Goal: Information Seeking & Learning: Learn about a topic

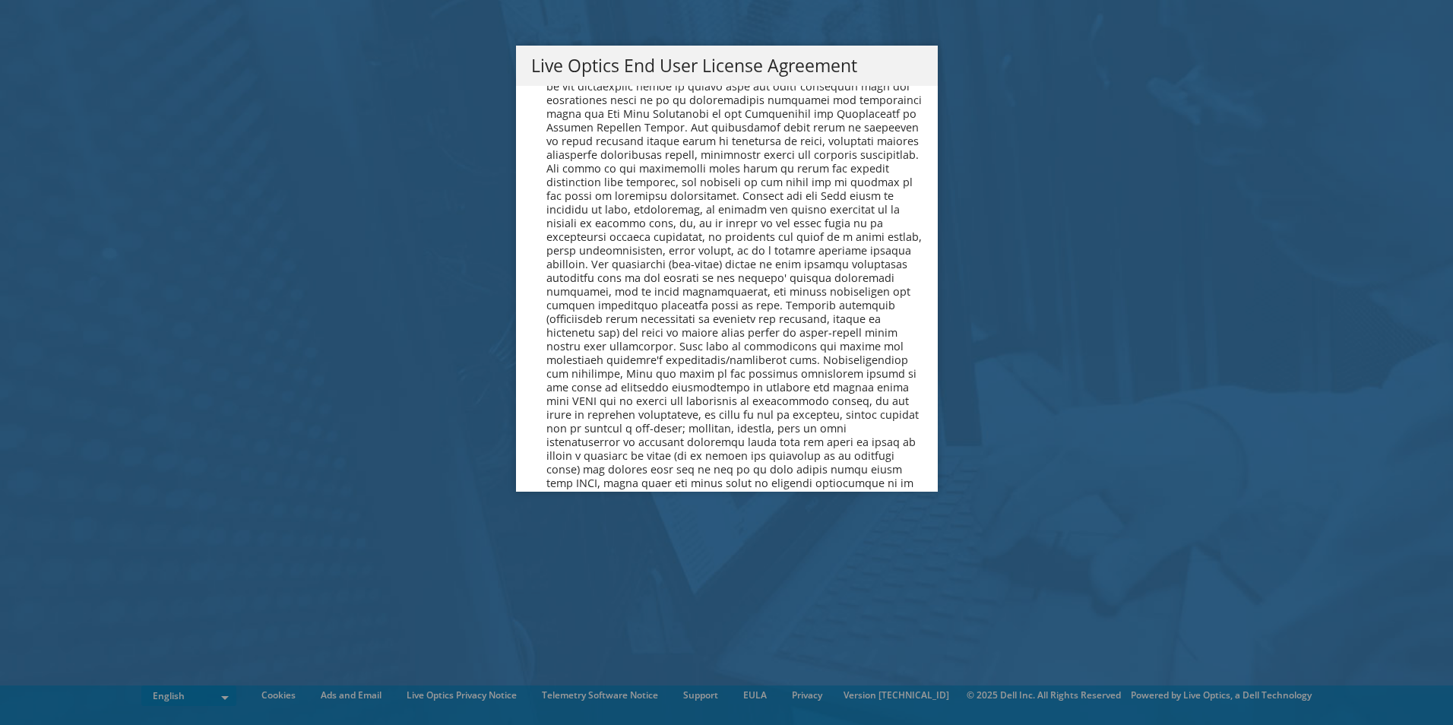
scroll to position [5745, 0]
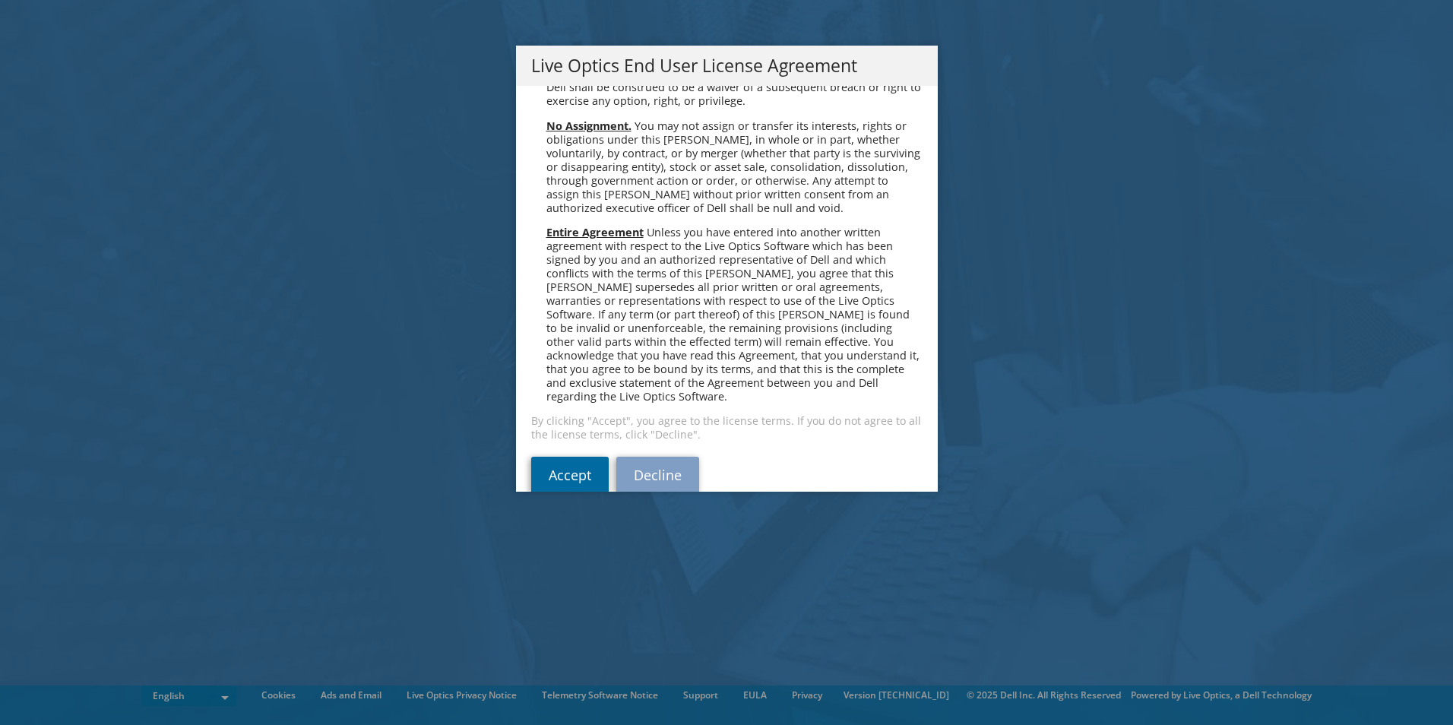
click at [558, 457] on link "Accept" at bounding box center [569, 475] width 77 height 36
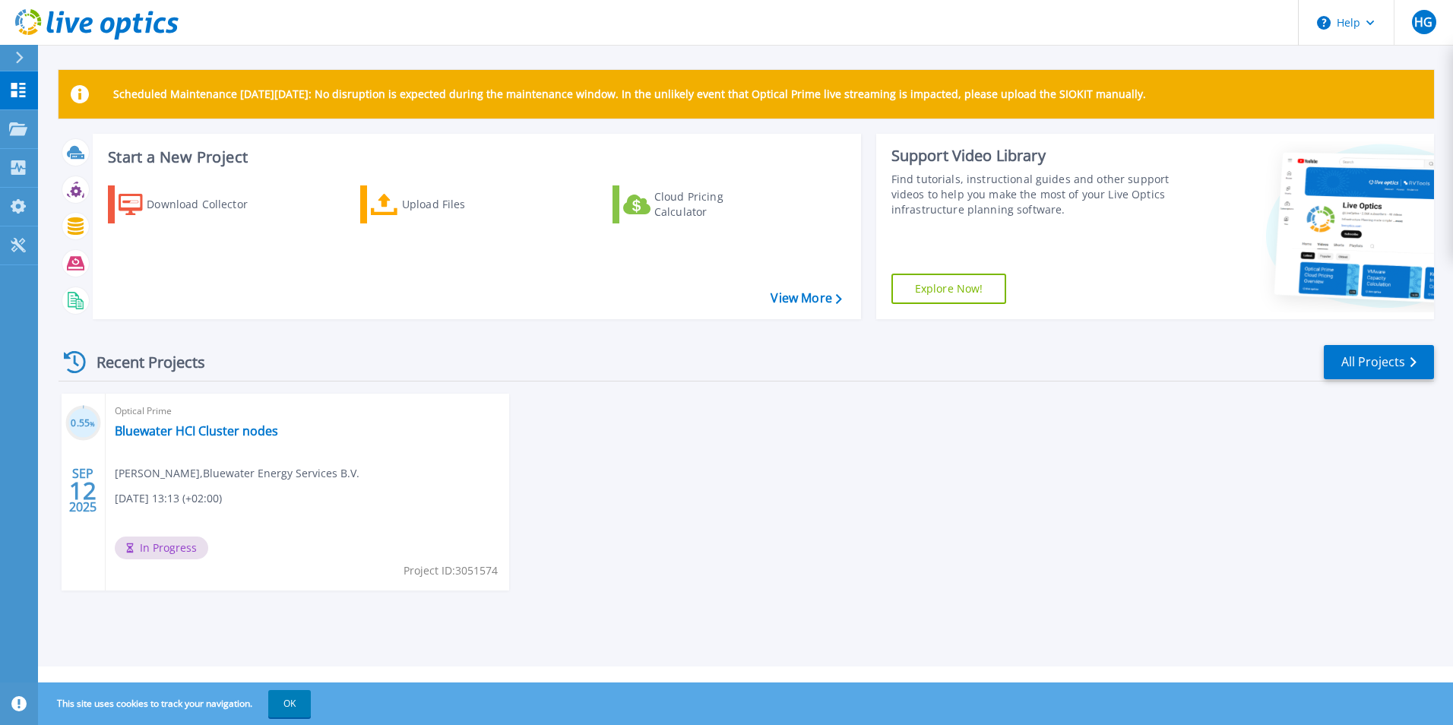
click at [185, 548] on span "In Progress" at bounding box center [161, 547] width 93 height 23
click at [89, 492] on span "12" at bounding box center [82, 490] width 27 height 13
click at [88, 417] on h3 "0.55 %" at bounding box center [83, 423] width 36 height 17
click at [235, 431] on link "Bluewater HCI Cluster nodes" at bounding box center [196, 430] width 163 height 15
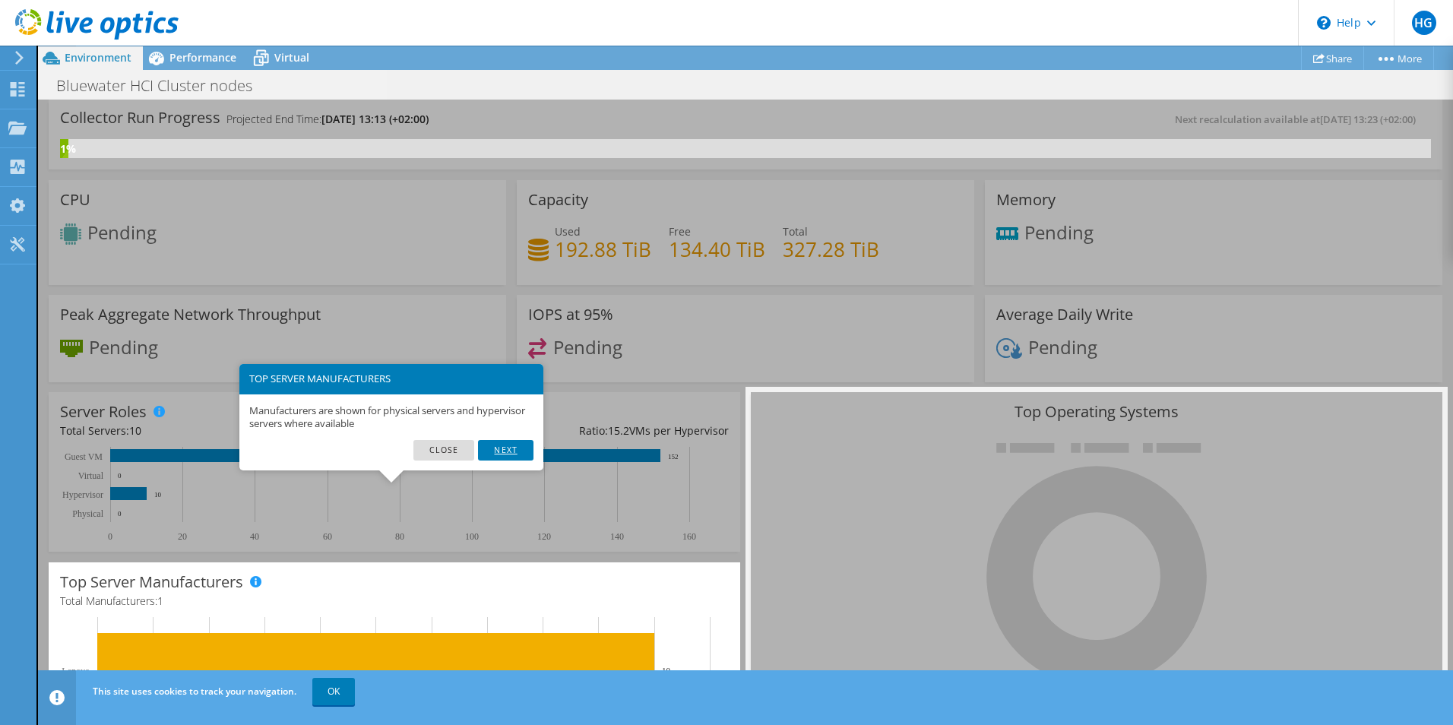
scroll to position [75, 0]
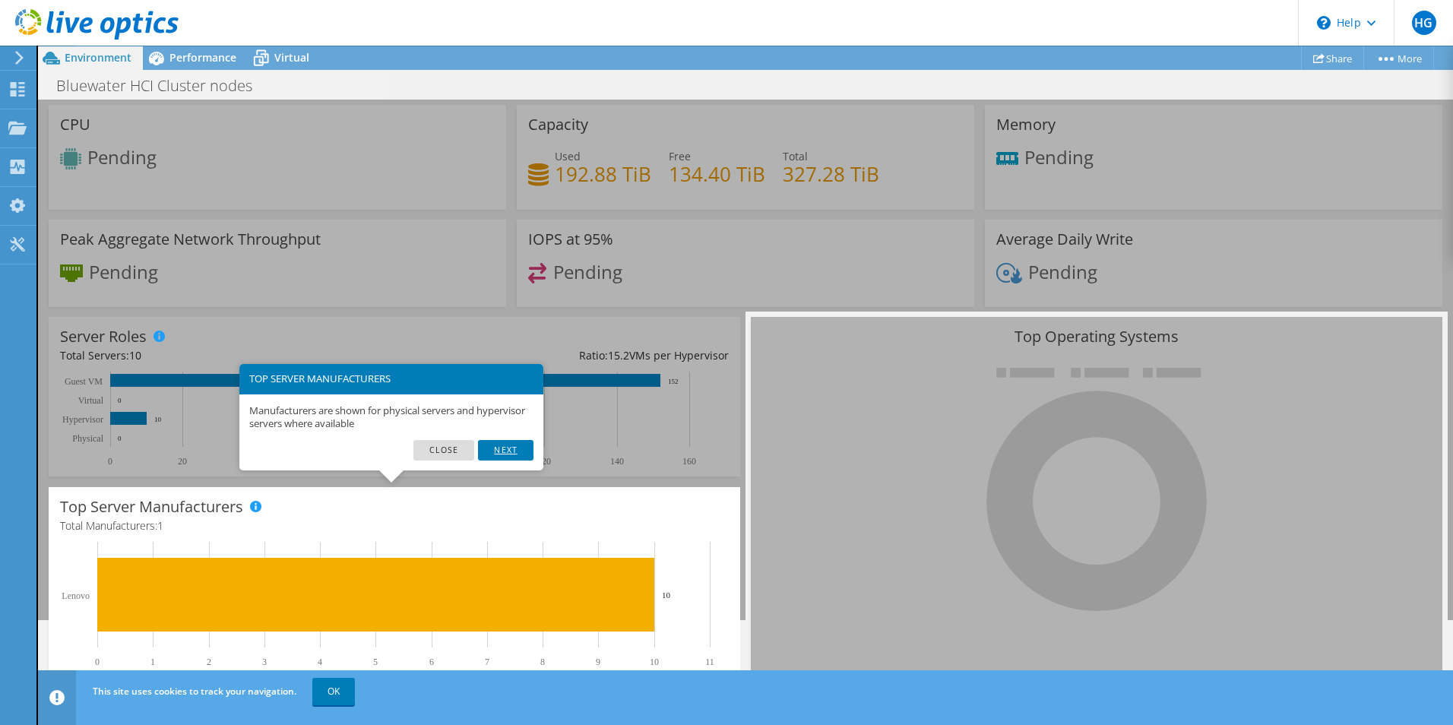
click at [513, 447] on link "Next" at bounding box center [505, 450] width 55 height 20
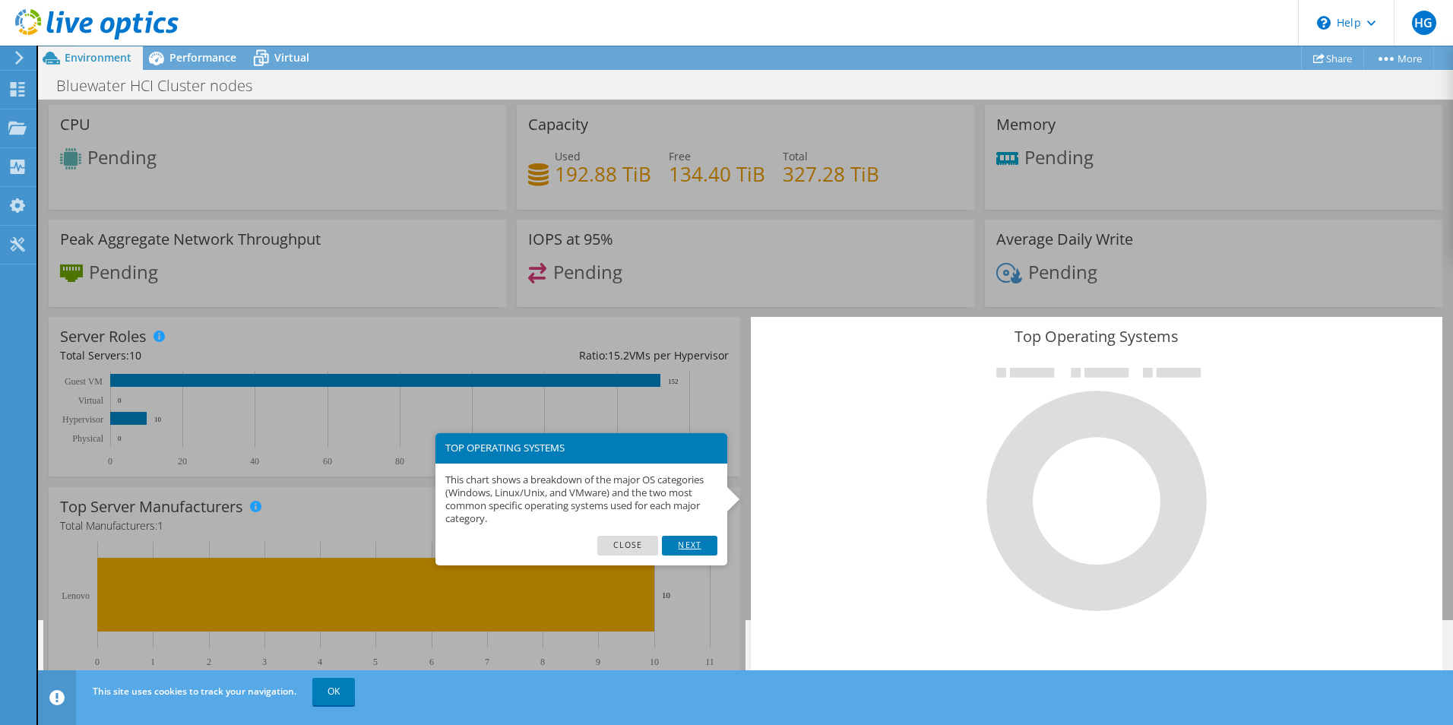
click at [692, 543] on link "Next" at bounding box center [689, 546] width 55 height 20
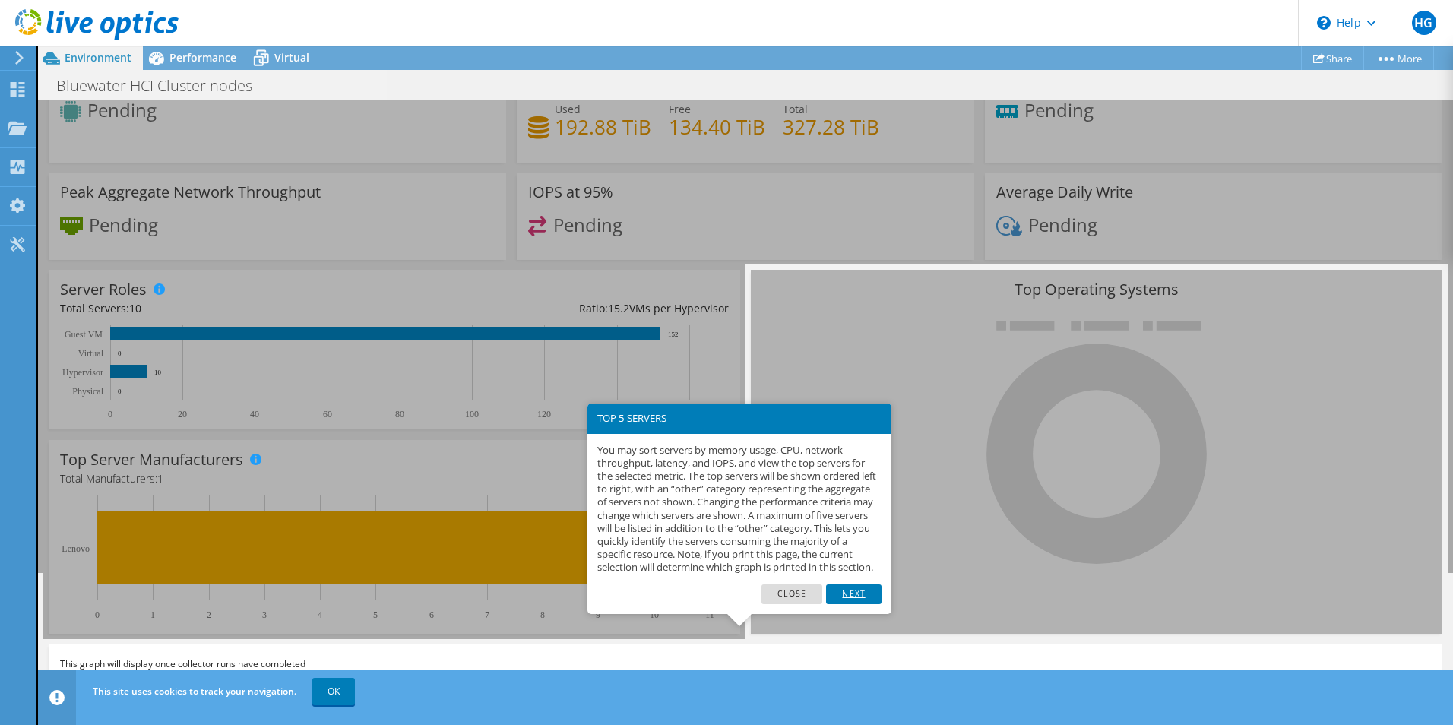
click at [851, 602] on link "Next" at bounding box center [853, 594] width 55 height 20
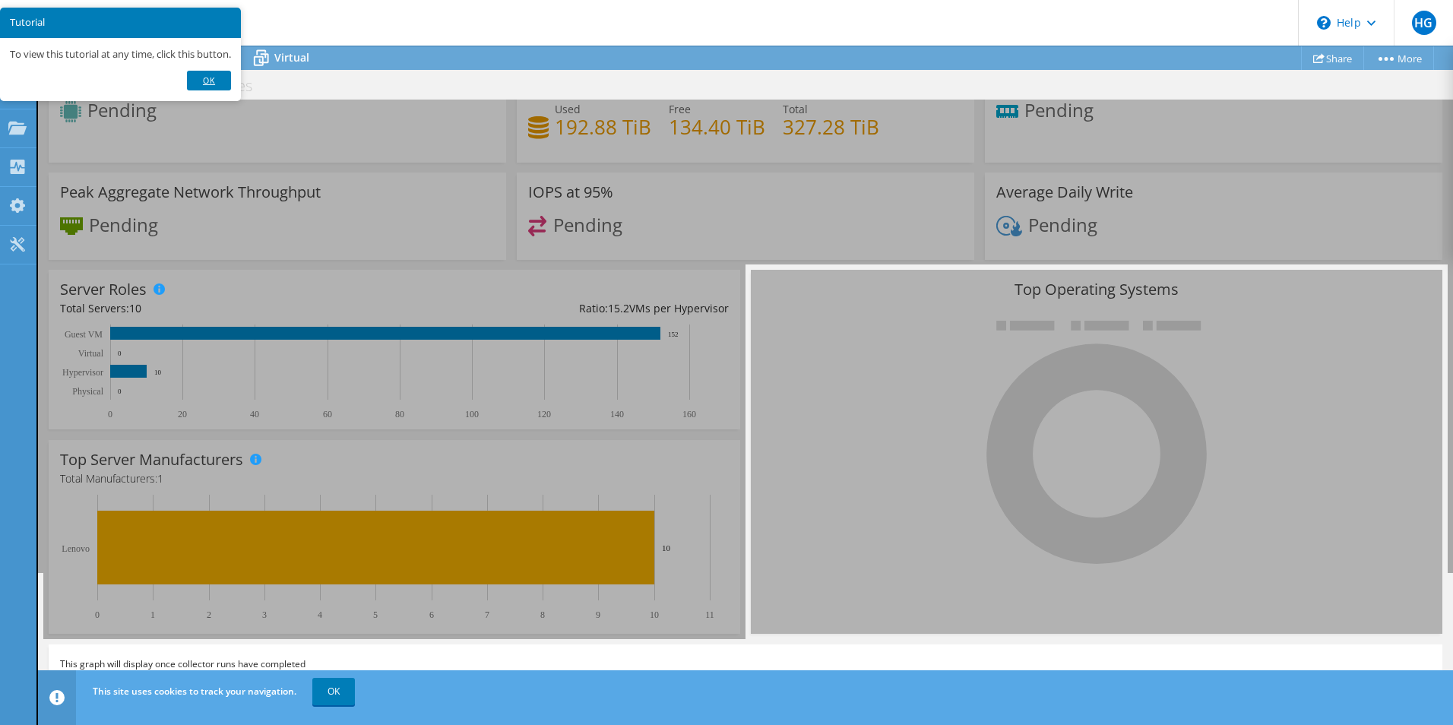
click at [226, 77] on link "Ok" at bounding box center [209, 81] width 44 height 20
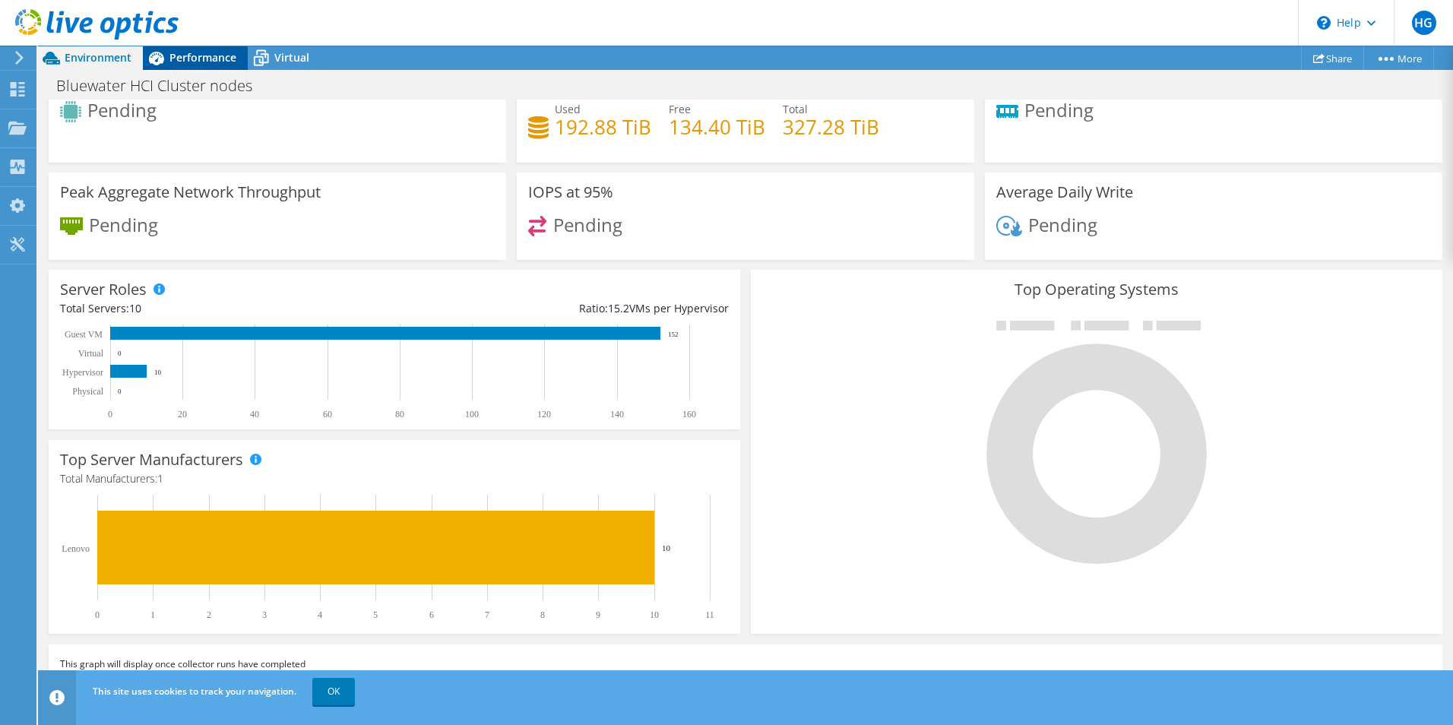
click at [214, 55] on span "Performance" at bounding box center [202, 57] width 67 height 14
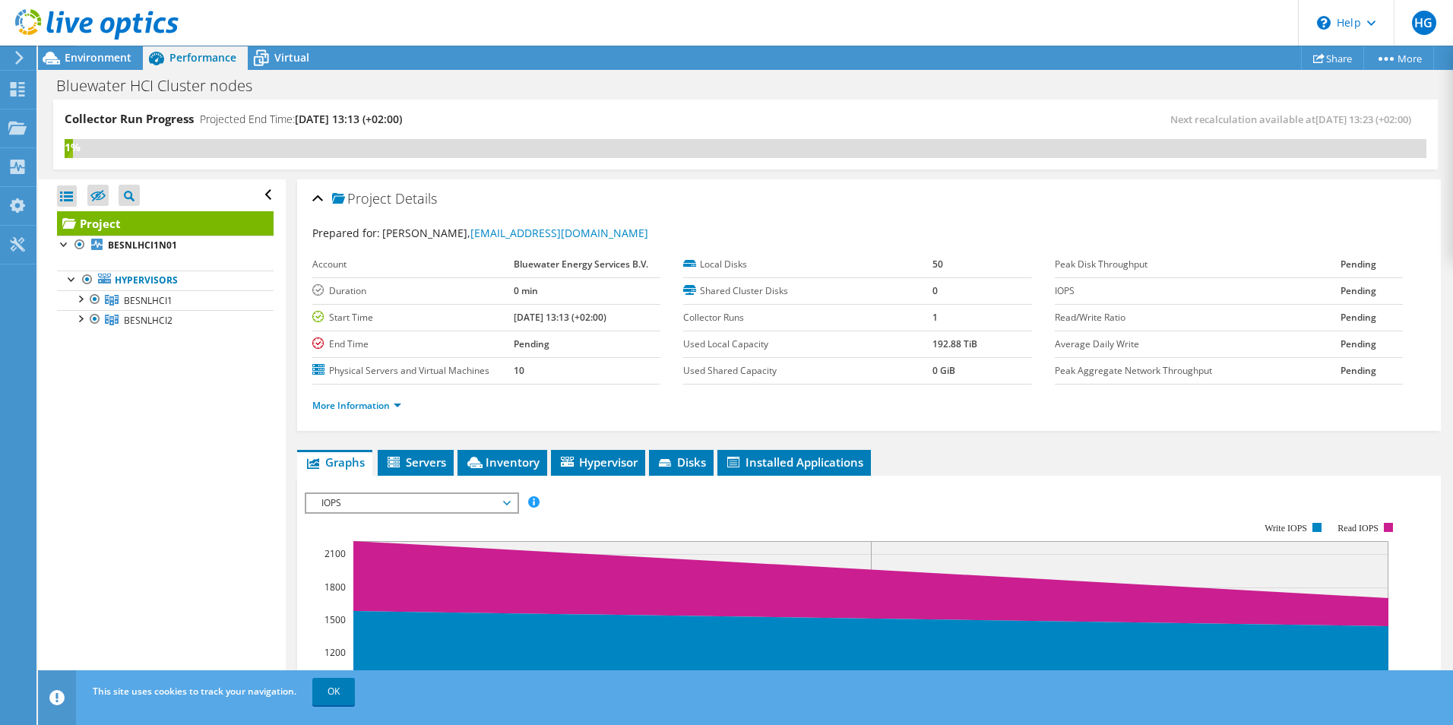
scroll to position [0, 0]
click at [77, 295] on div at bounding box center [79, 297] width 15 height 15
click at [83, 439] on div at bounding box center [79, 436] width 15 height 15
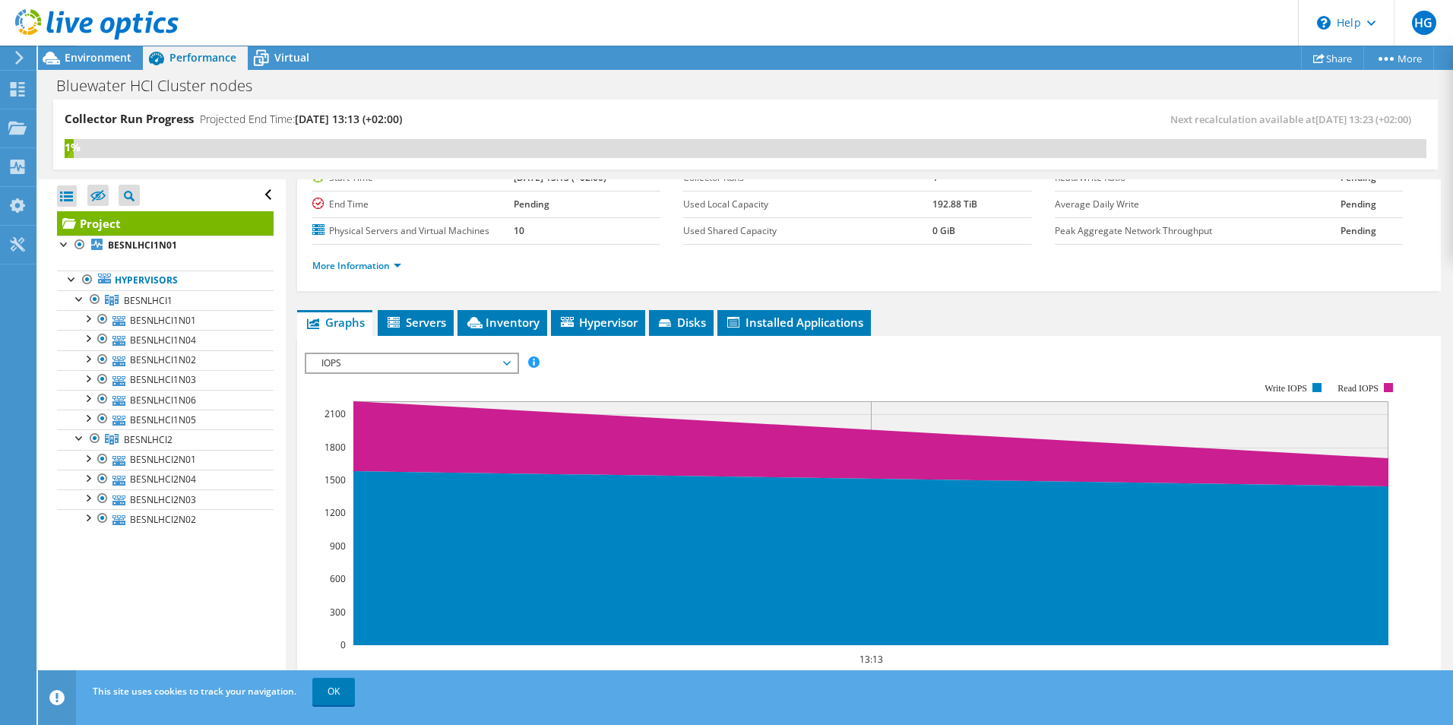
scroll to position [117, 0]
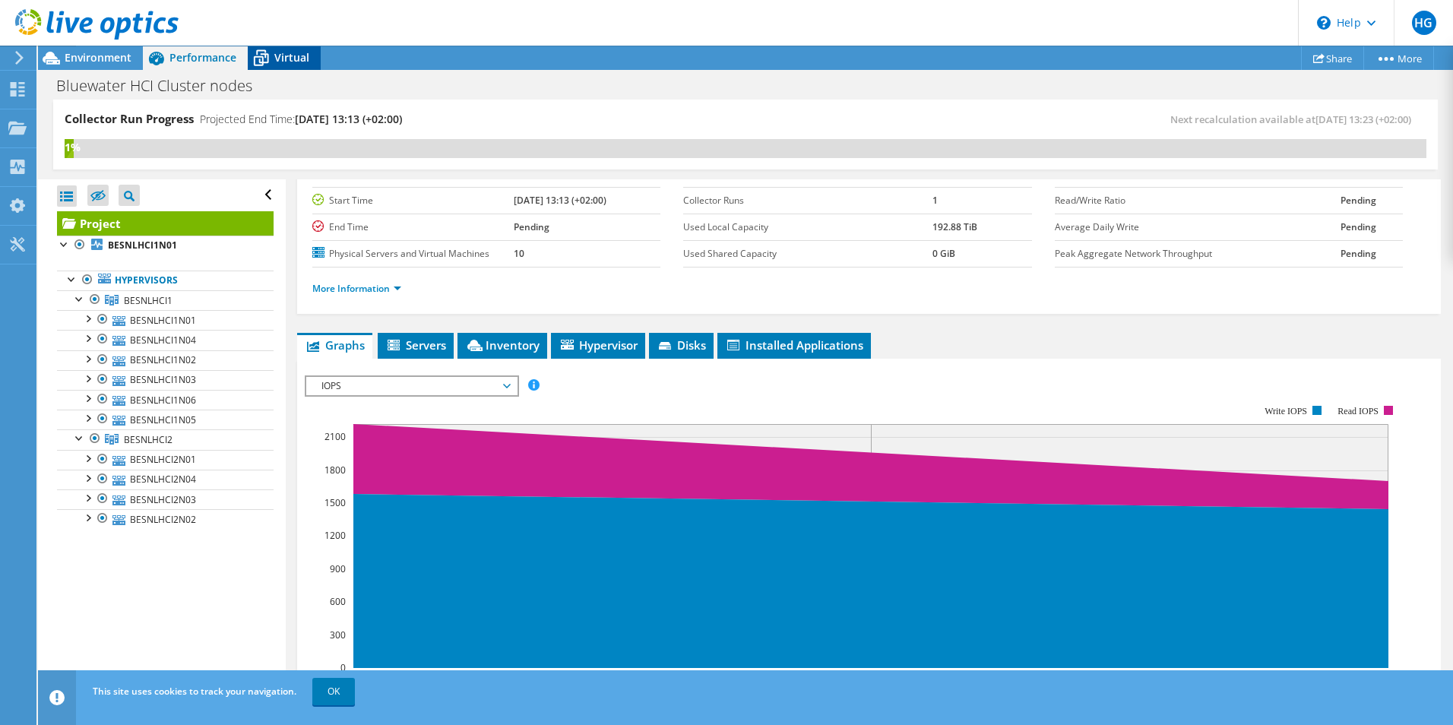
click at [295, 54] on span "Virtual" at bounding box center [291, 57] width 35 height 14
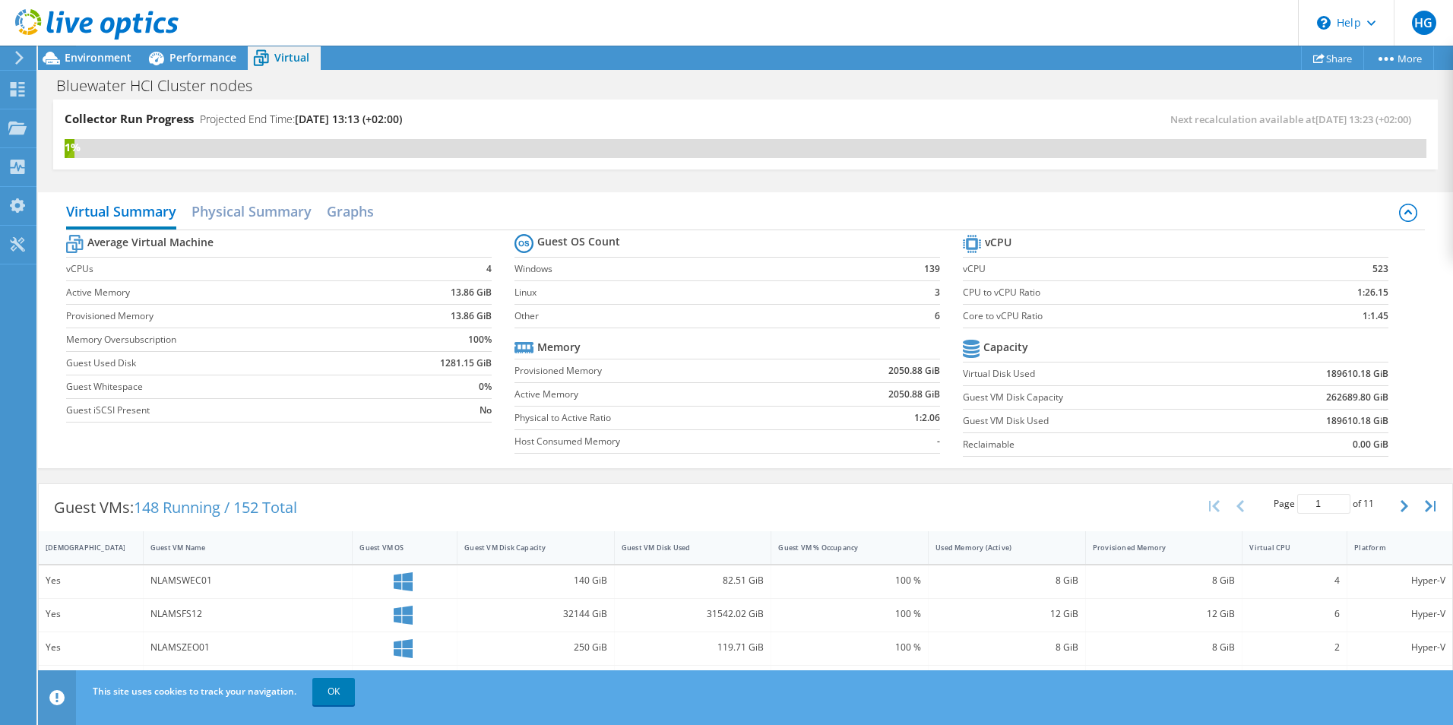
scroll to position [269, 0]
click at [983, 545] on div "Used Memory (Active)" at bounding box center [997, 547] width 125 height 10
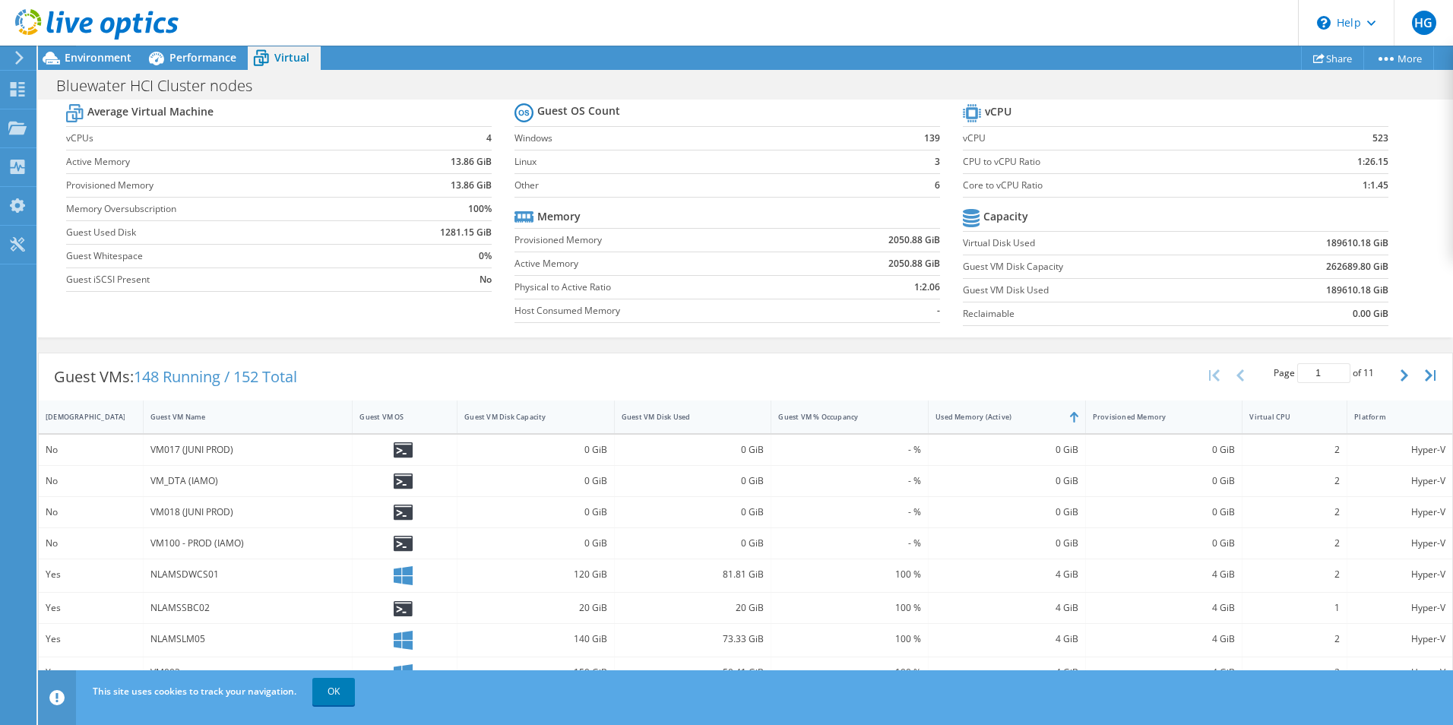
scroll to position [152, 0]
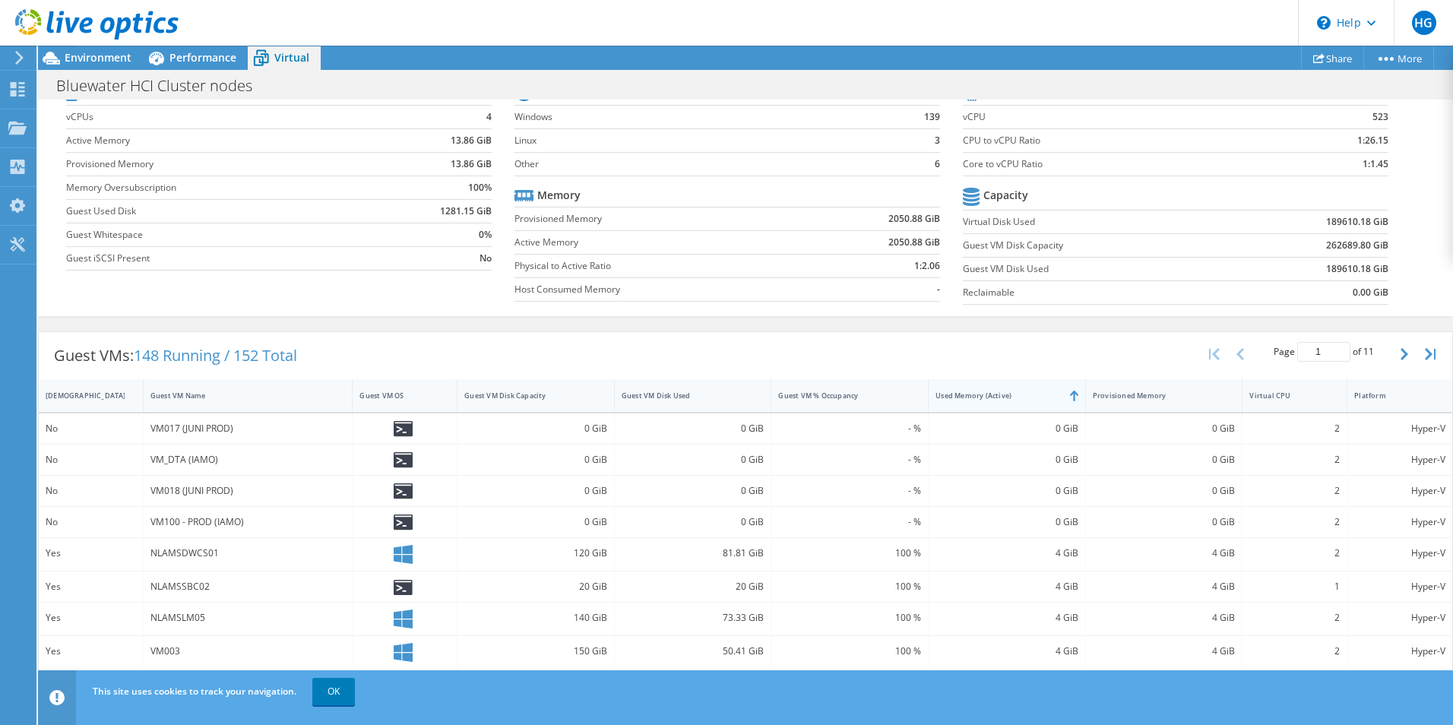
click at [1000, 396] on div "Used Memory (Active)" at bounding box center [997, 395] width 125 height 10
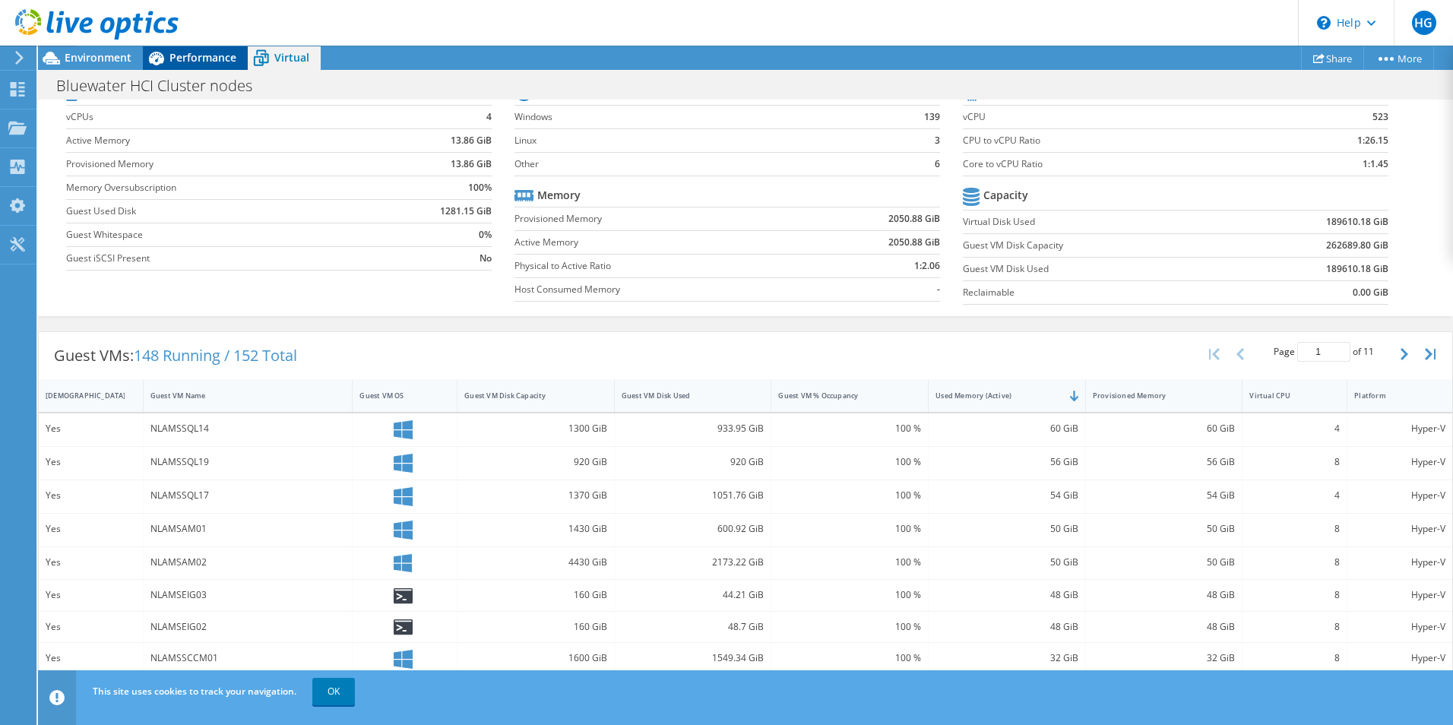
click at [189, 58] on span "Performance" at bounding box center [202, 57] width 67 height 14
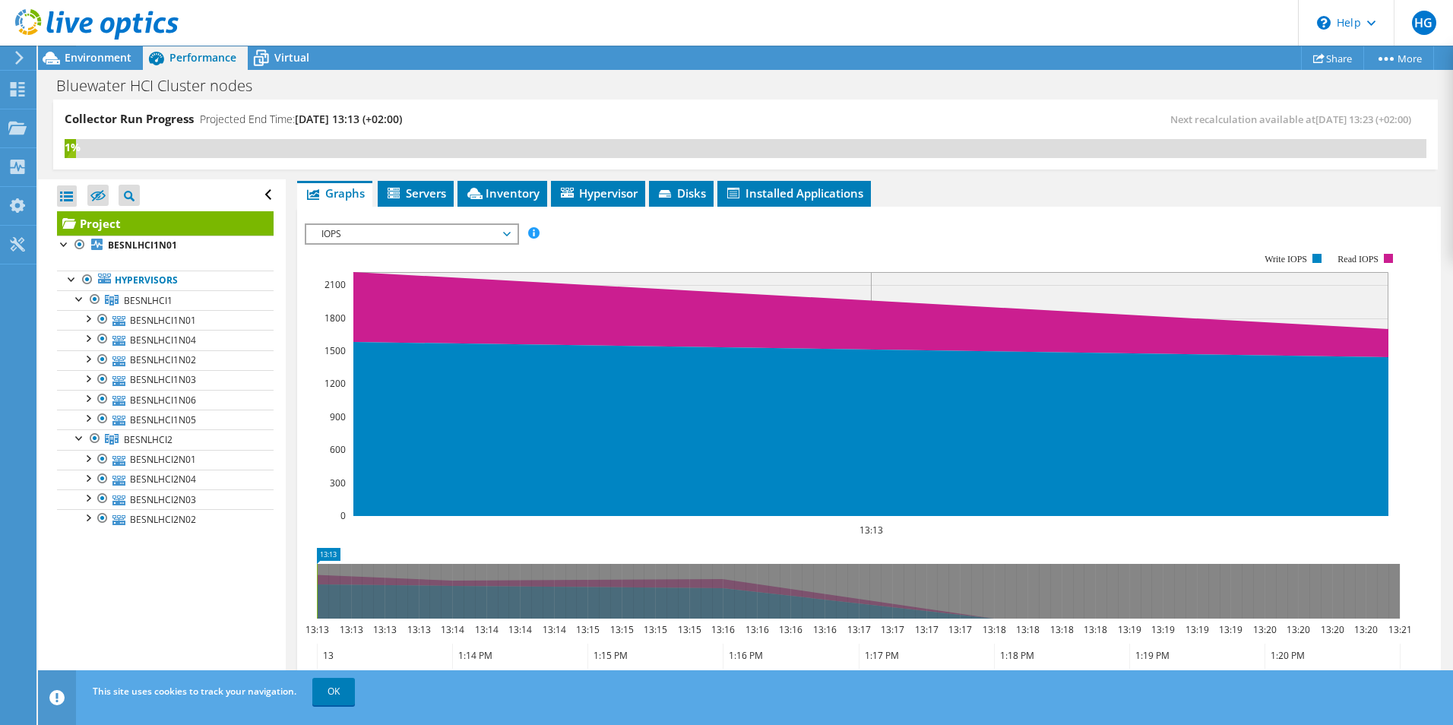
scroll to position [0, 0]
click at [58, 239] on div "Tools" at bounding box center [57, 245] width 42 height 38
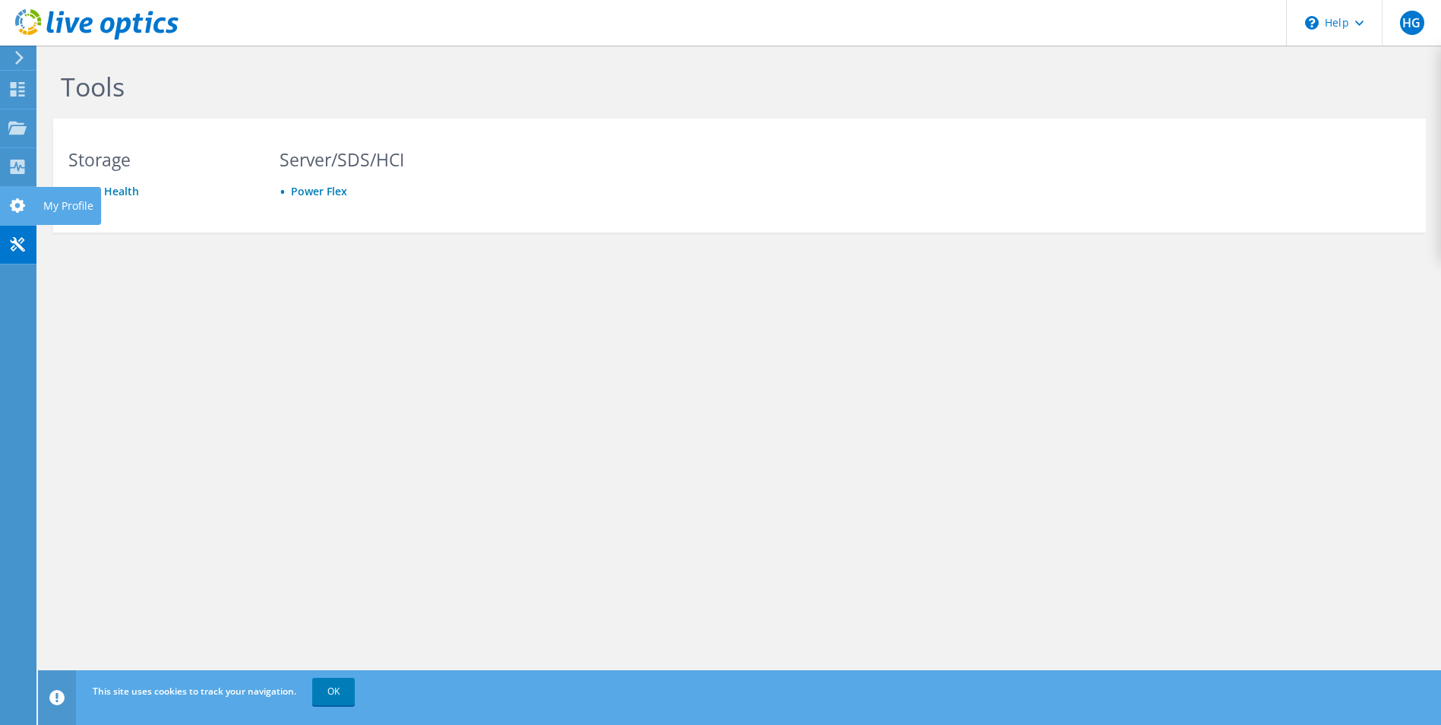
click at [25, 205] on use at bounding box center [17, 205] width 15 height 14
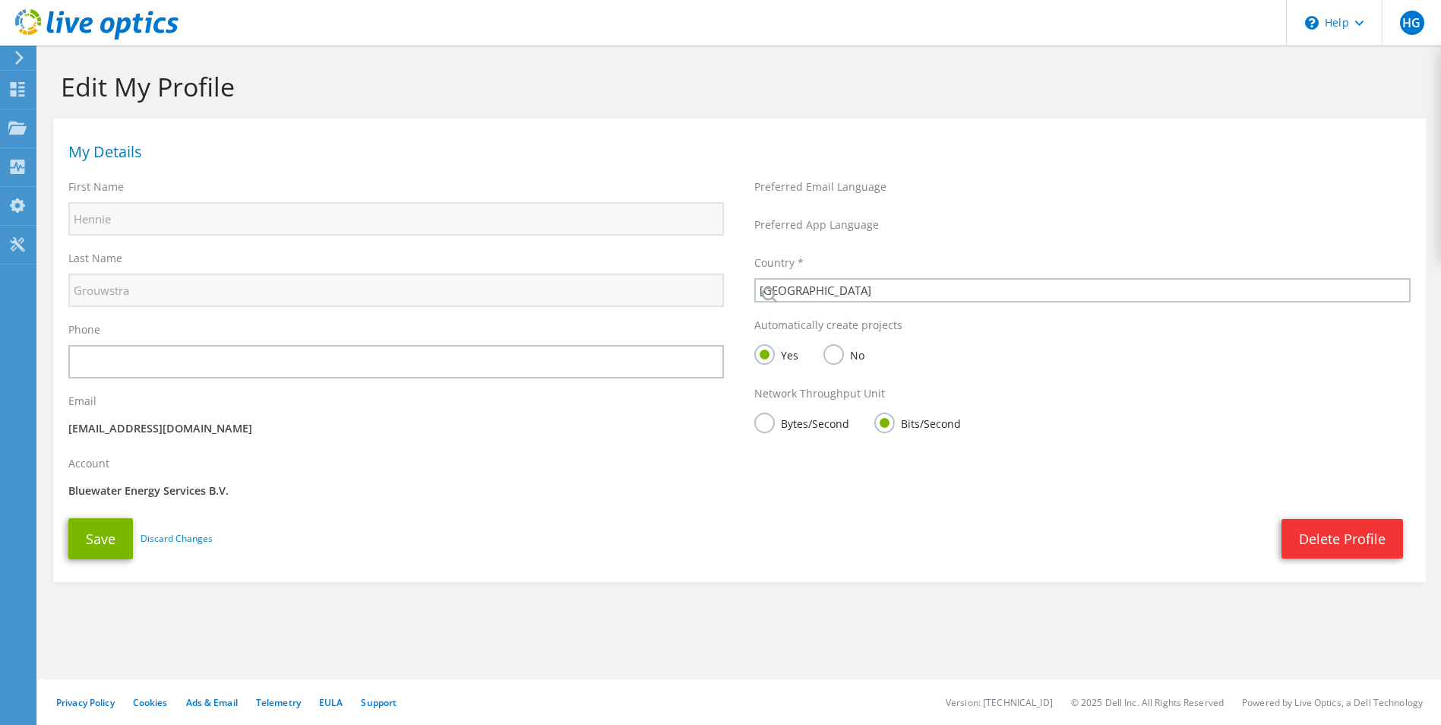
select select "160"
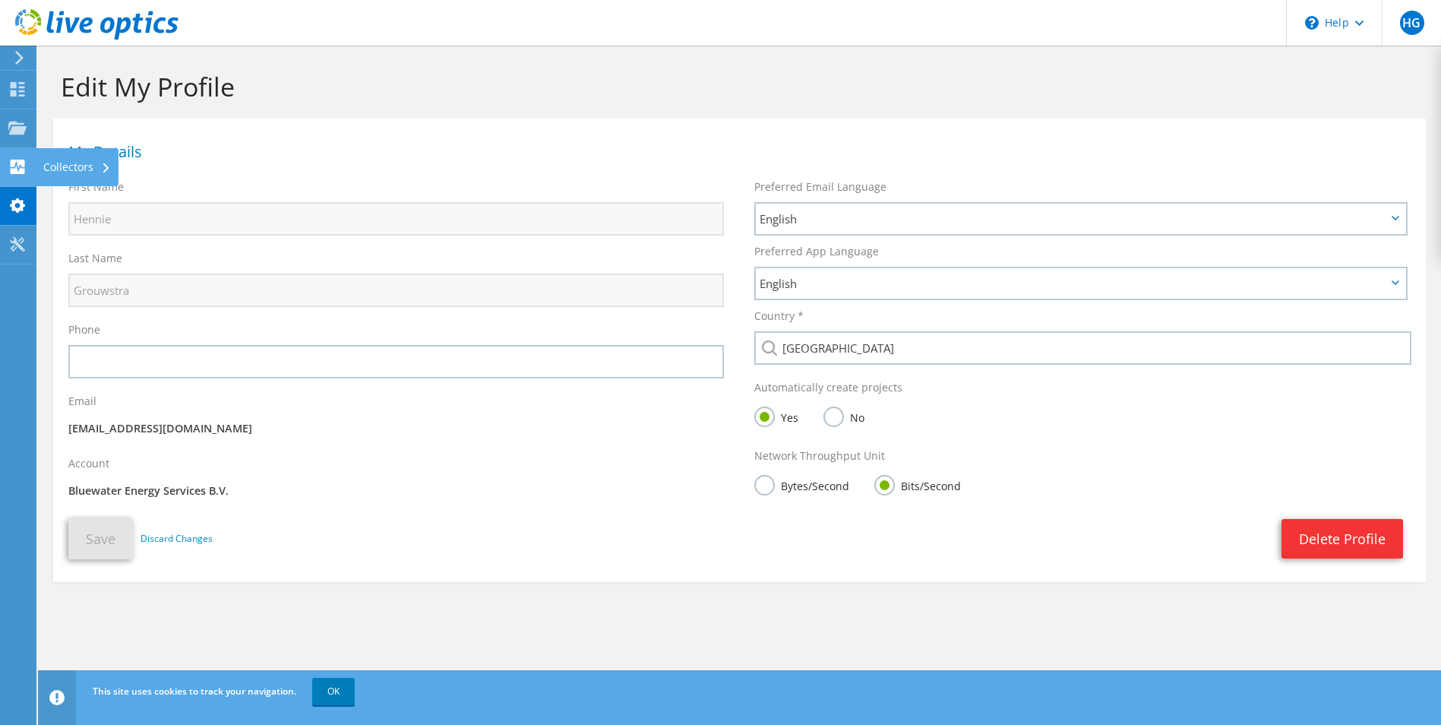
click at [19, 172] on use at bounding box center [18, 167] width 14 height 14
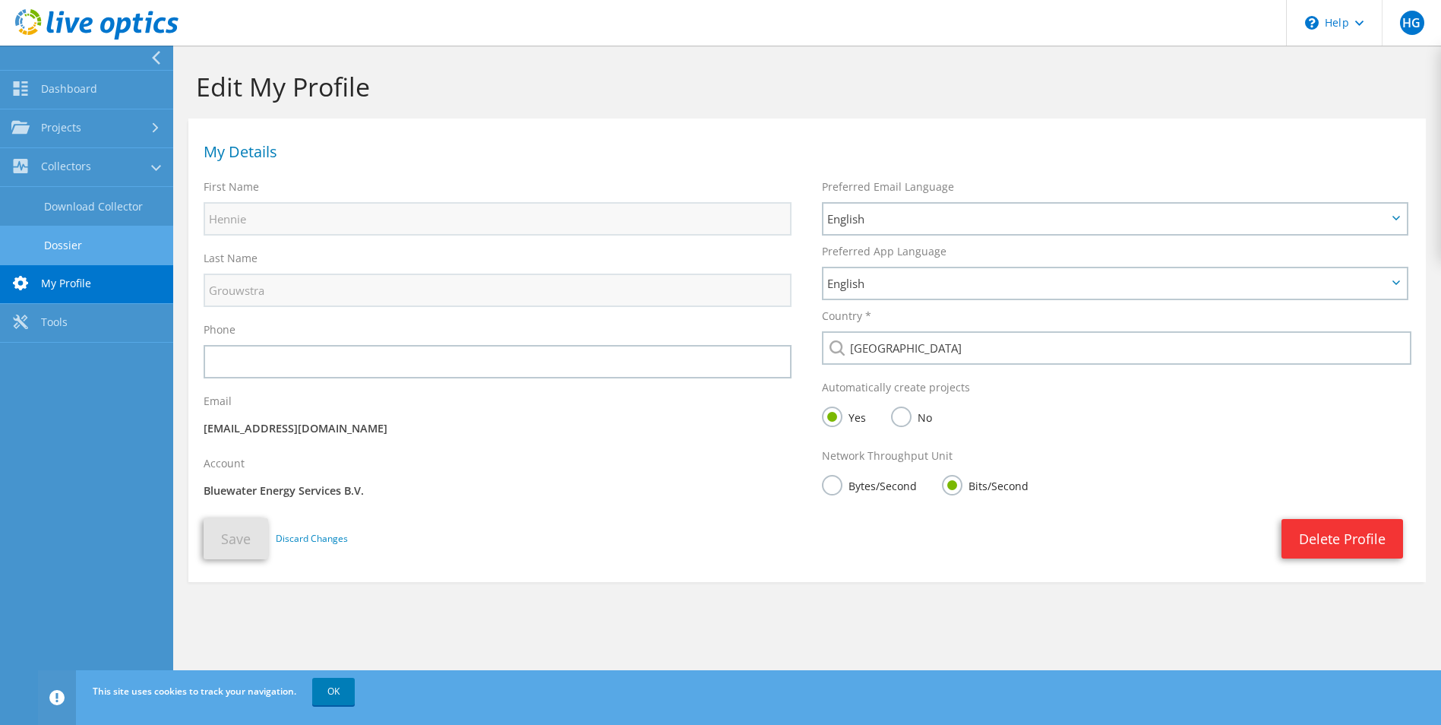
click at [67, 242] on link "Dossier" at bounding box center [86, 245] width 173 height 39
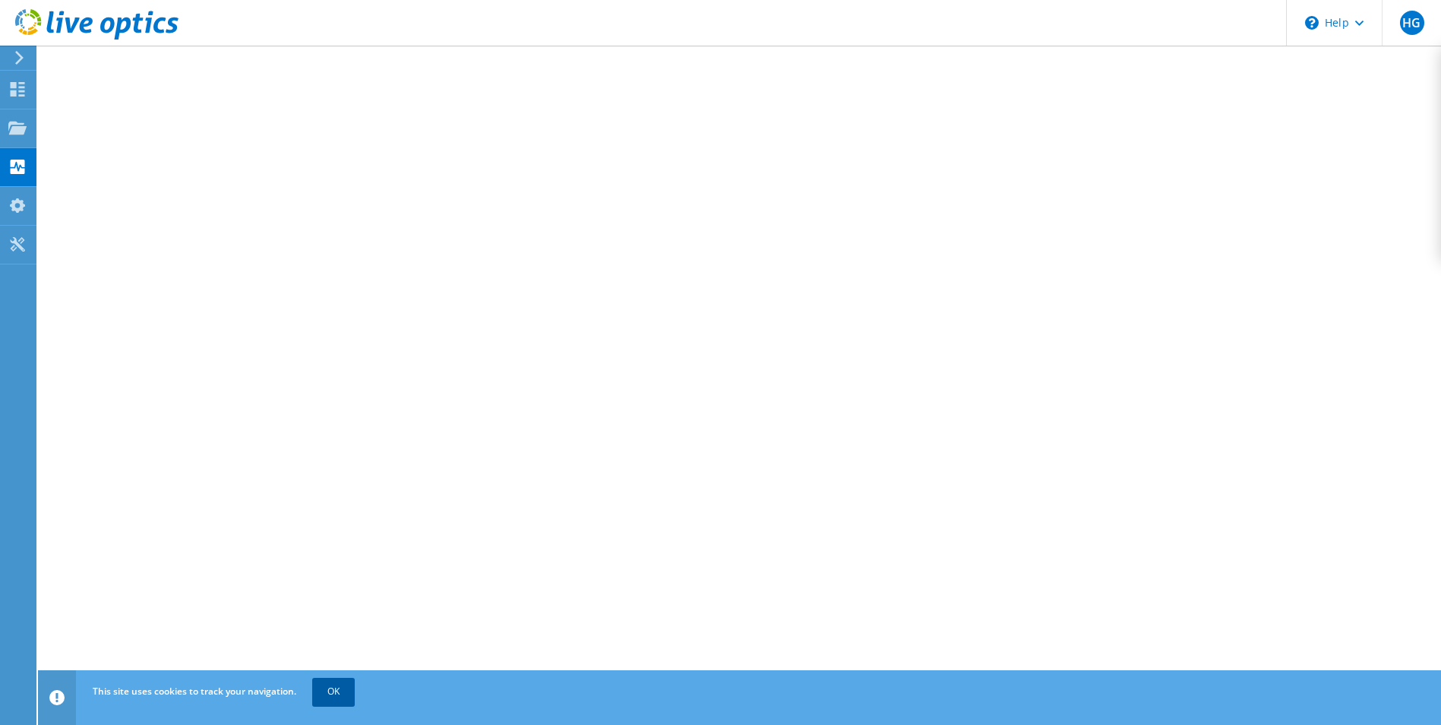
click at [333, 694] on link "OK" at bounding box center [333, 691] width 43 height 27
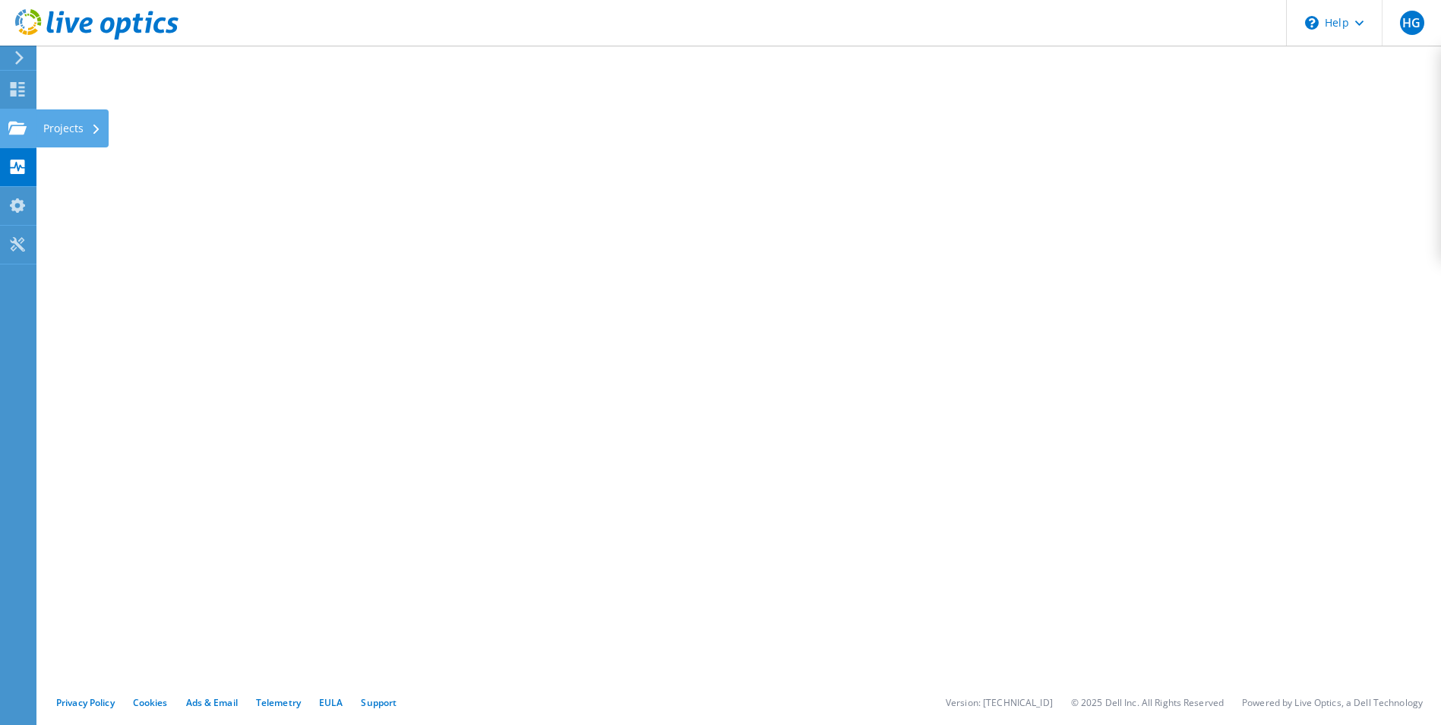
click at [21, 122] on icon at bounding box center [17, 128] width 18 height 14
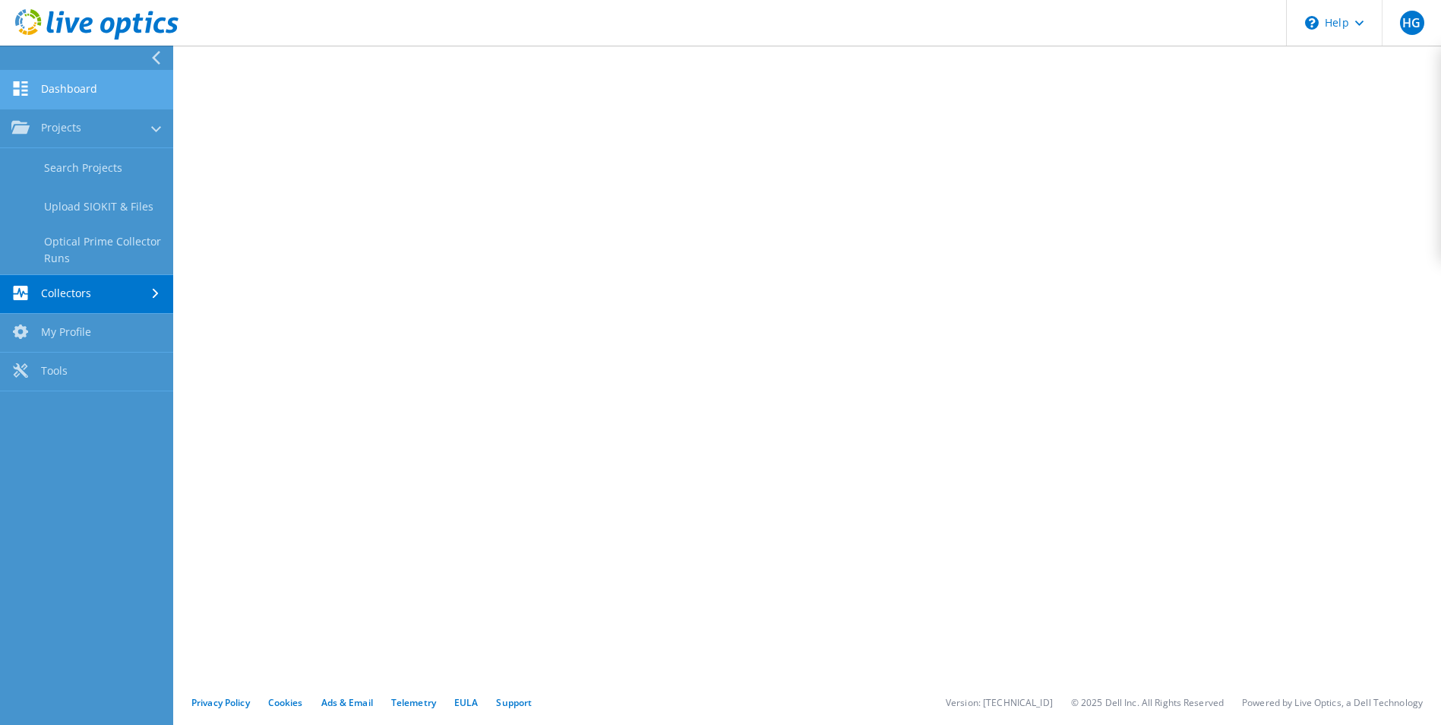
click at [81, 91] on link "Dashboard" at bounding box center [86, 90] width 173 height 39
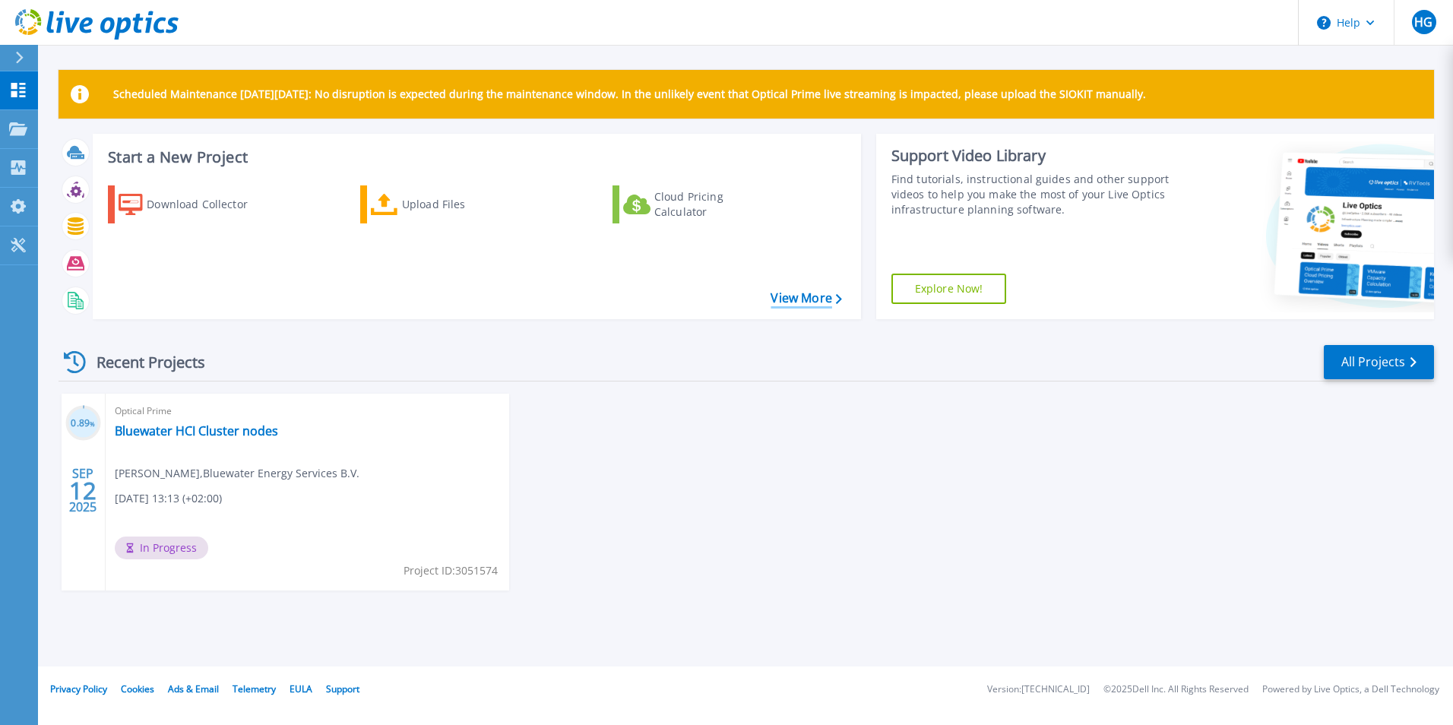
click at [804, 299] on link "View More" at bounding box center [805, 298] width 71 height 14
click at [188, 430] on link "Bluewater HCI Cluster nodes" at bounding box center [196, 430] width 163 height 15
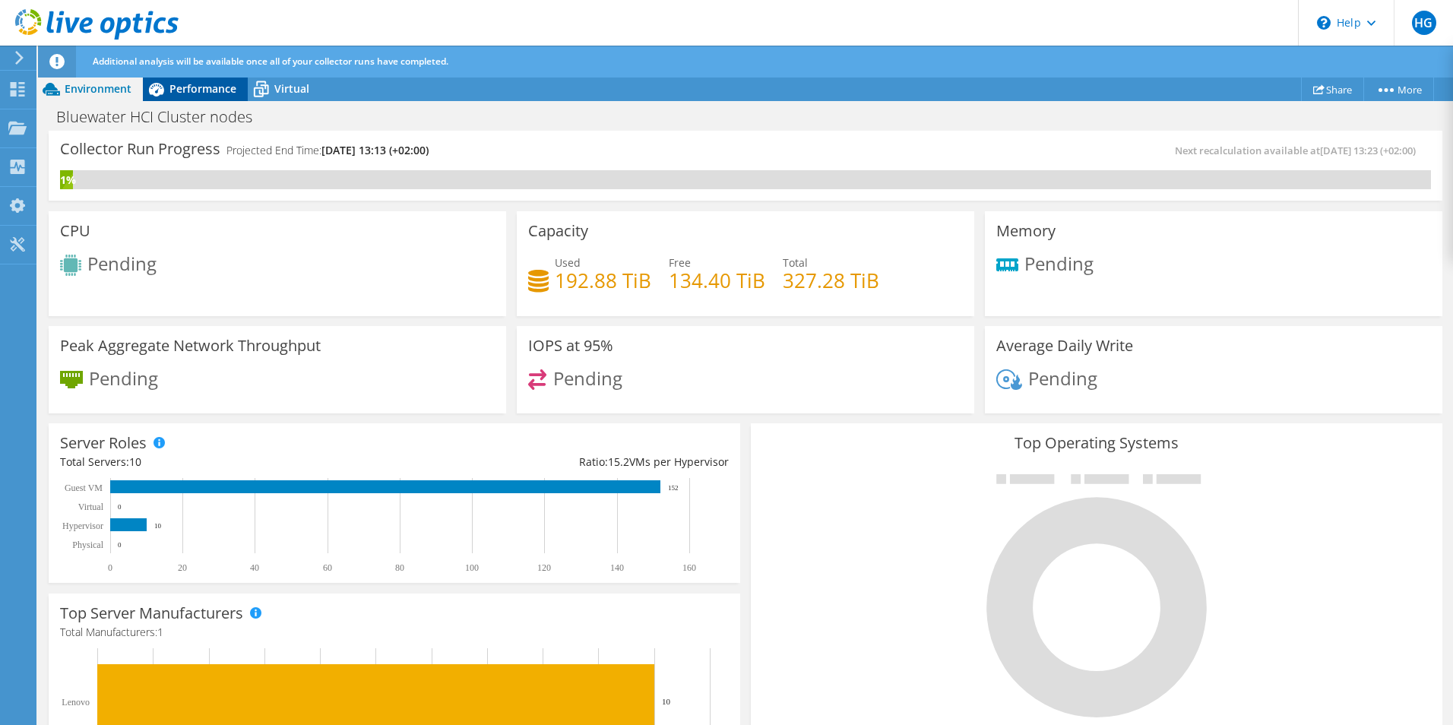
click at [213, 89] on span "Performance" at bounding box center [202, 88] width 67 height 14
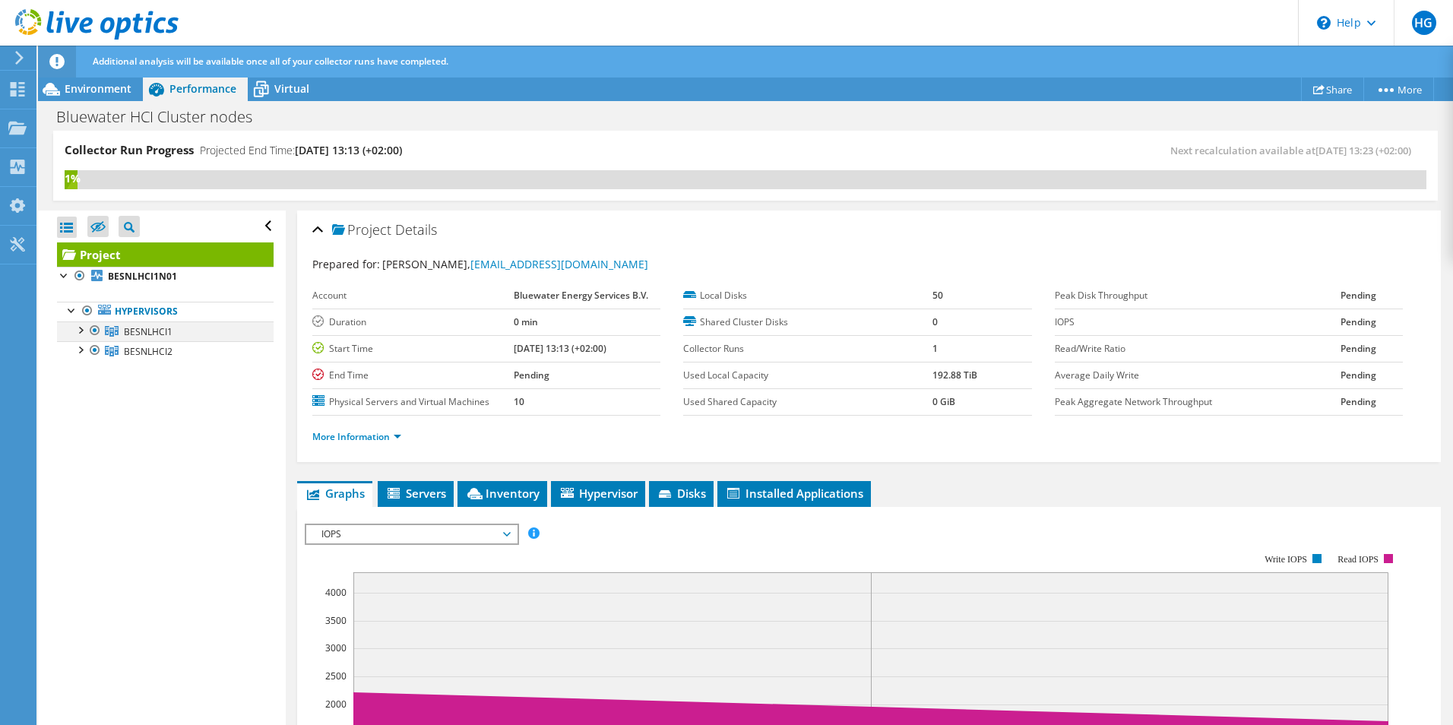
click at [81, 332] on div at bounding box center [79, 328] width 15 height 15
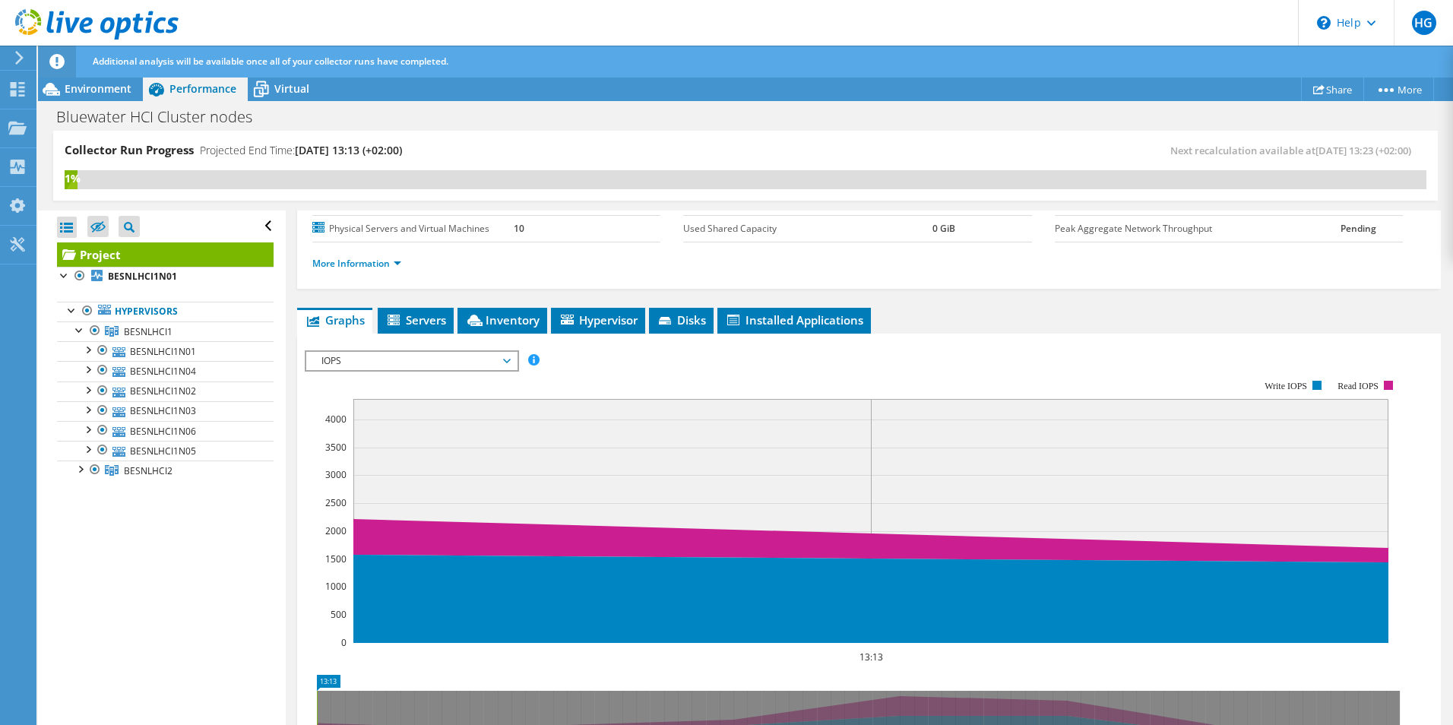
scroll to position [228, 0]
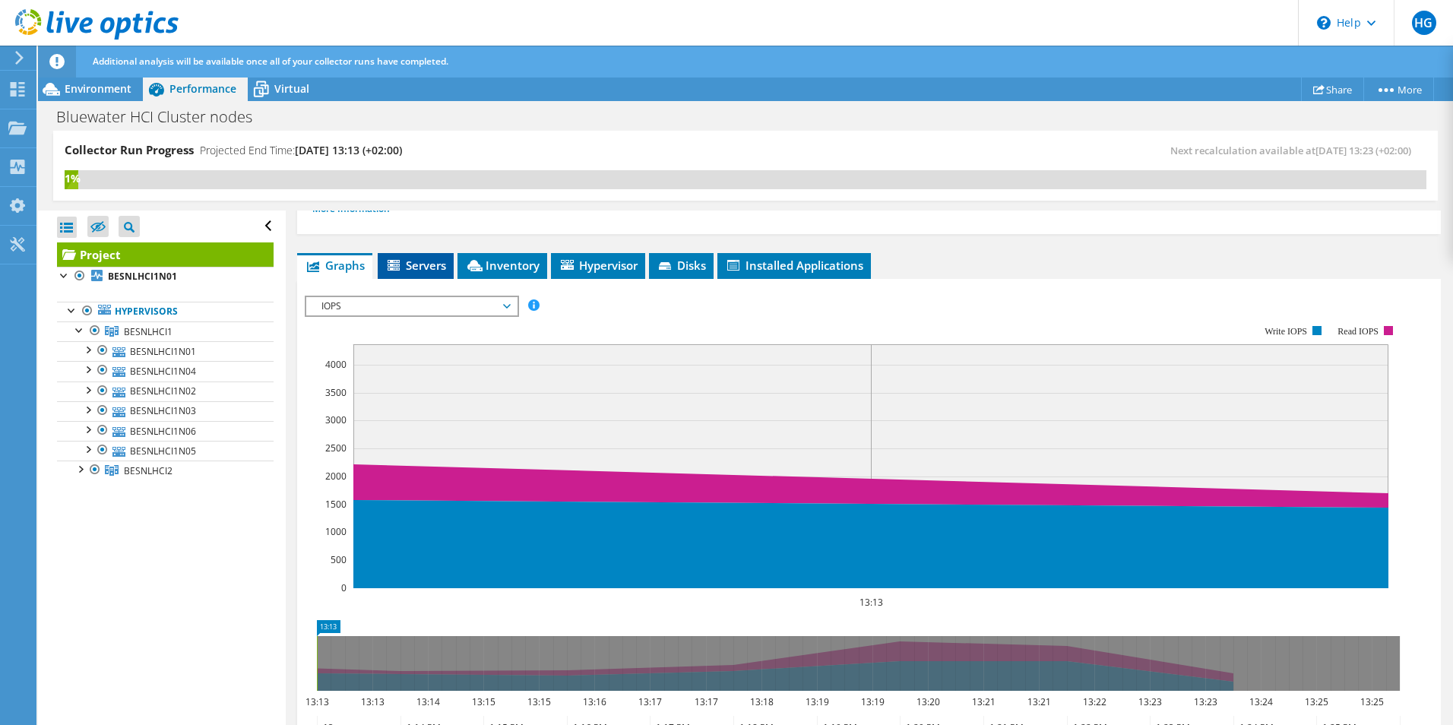
click at [432, 270] on span "Servers" at bounding box center [415, 265] width 61 height 15
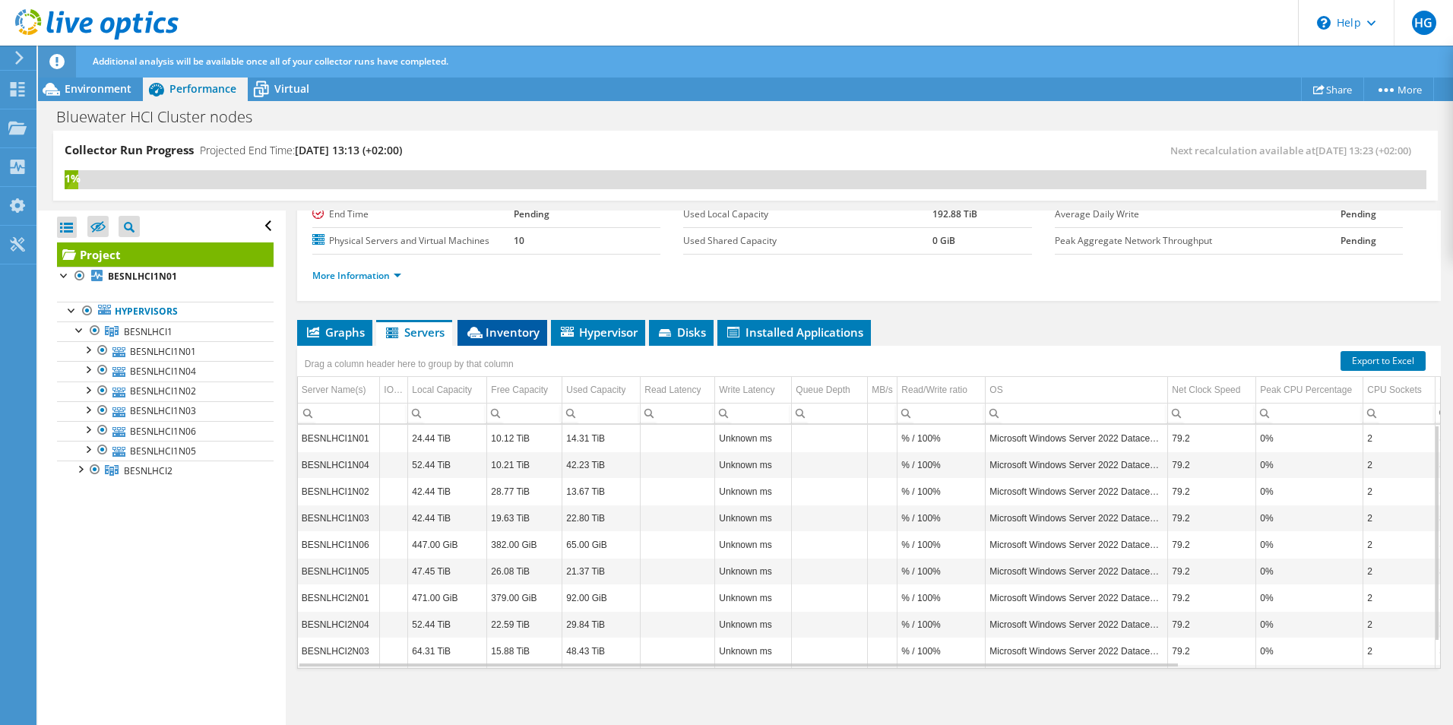
click at [512, 332] on span "Inventory" at bounding box center [502, 331] width 74 height 15
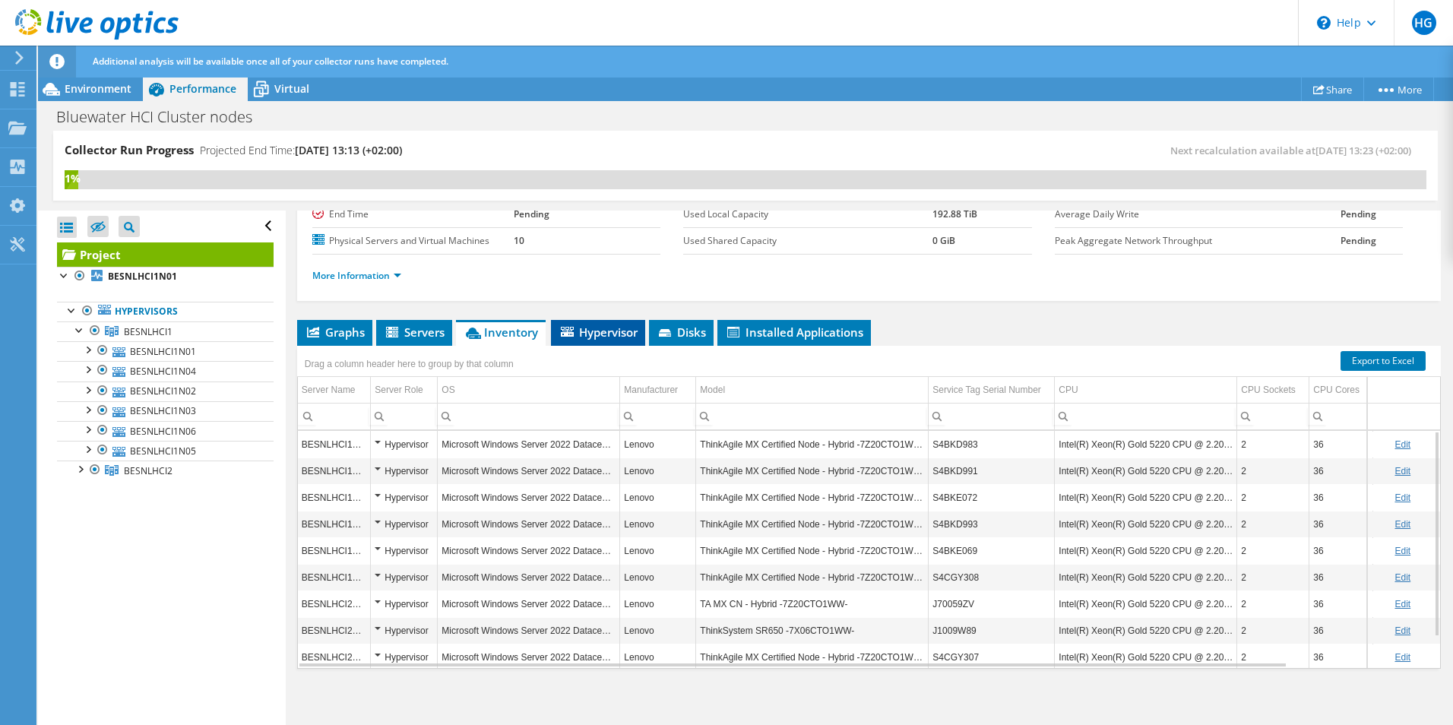
click at [586, 331] on span "Hypervisor" at bounding box center [597, 331] width 79 height 15
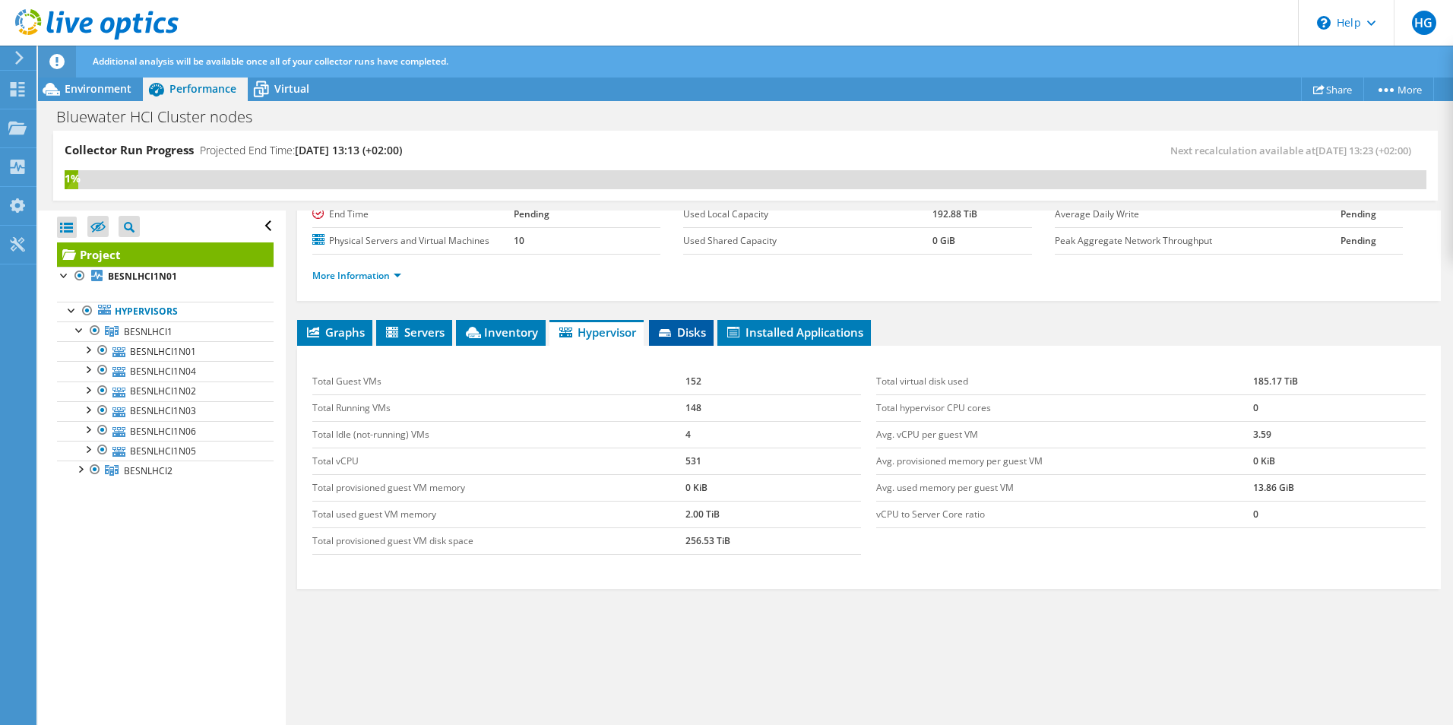
click at [668, 333] on icon at bounding box center [666, 334] width 15 height 10
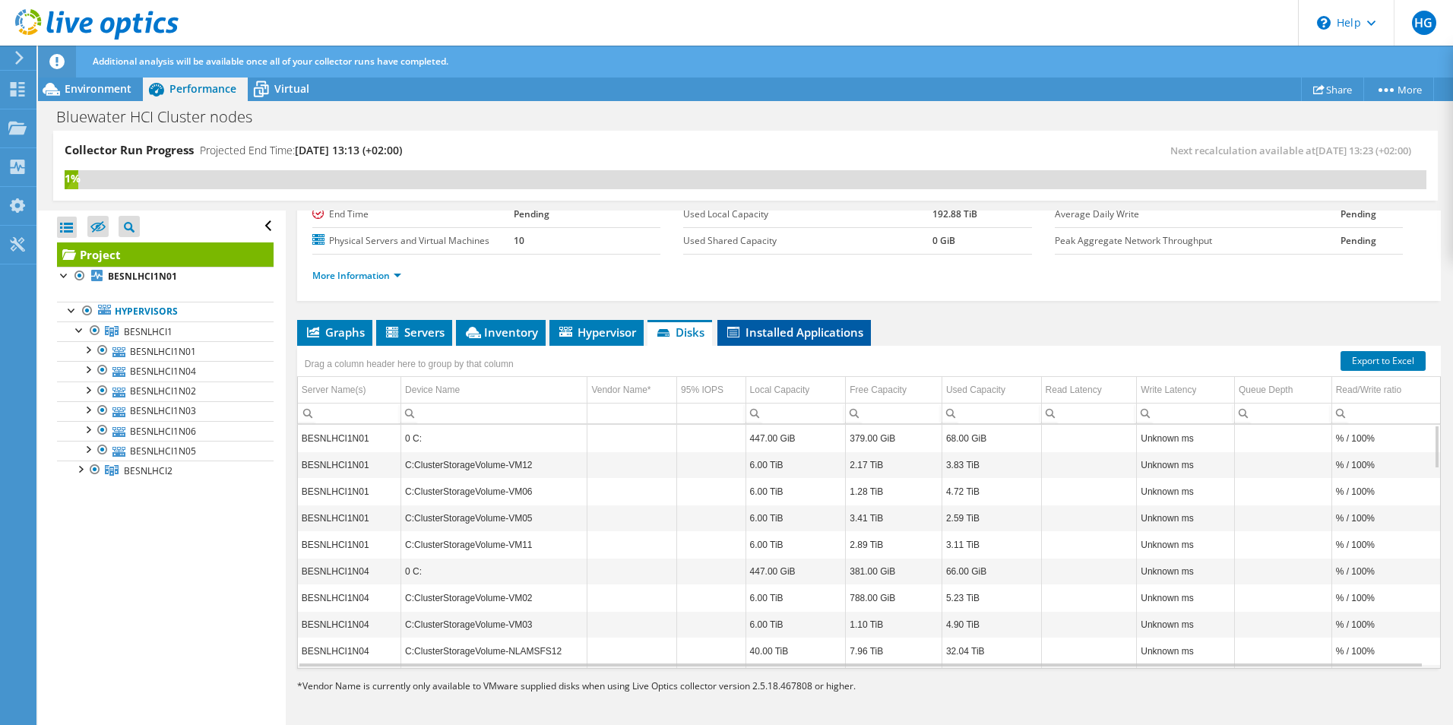
click at [808, 335] on span "Installed Applications" at bounding box center [794, 331] width 138 height 15
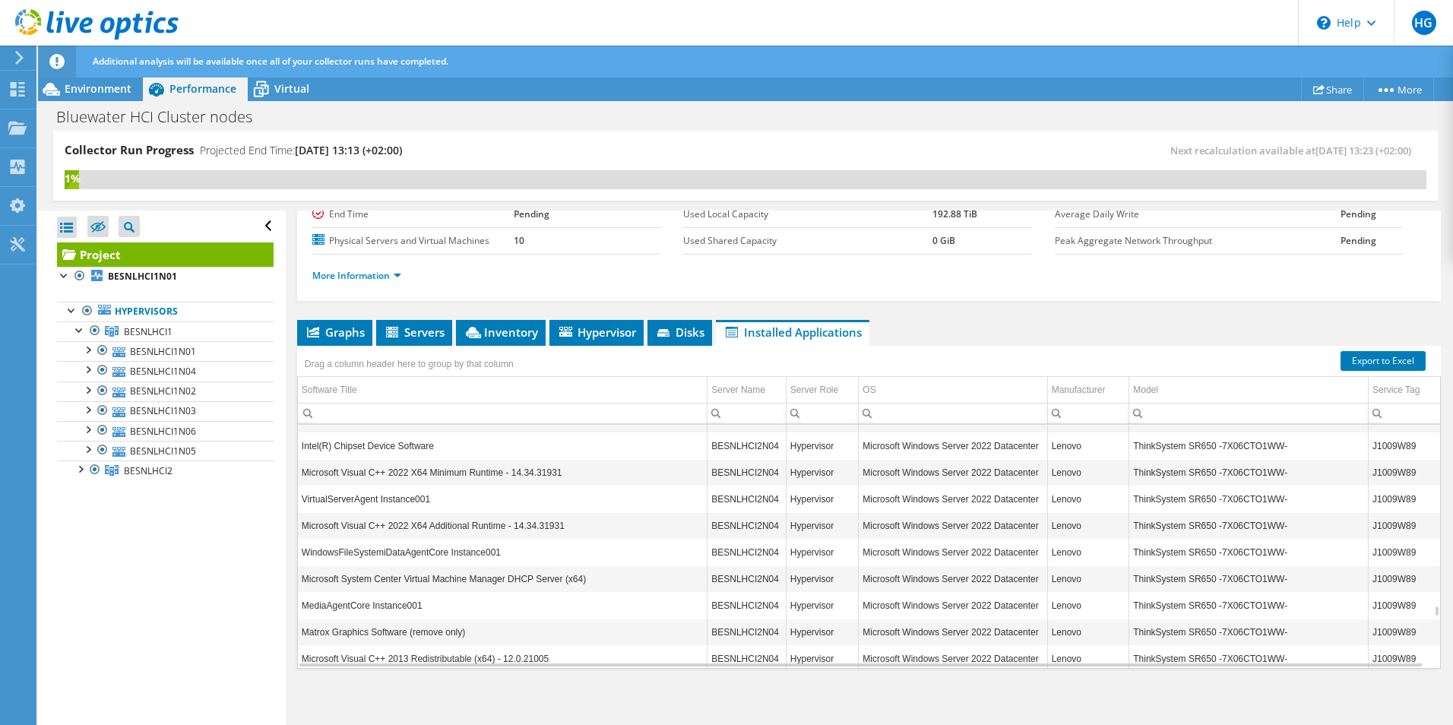
scroll to position [5287, 0]
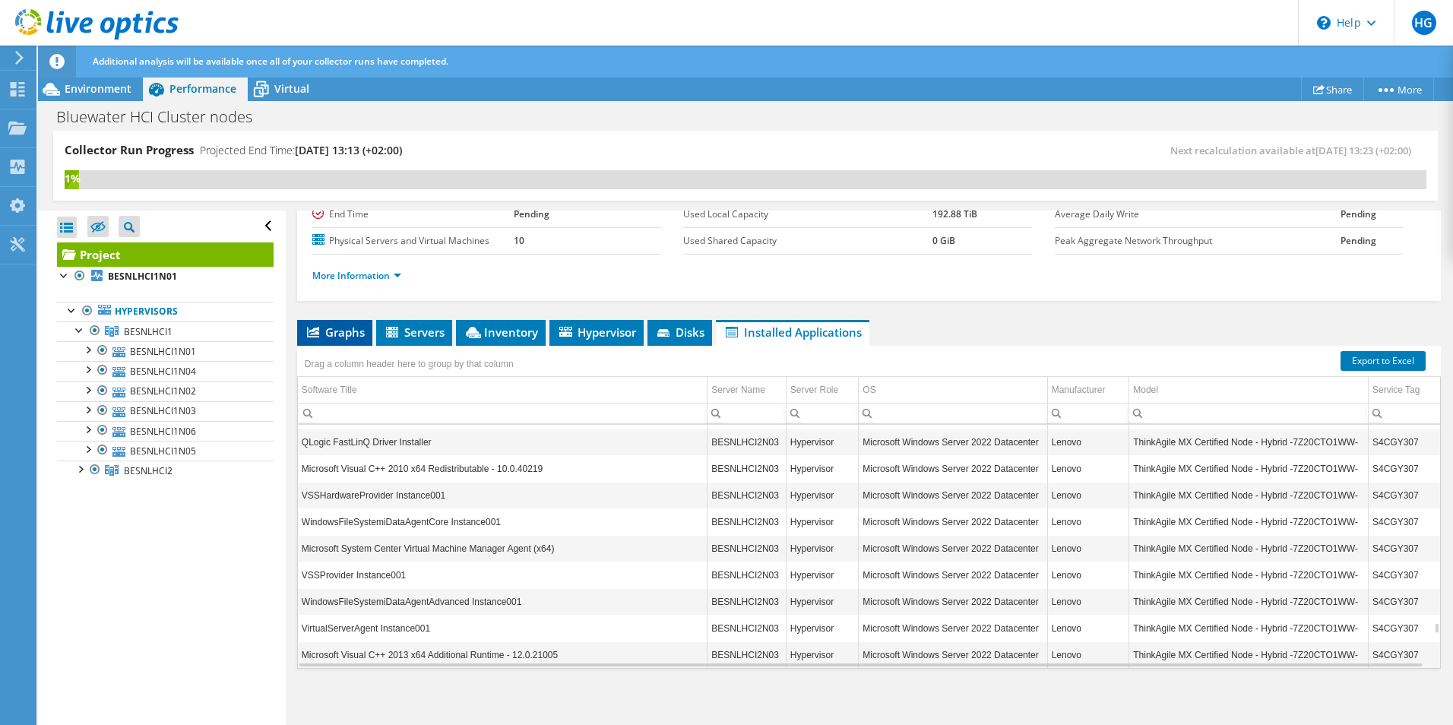
click at [333, 330] on span "Graphs" at bounding box center [335, 331] width 60 height 15
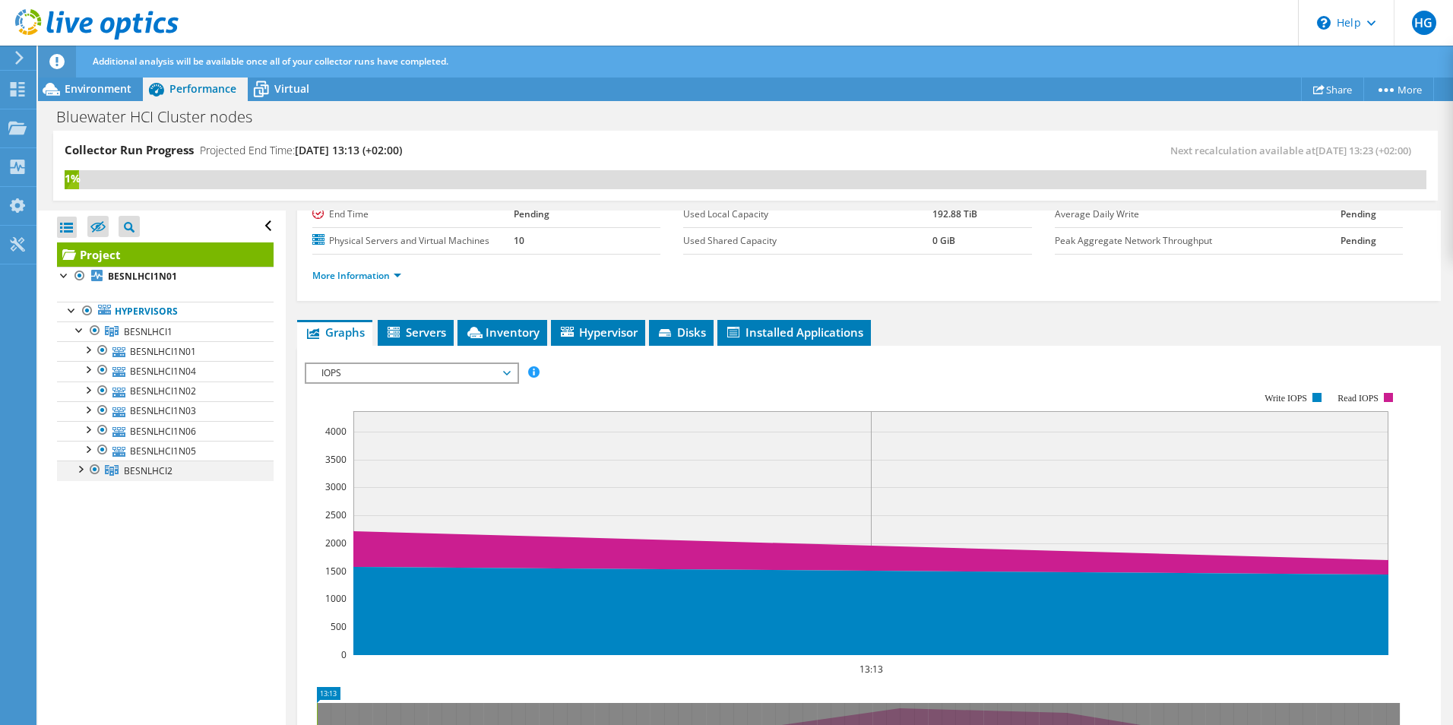
click at [77, 469] on div at bounding box center [79, 467] width 15 height 15
click at [497, 329] on span "Inventory" at bounding box center [502, 331] width 74 height 15
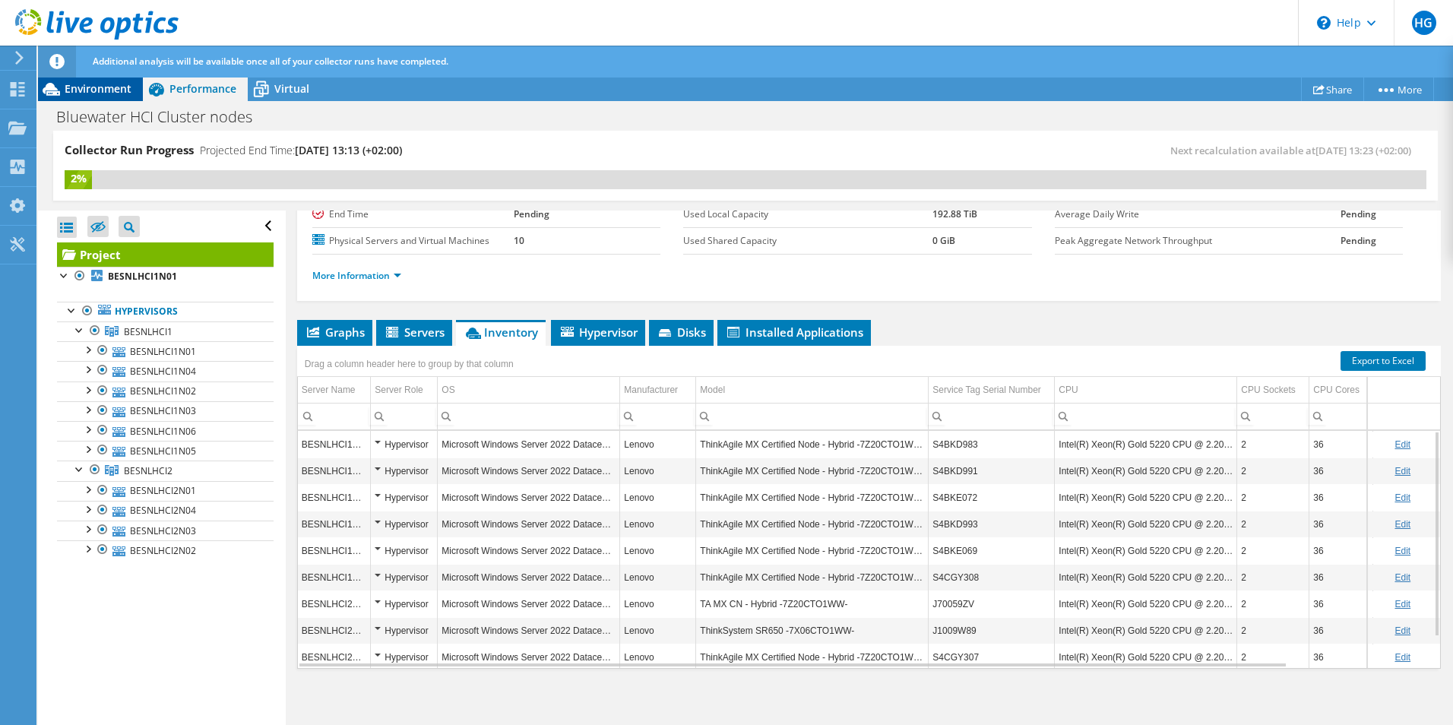
click at [90, 87] on span "Environment" at bounding box center [98, 88] width 67 height 14
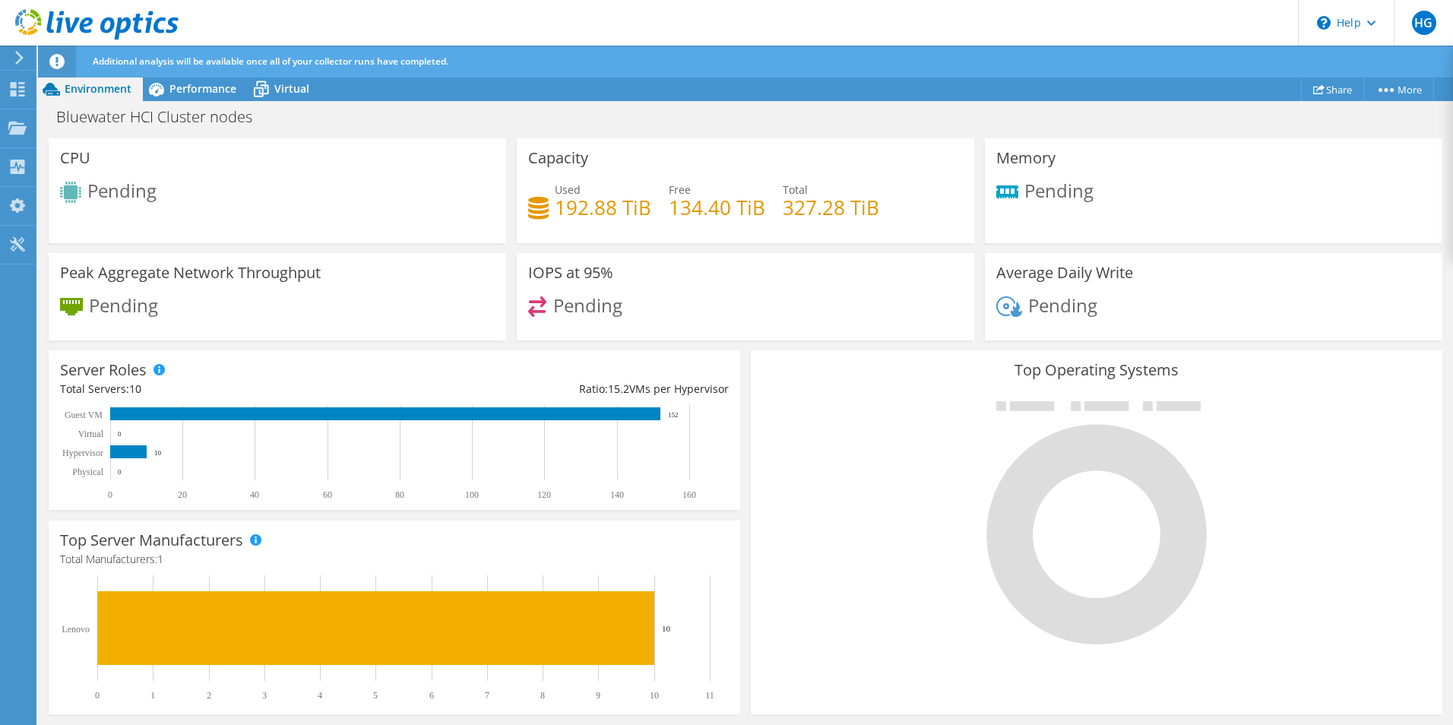
scroll to position [122, 0]
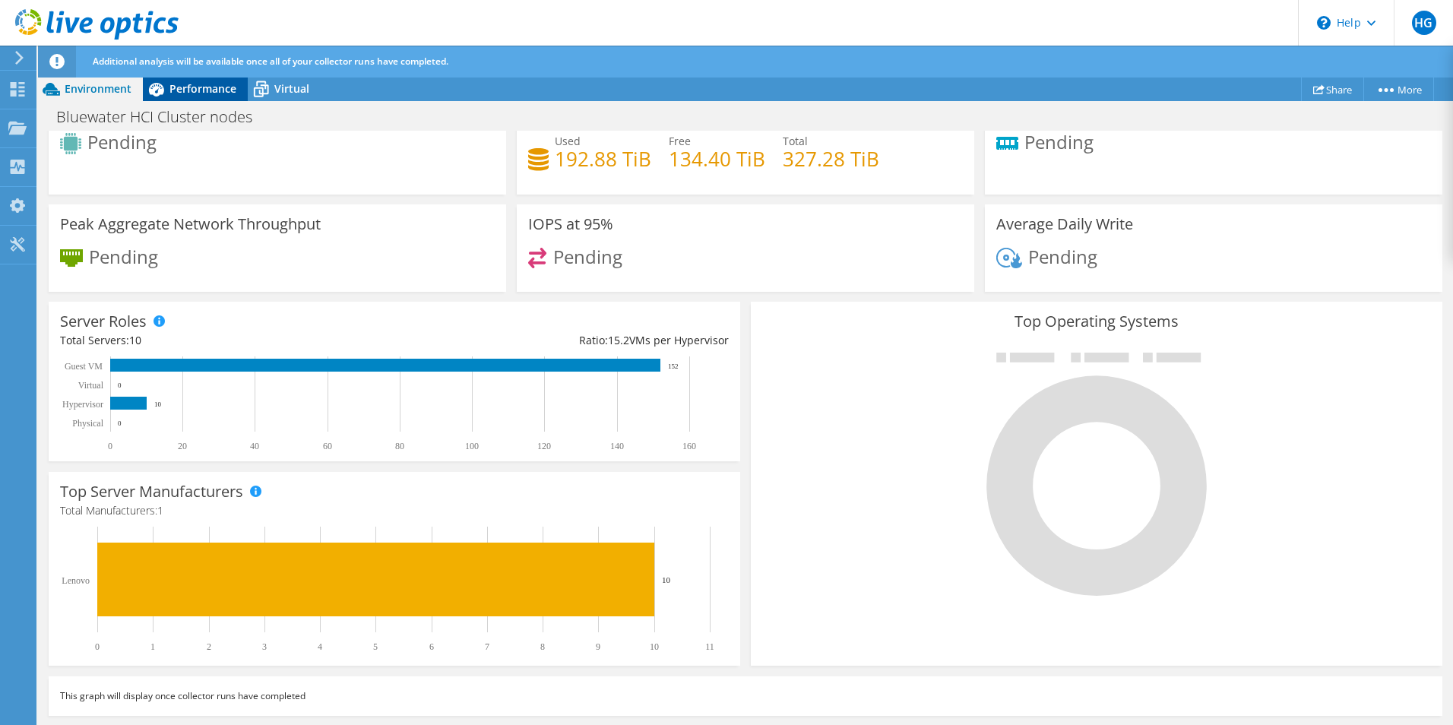
click at [199, 84] on span "Performance" at bounding box center [202, 88] width 67 height 14
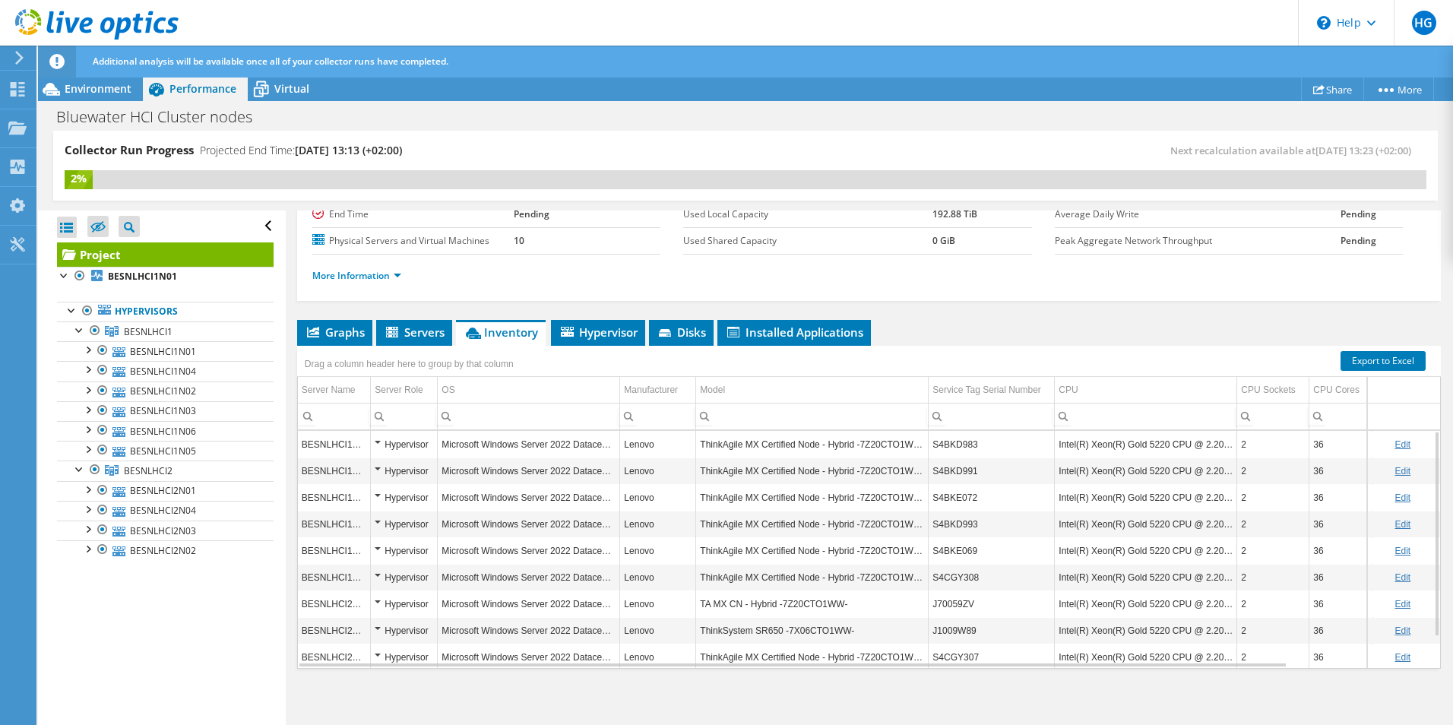
scroll to position [0, 0]
click at [159, 333] on span "BESNLHCI1" at bounding box center [148, 331] width 49 height 13
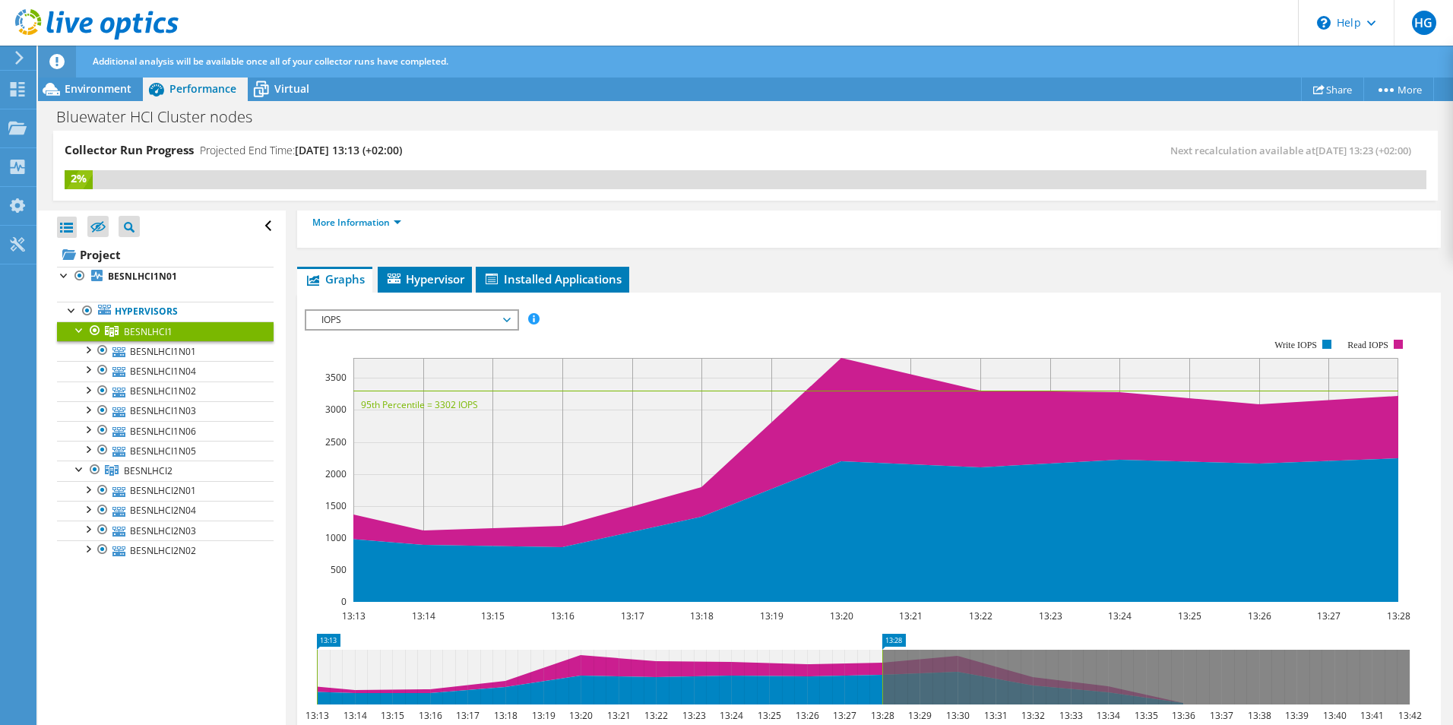
click at [469, 321] on span "IOPS" at bounding box center [411, 320] width 195 height 18
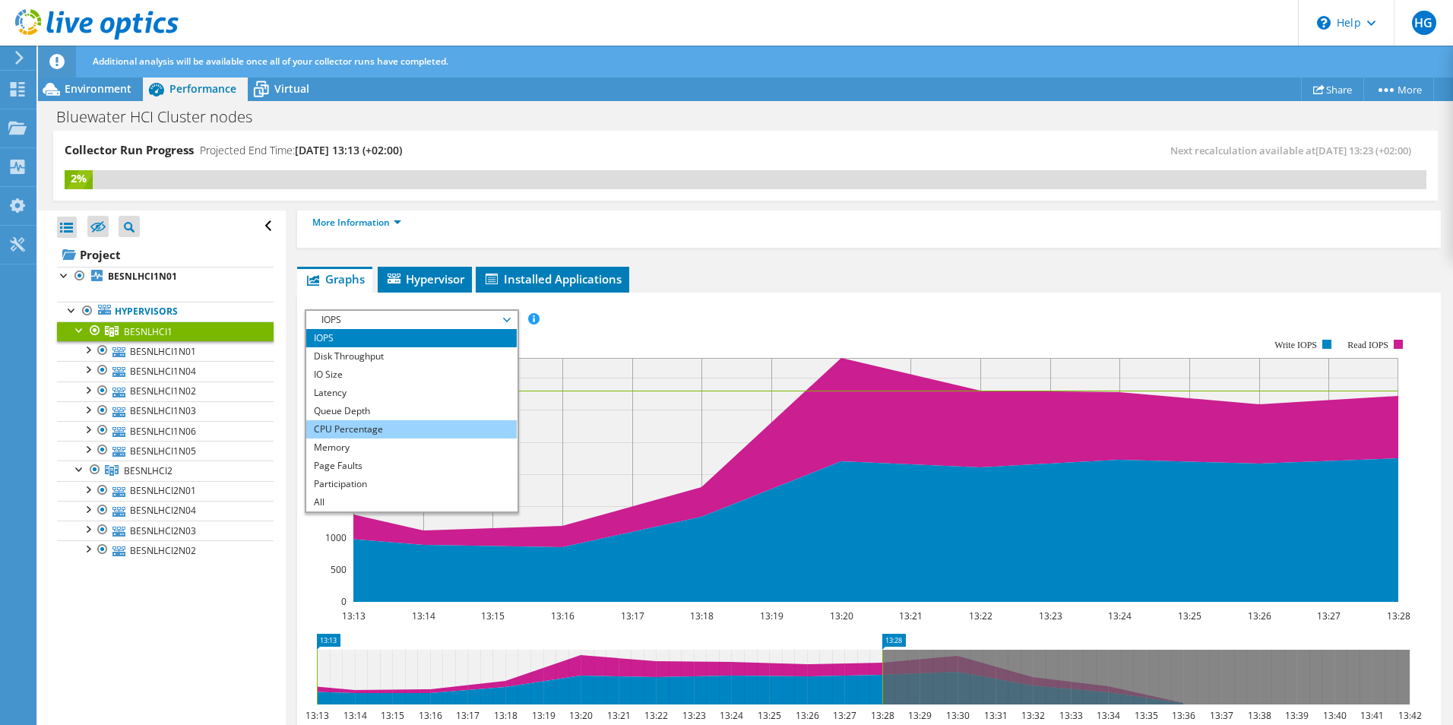
click at [393, 426] on li "CPU Percentage" at bounding box center [411, 429] width 210 height 18
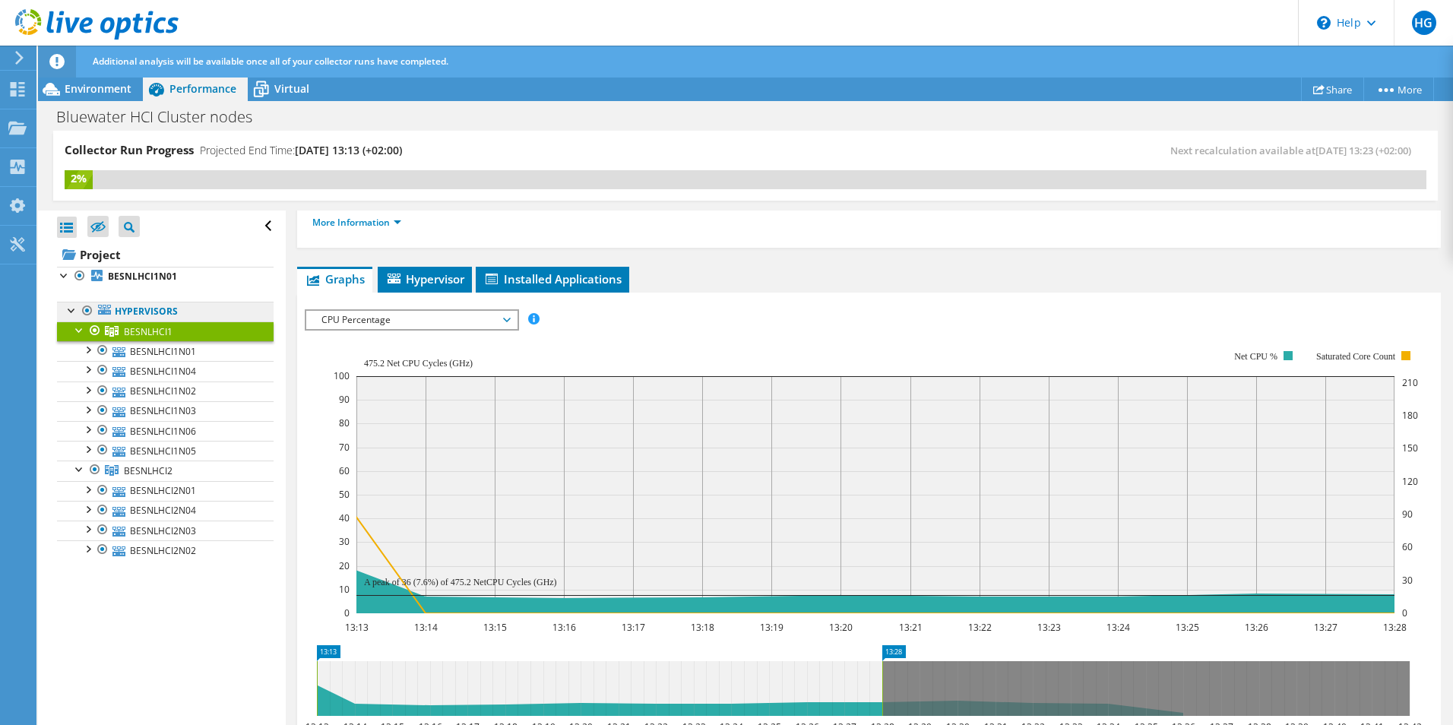
click at [152, 310] on link "Hypervisors" at bounding box center [165, 312] width 217 height 20
click at [140, 280] on b "BESNLHCI1N01" at bounding box center [142, 276] width 69 height 13
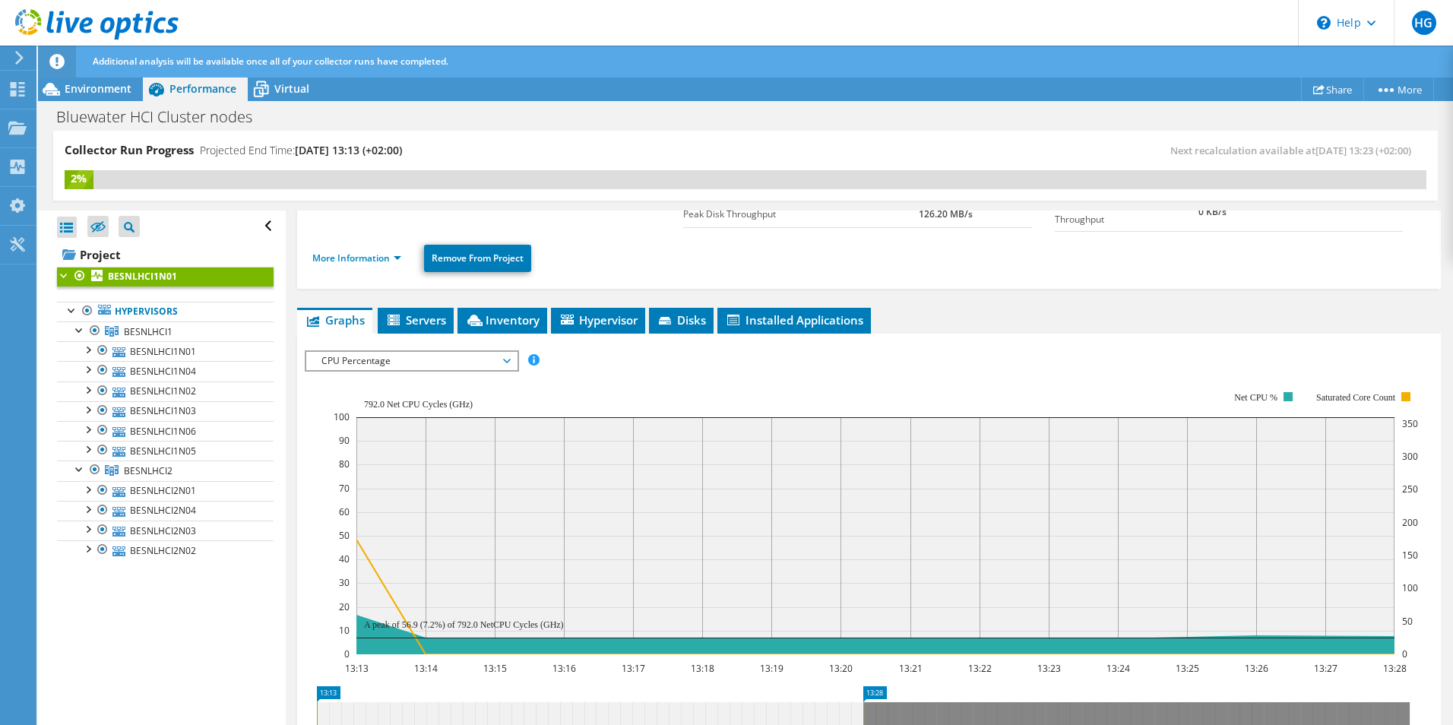
click at [454, 356] on span "CPU Percentage" at bounding box center [411, 361] width 195 height 18
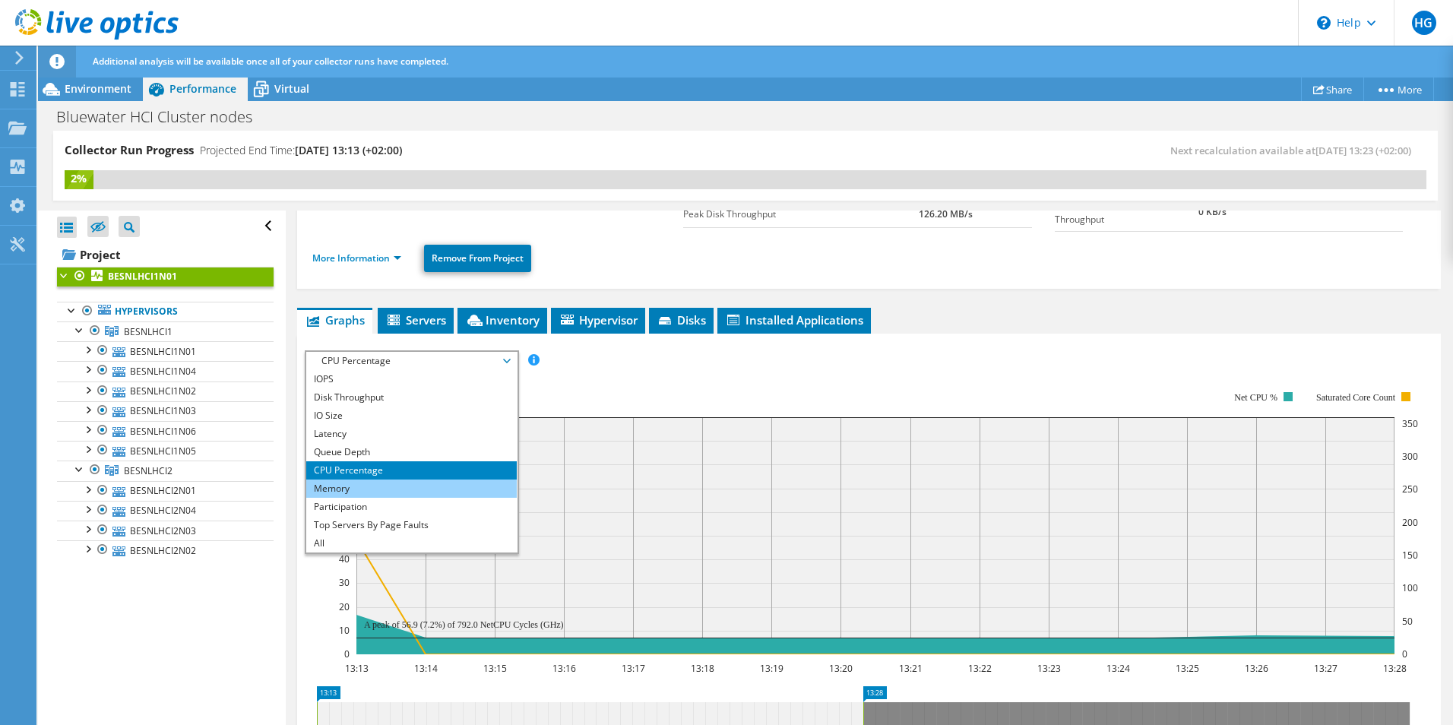
click at [390, 488] on li "Memory" at bounding box center [411, 488] width 210 height 18
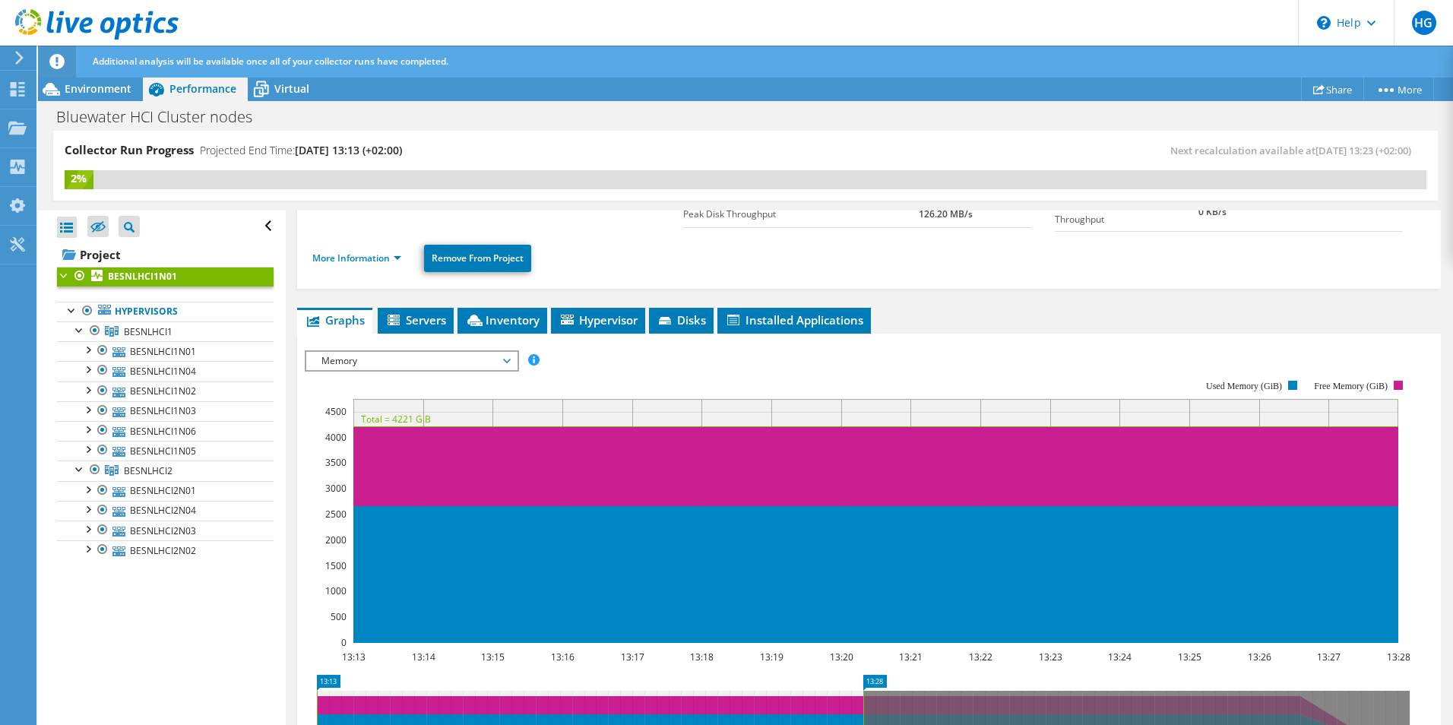
click at [428, 357] on span "Memory" at bounding box center [411, 361] width 195 height 18
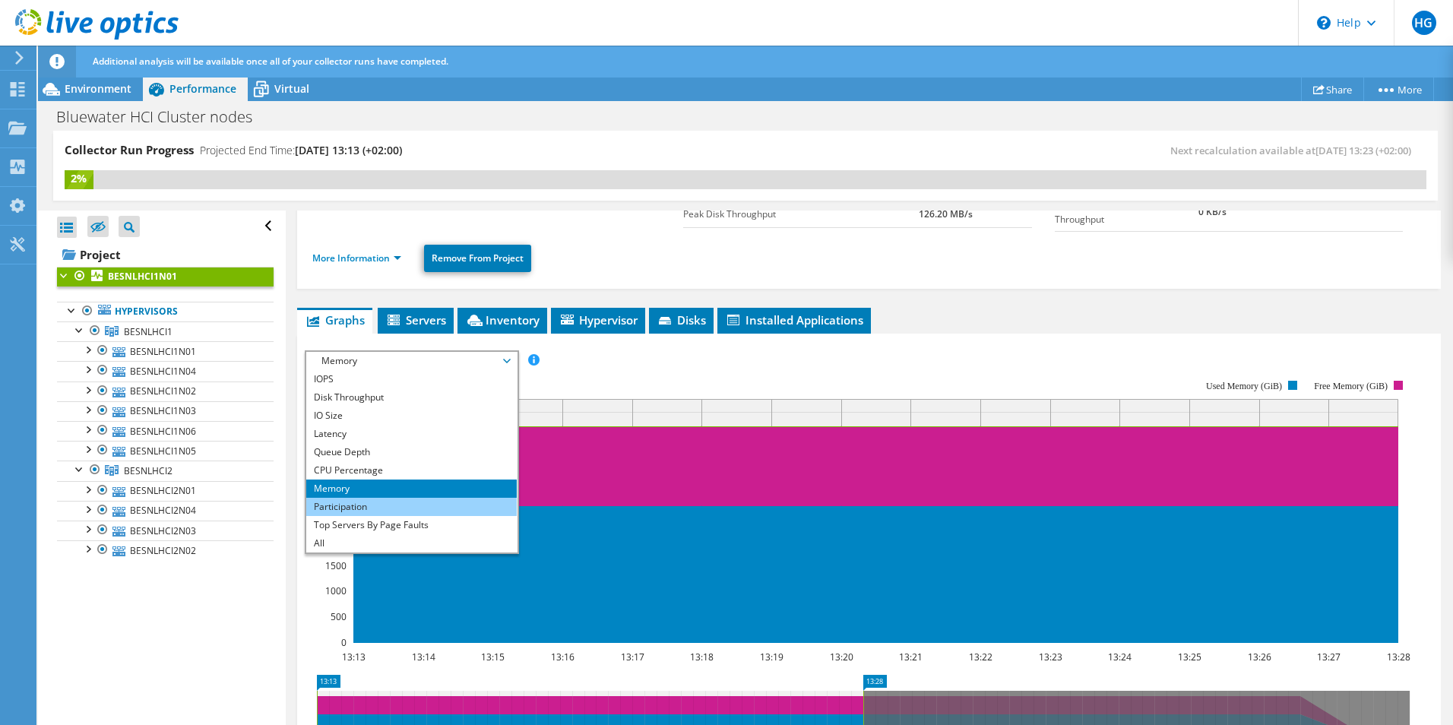
click at [371, 501] on li "Participation" at bounding box center [411, 507] width 210 height 18
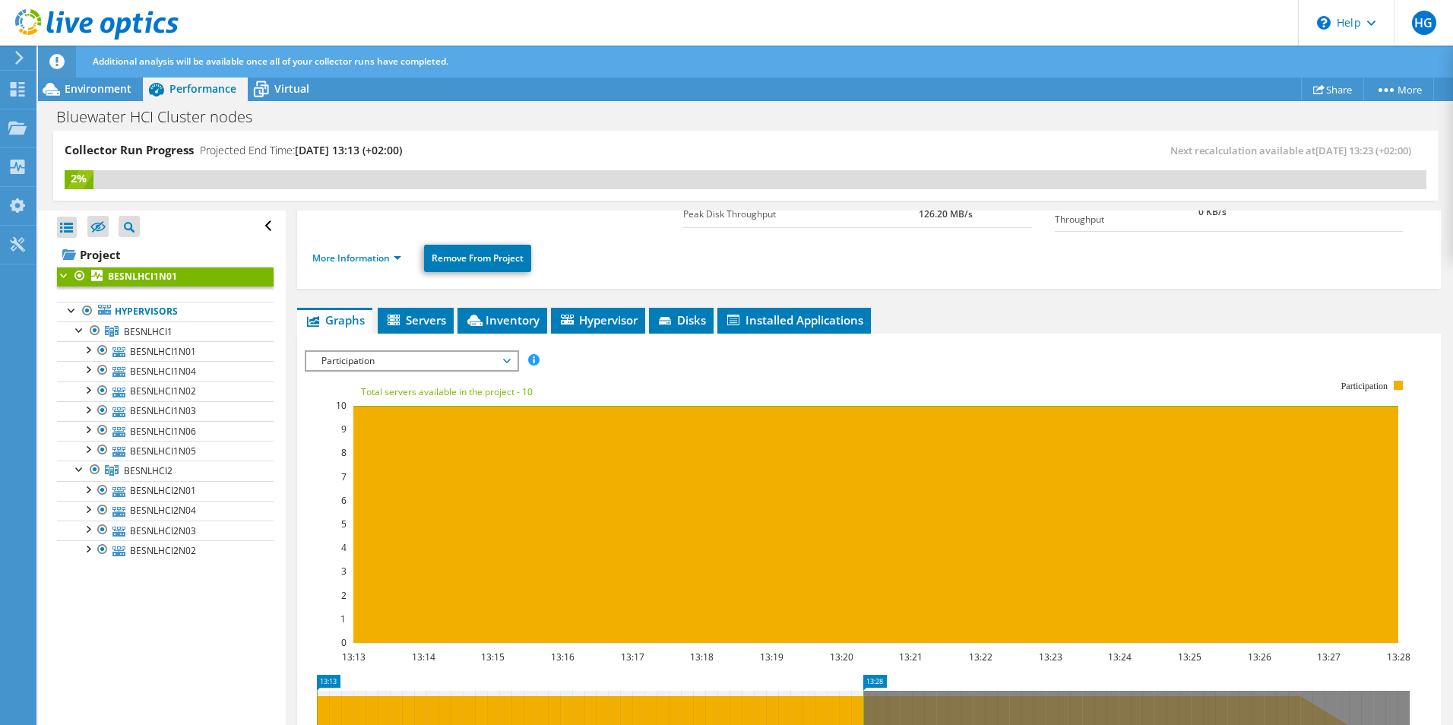
click at [475, 356] on span "Participation" at bounding box center [411, 361] width 195 height 18
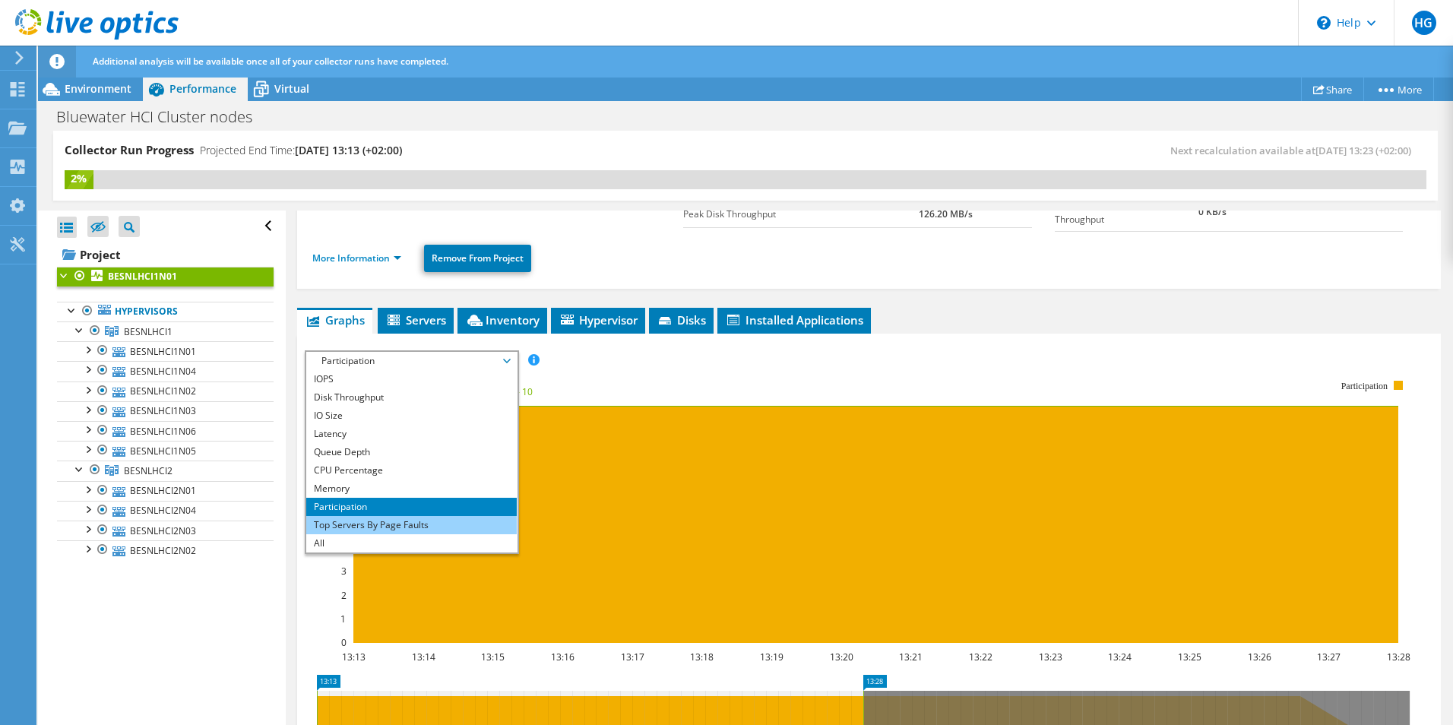
click at [406, 519] on li "Top Servers By Page Faults" at bounding box center [411, 525] width 210 height 18
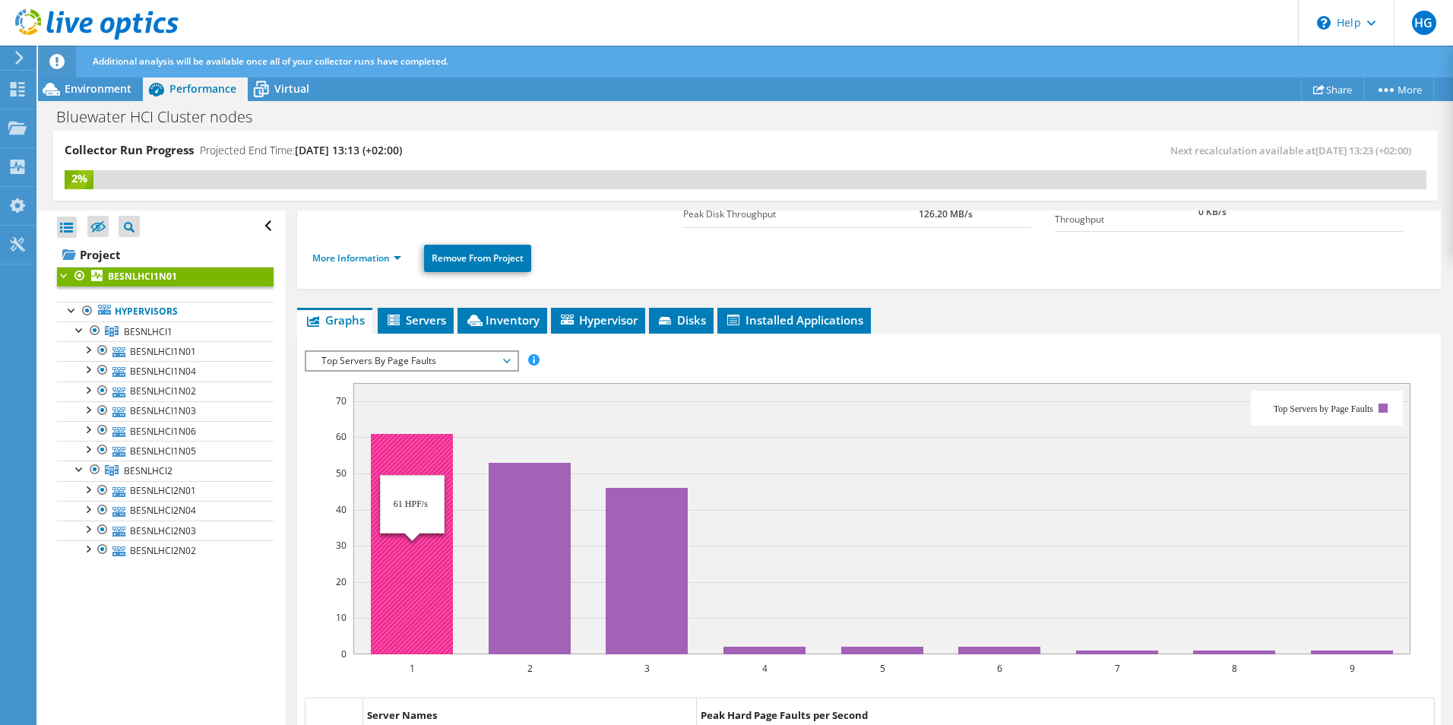
click at [409, 567] on rect at bounding box center [412, 544] width 82 height 220
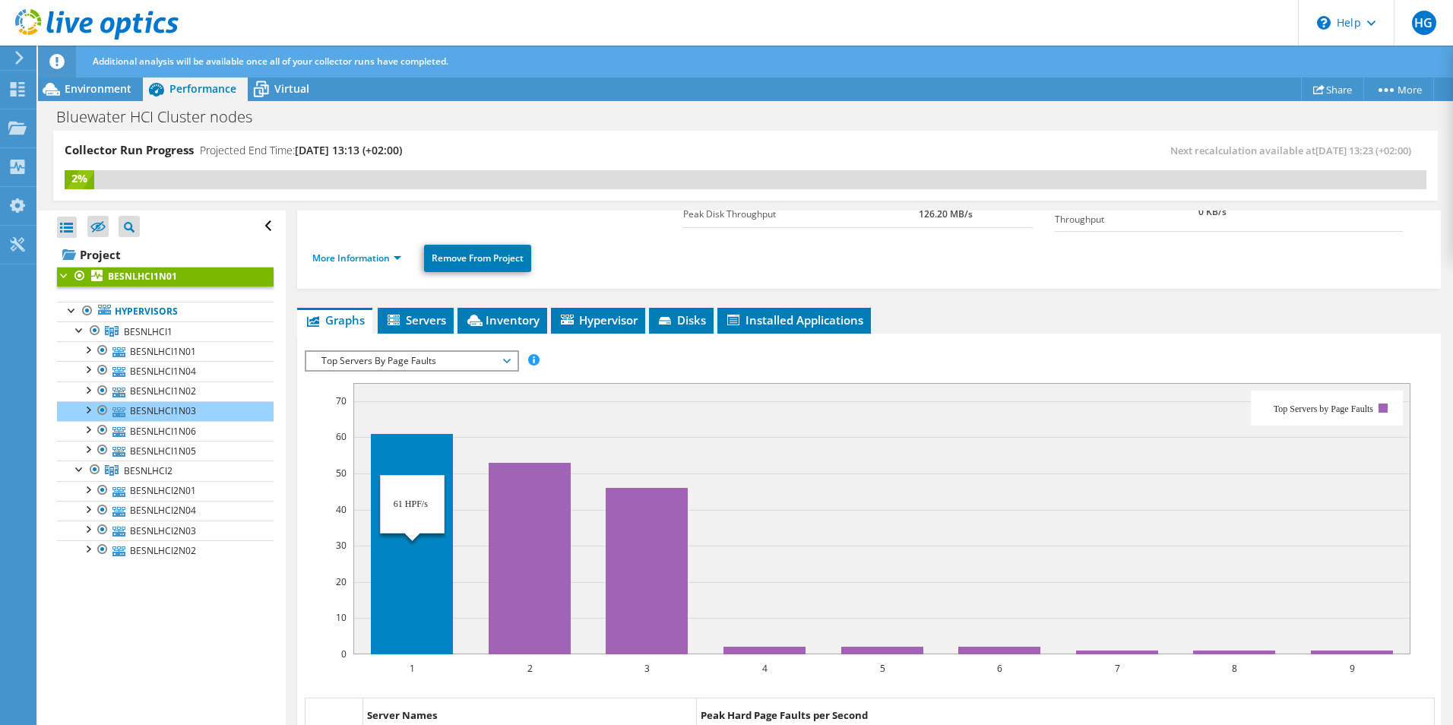
click at [407, 523] on rect at bounding box center [412, 544] width 82 height 220
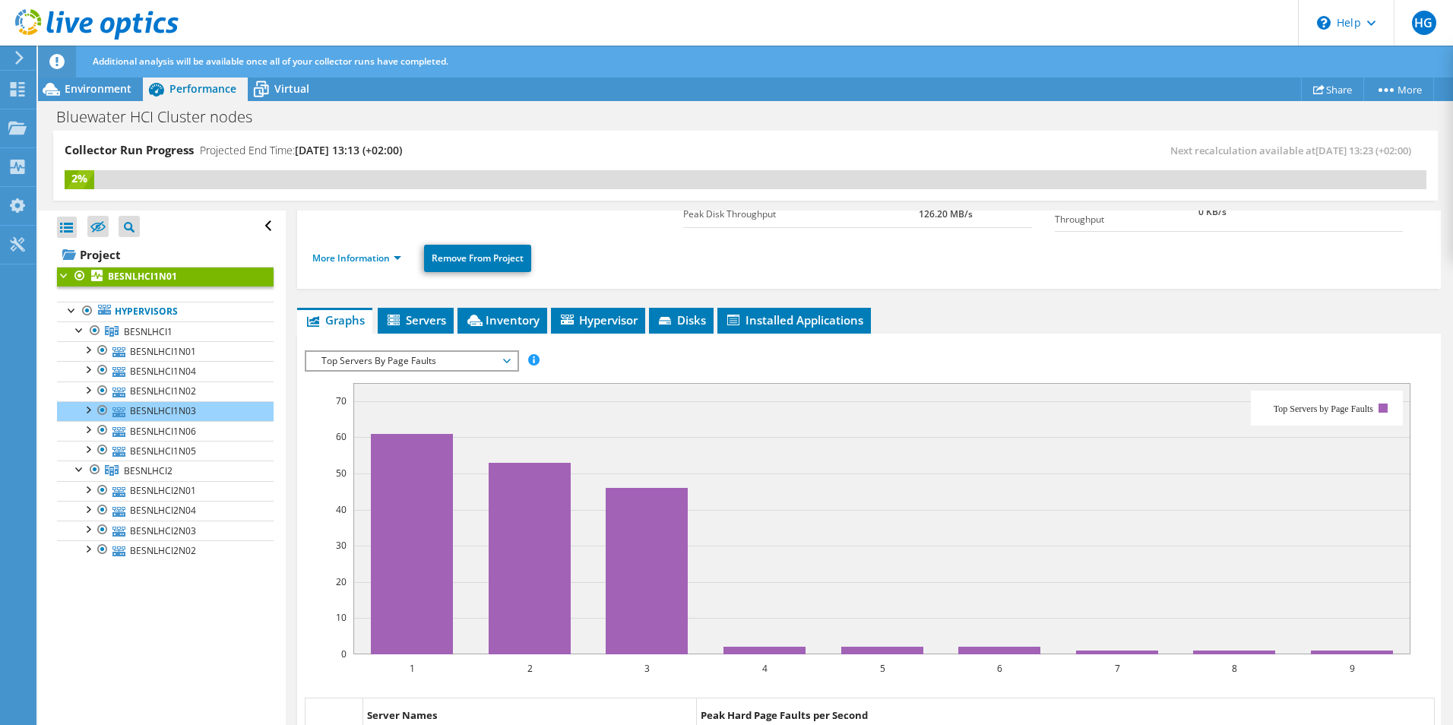
click at [400, 360] on span "Top Servers By Page Faults" at bounding box center [411, 361] width 195 height 18
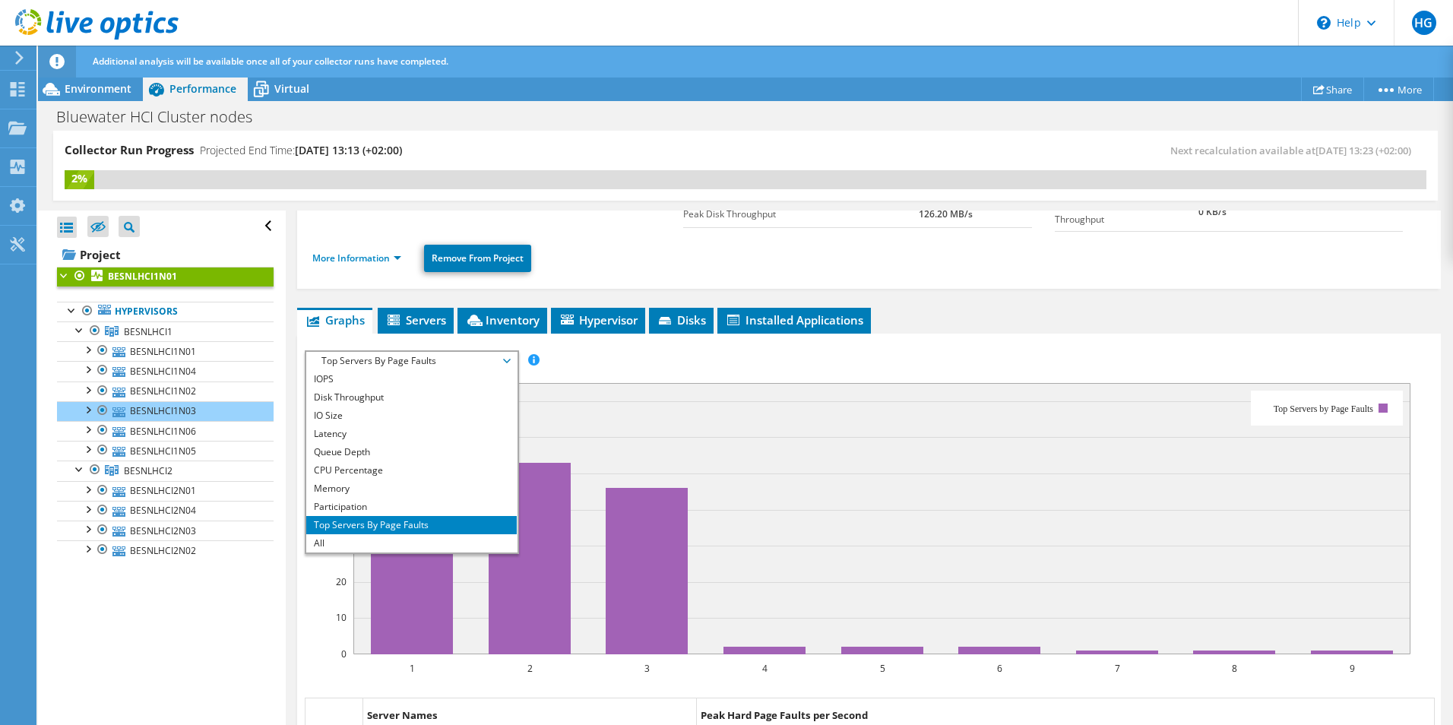
click at [438, 517] on li "Top Servers By Page Faults" at bounding box center [411, 525] width 210 height 18
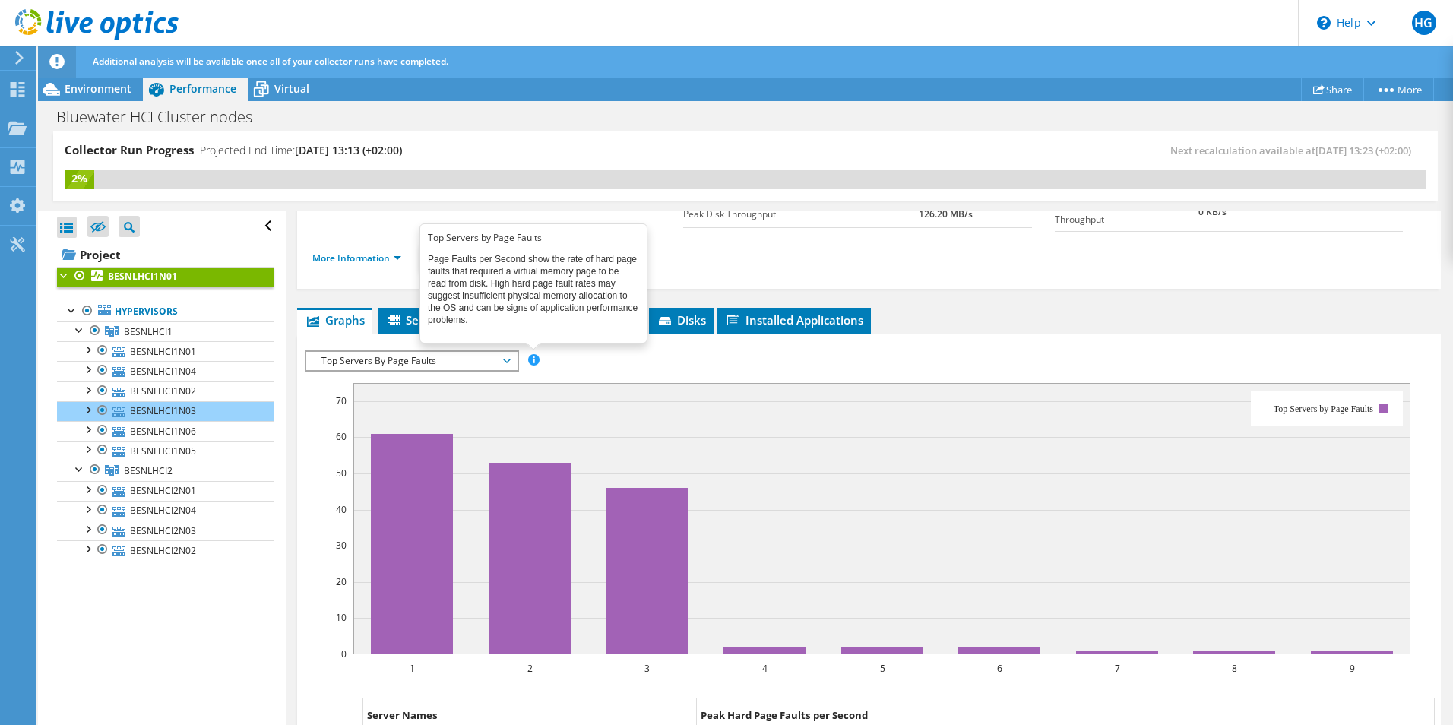
click at [534, 357] on span at bounding box center [533, 359] width 11 height 11
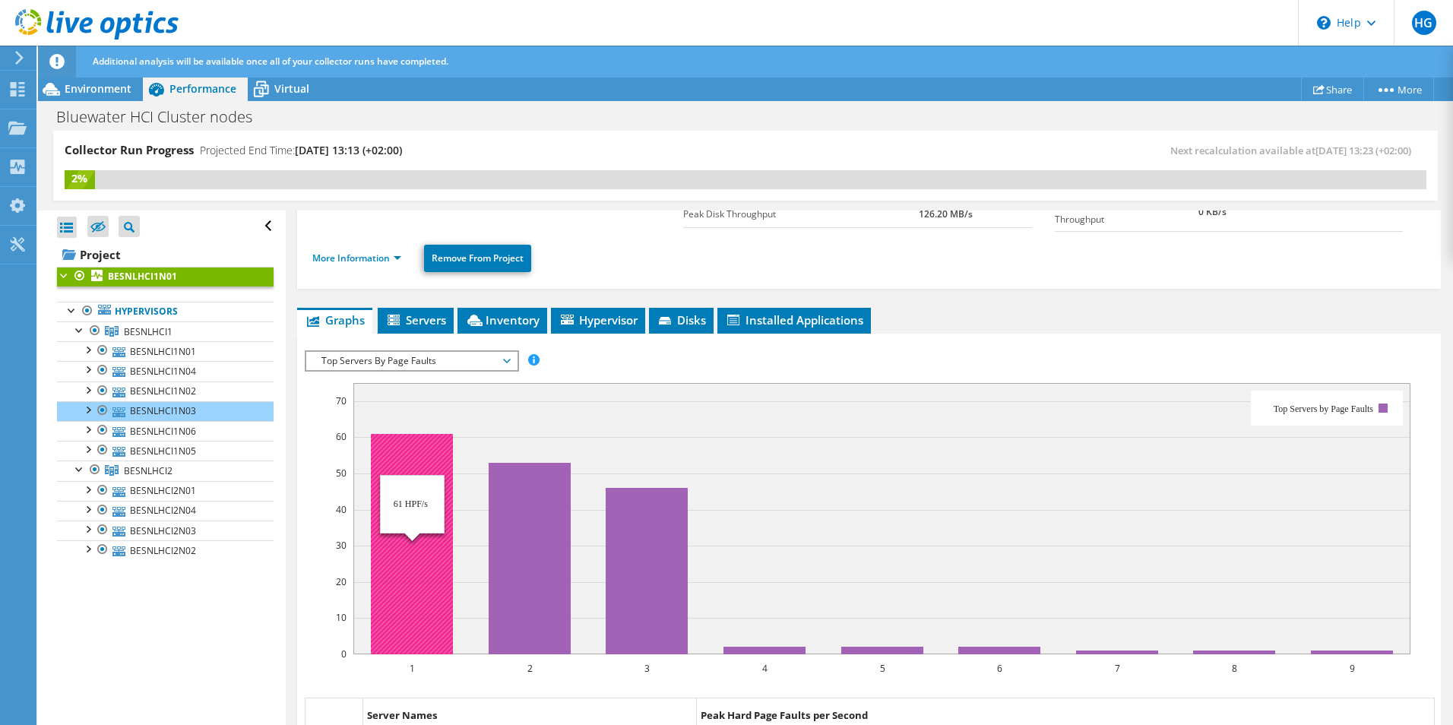
click at [412, 506] on rect at bounding box center [412, 544] width 82 height 220
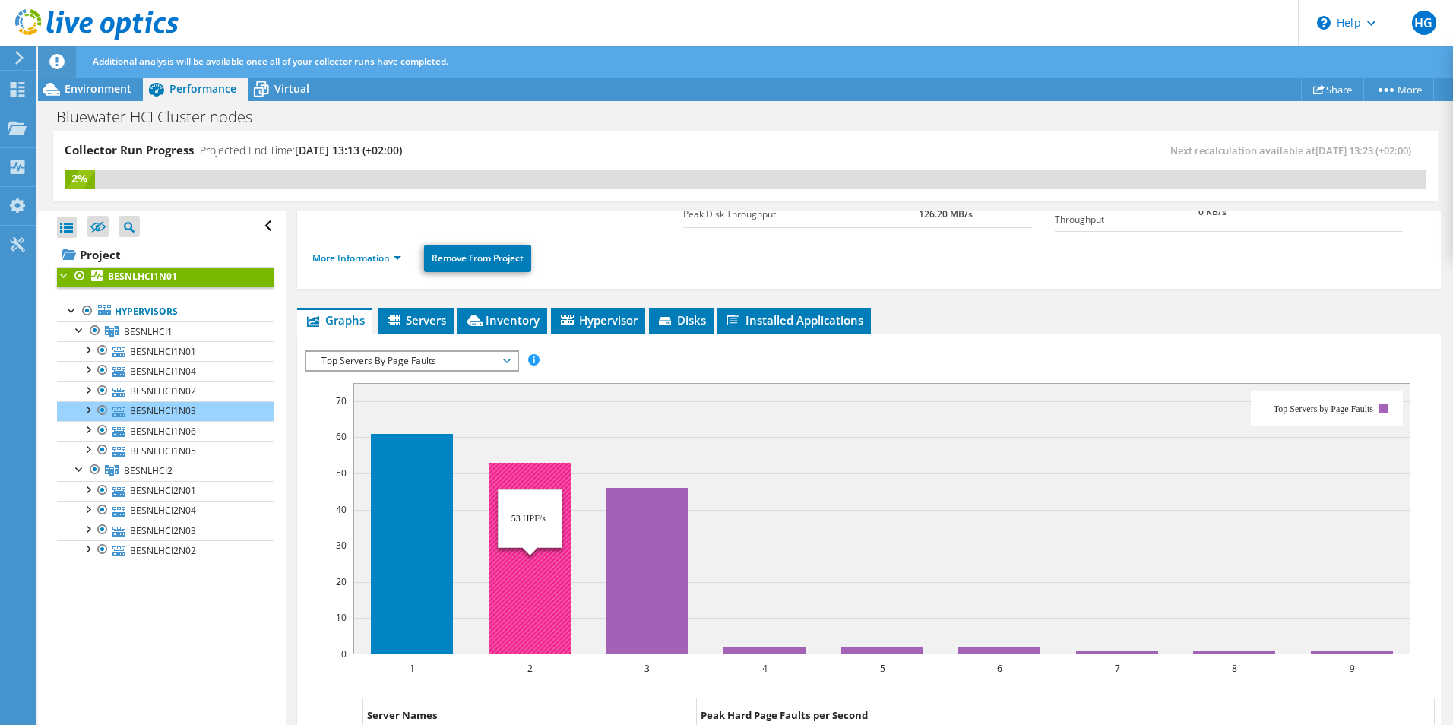
click at [494, 555] on rect at bounding box center [529, 558] width 82 height 191
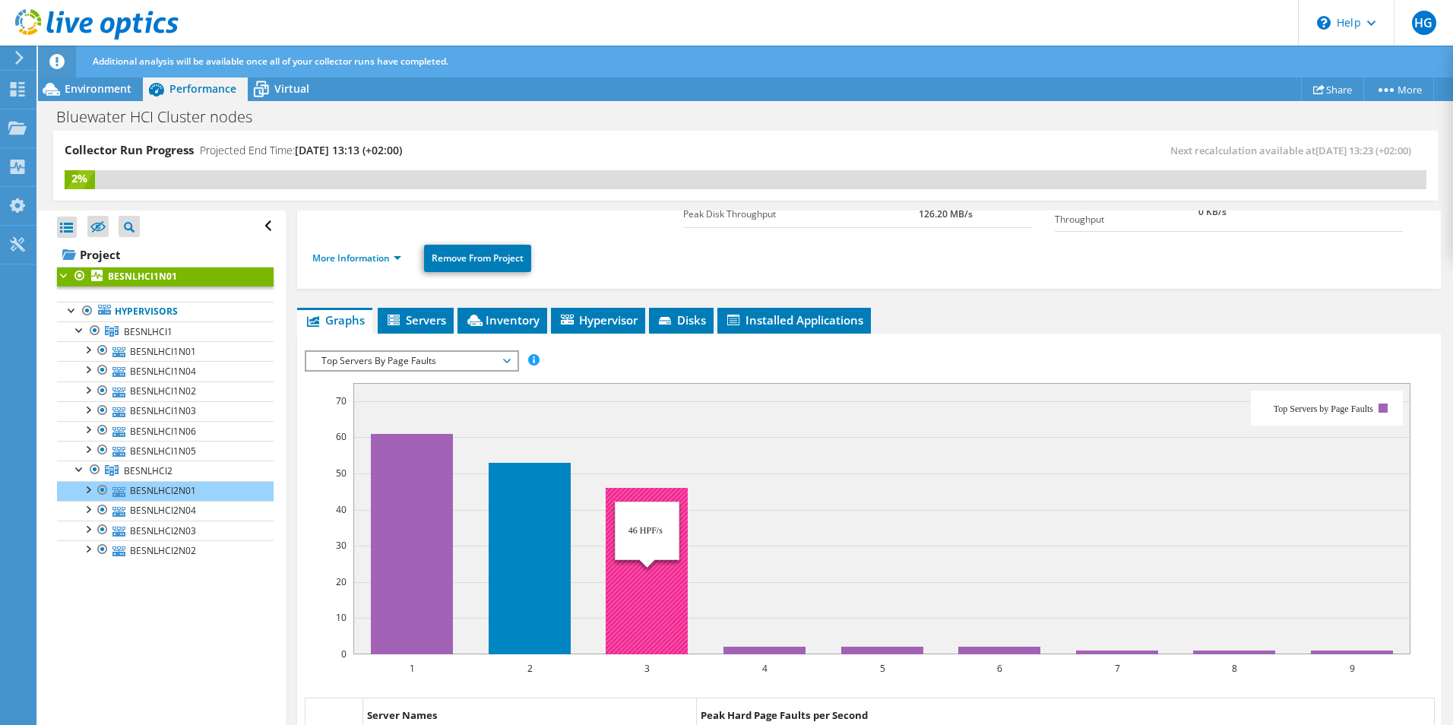
click at [655, 569] on rect at bounding box center [646, 571] width 82 height 166
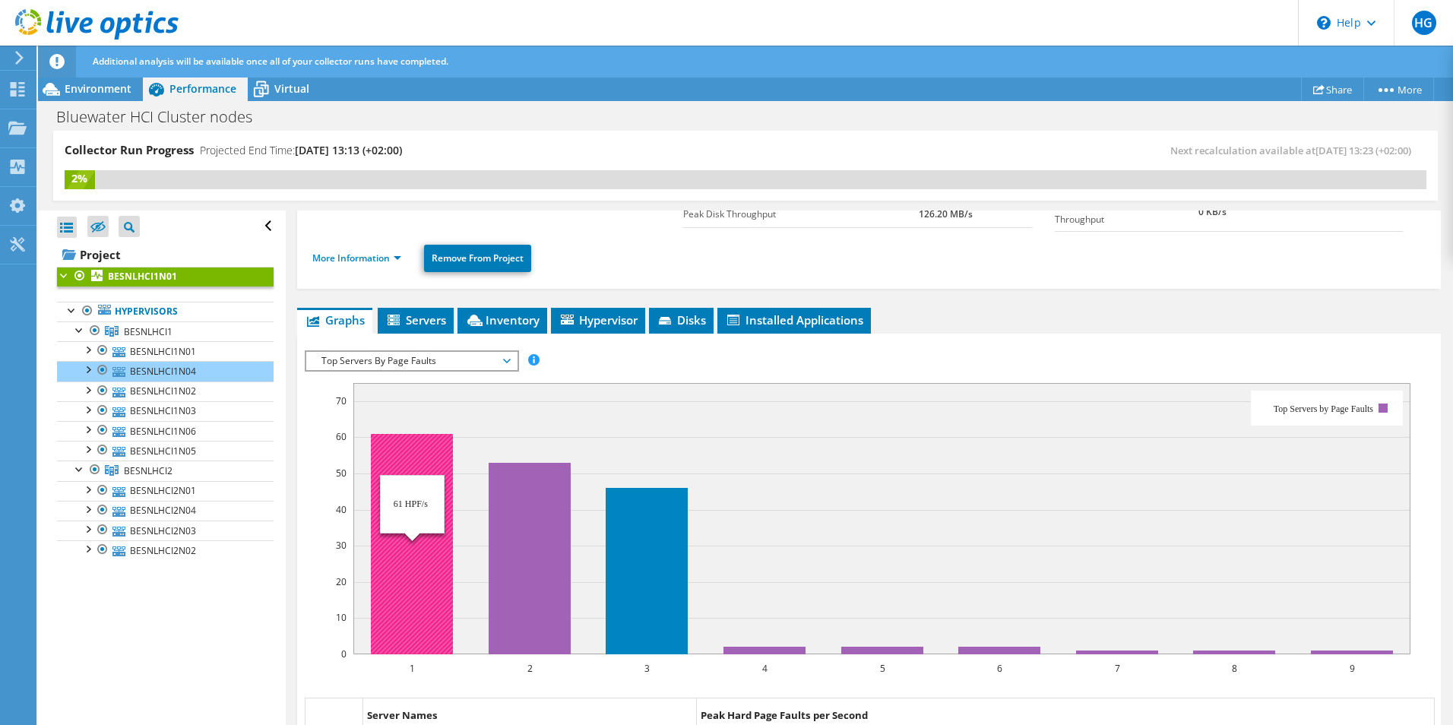
click at [414, 515] on rect at bounding box center [412, 544] width 82 height 220
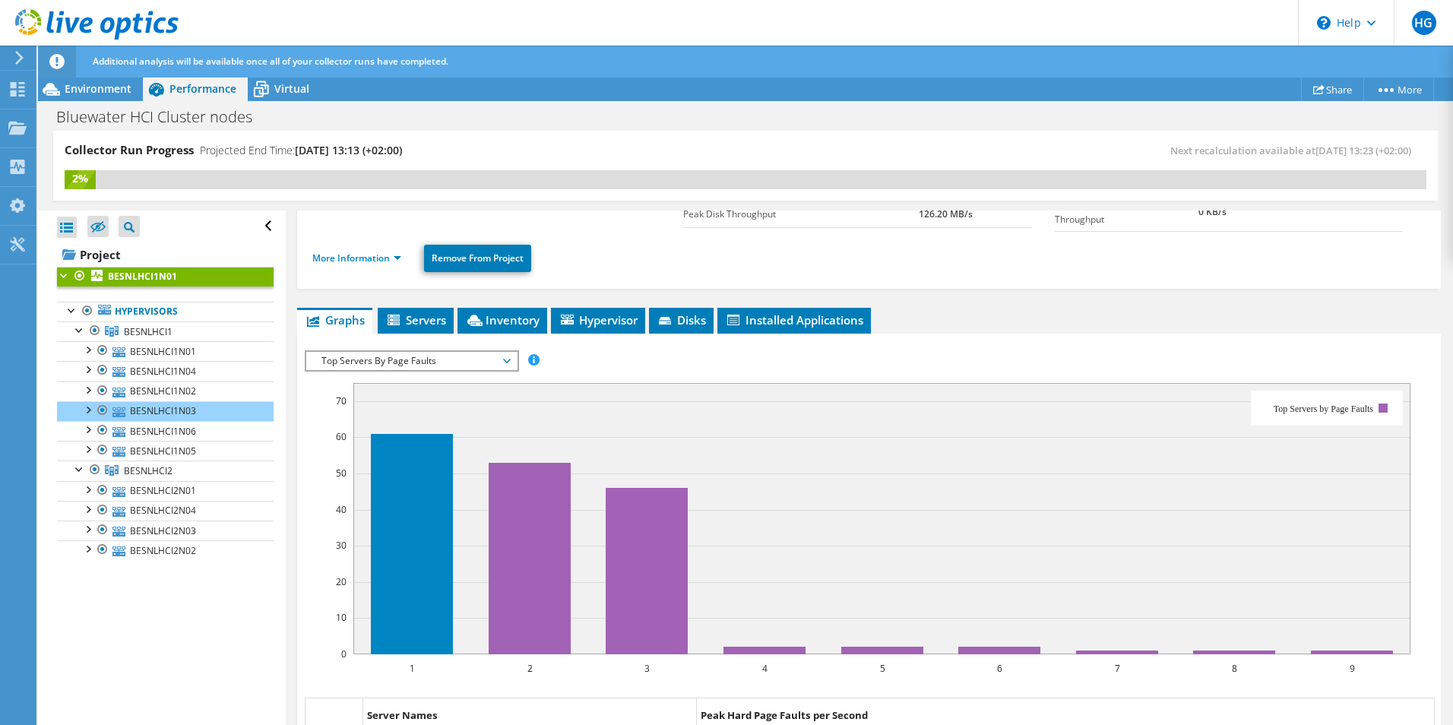
click at [498, 355] on span "Top Servers By Page Faults" at bounding box center [411, 361] width 195 height 18
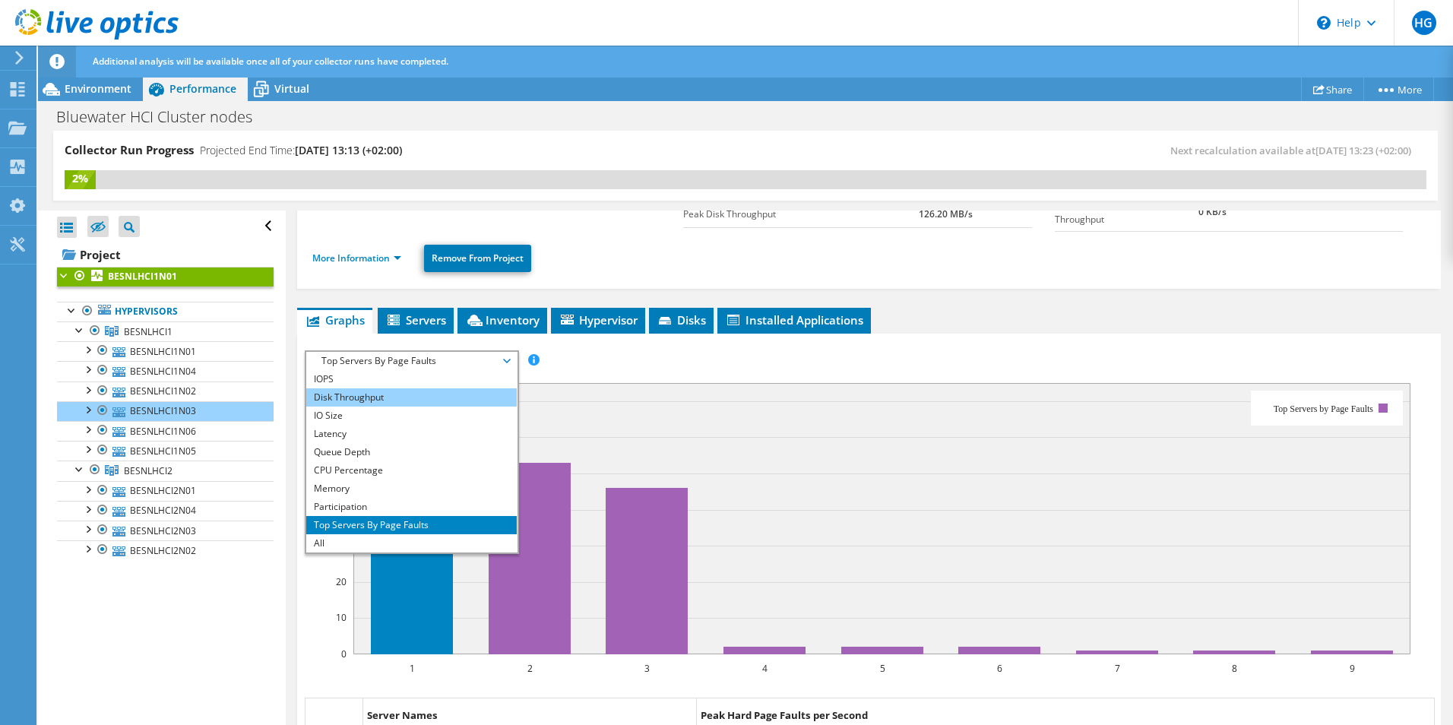
click at [393, 397] on li "Disk Throughput" at bounding box center [411, 397] width 210 height 18
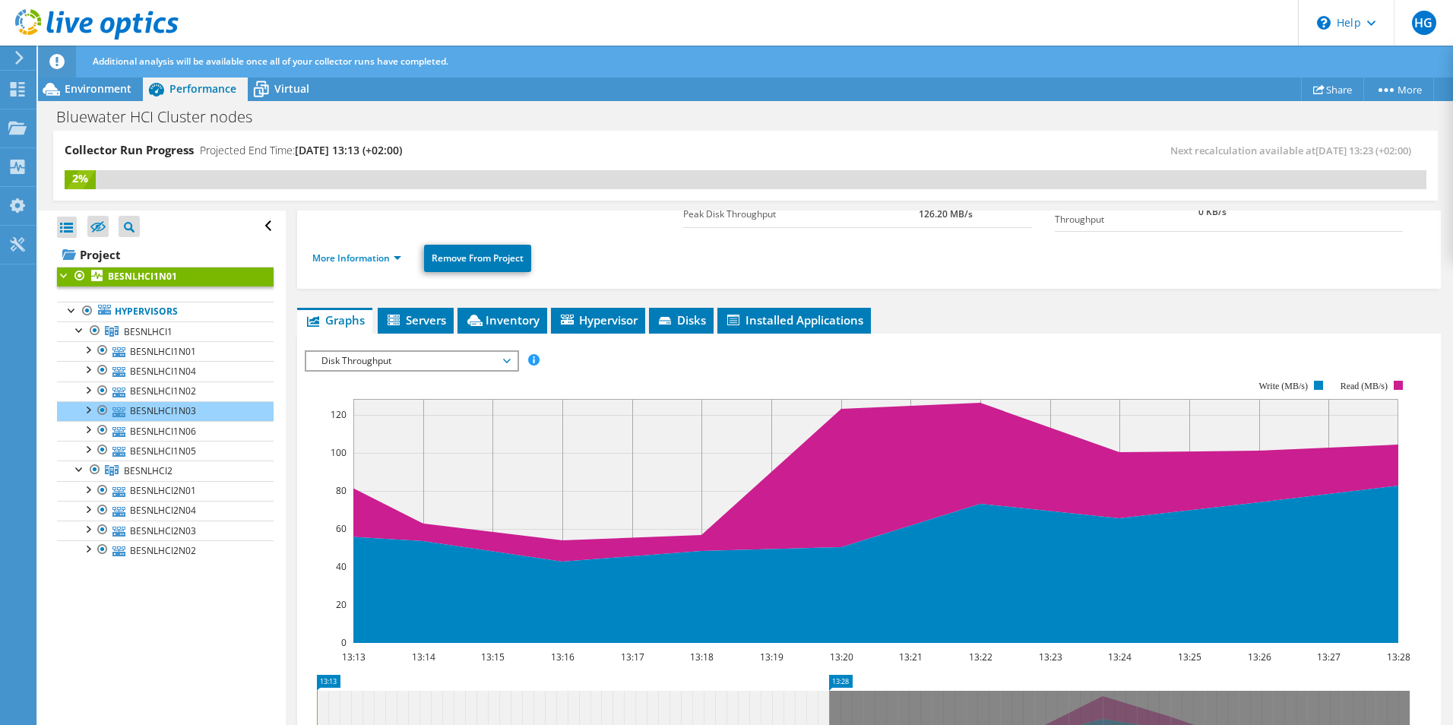
click at [501, 359] on span "Disk Throughput" at bounding box center [411, 361] width 195 height 18
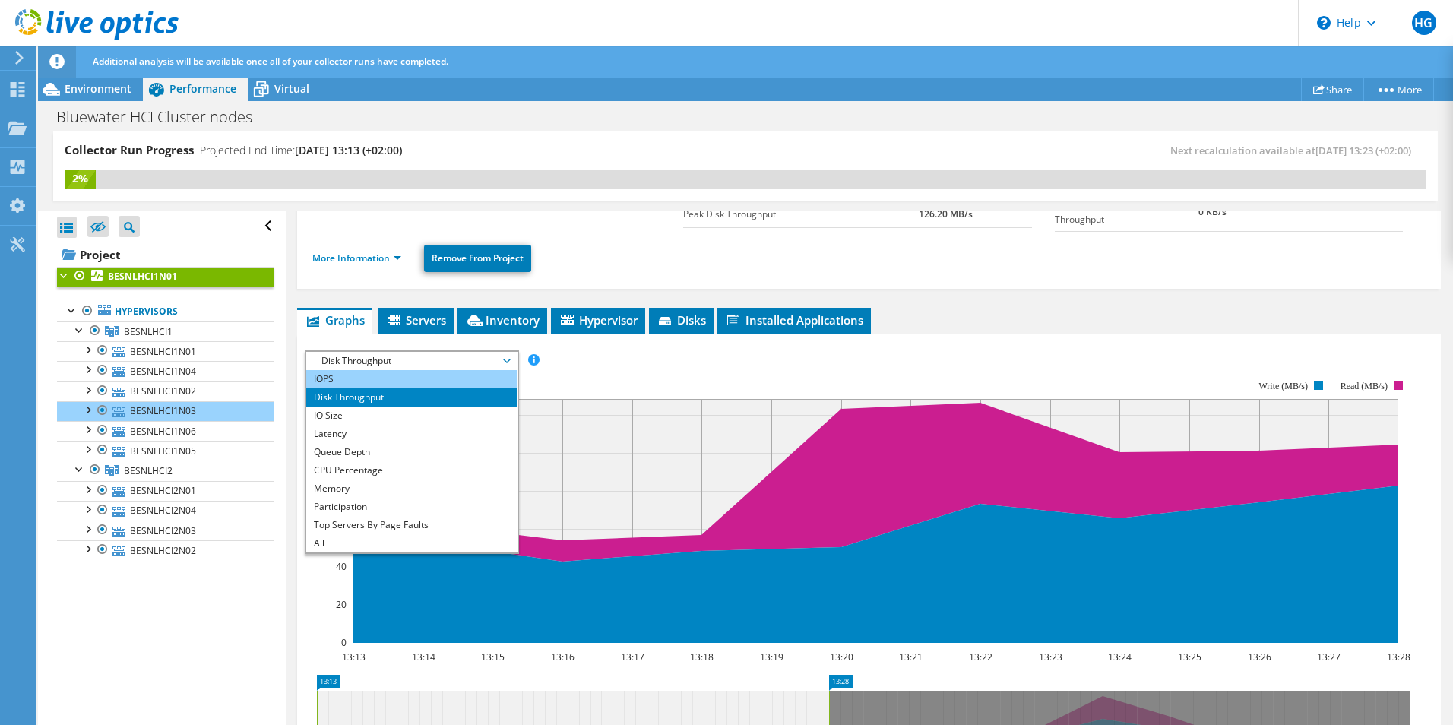
click at [436, 377] on li "IOPS" at bounding box center [411, 379] width 210 height 18
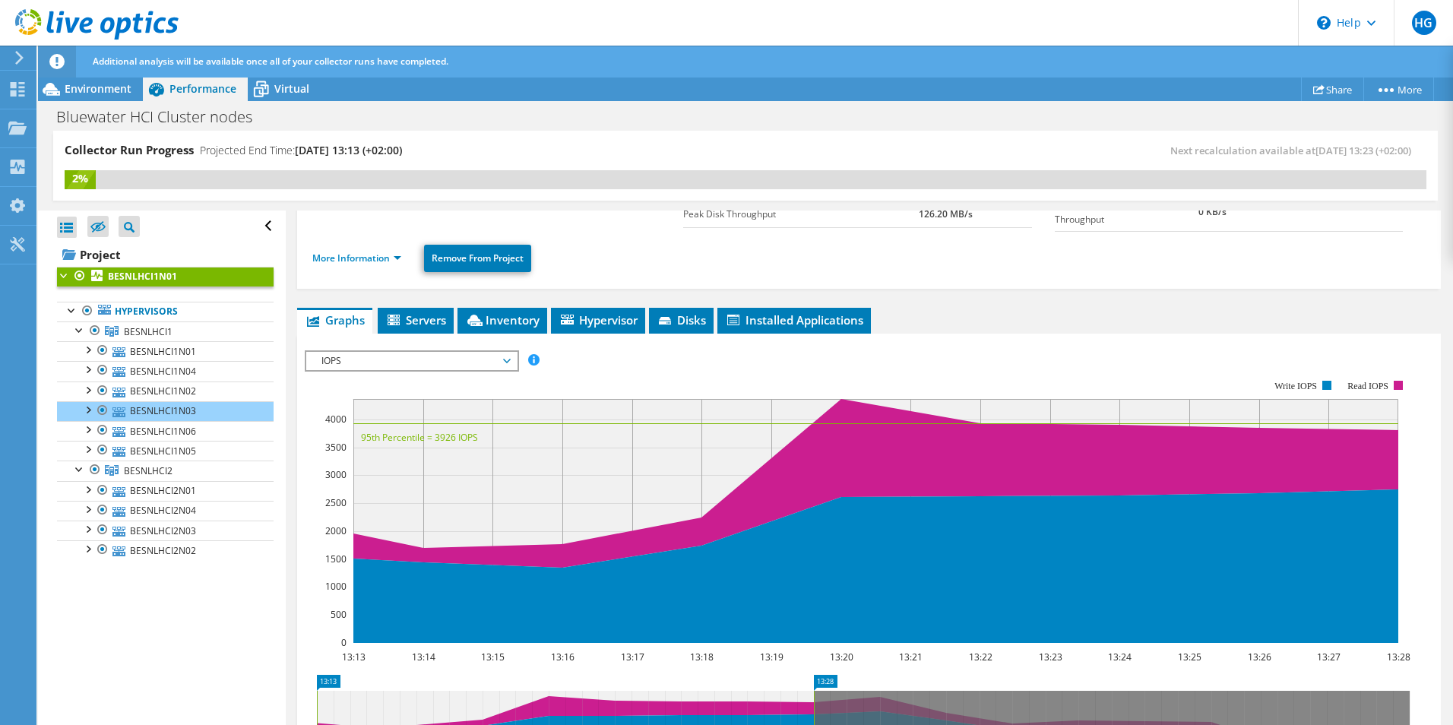
drag, startPoint x: 1102, startPoint y: 403, endPoint x: 1088, endPoint y: 422, distance: 24.5
click at [1102, 408] on icon "13:13 13:14 13:15 13:16 13:17 13:18 13:19 13:20 13:21 13:22 13:23 13:24 13:25 1…" at bounding box center [863, 511] width 1117 height 304
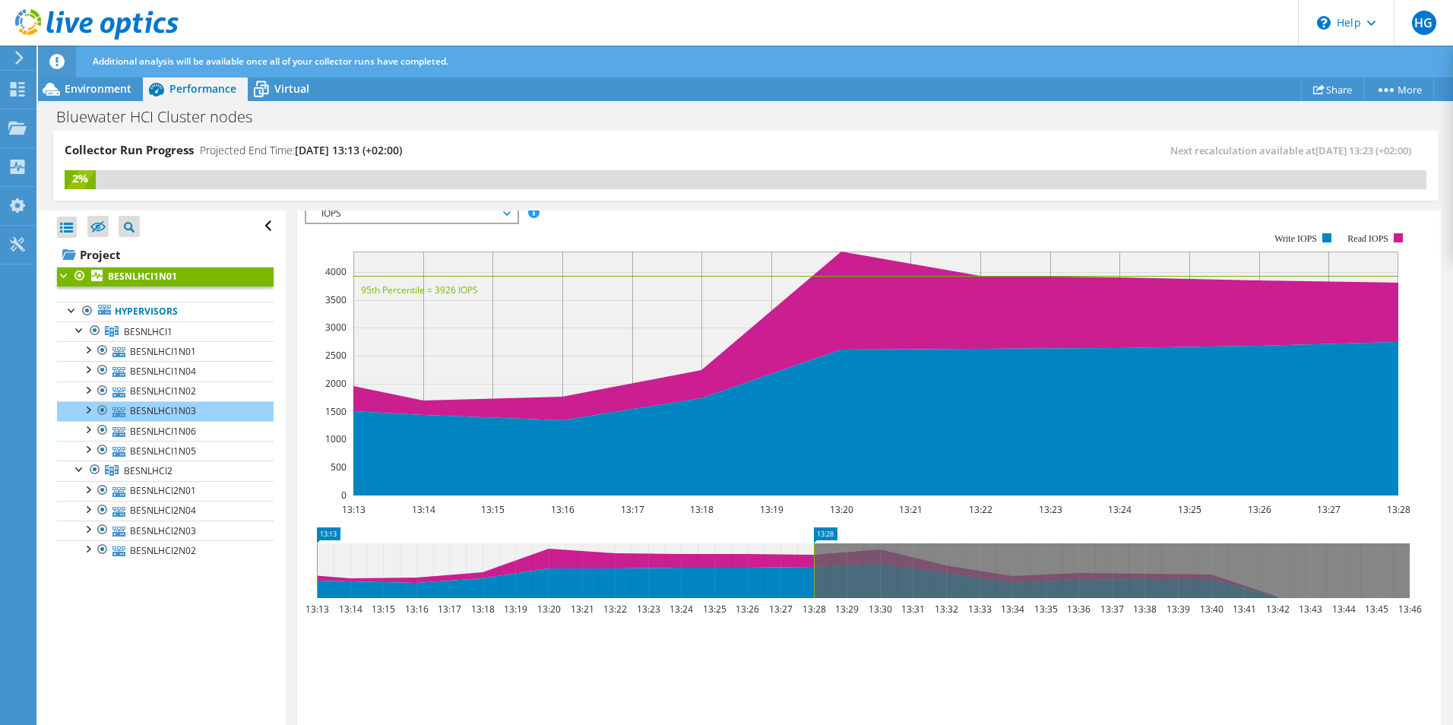
scroll to position [161, 0]
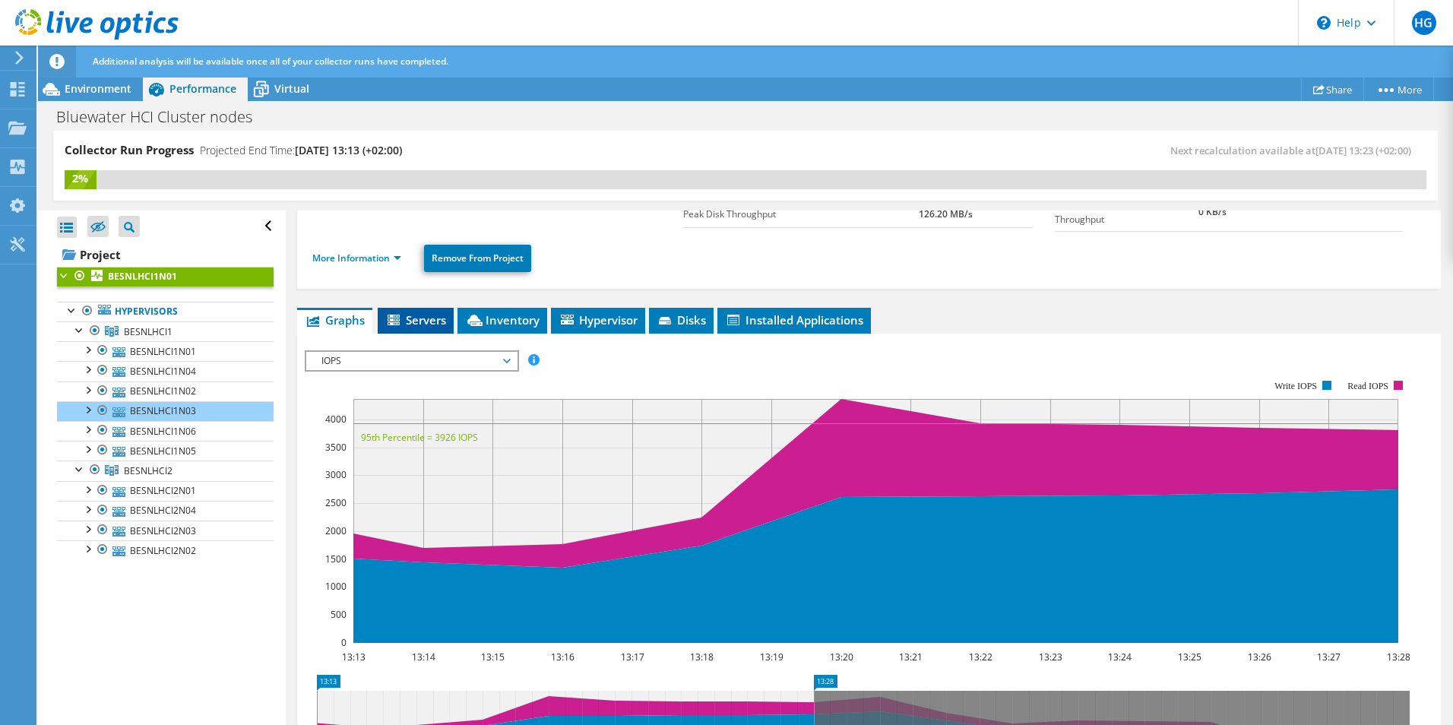
click at [436, 313] on span "Servers" at bounding box center [415, 319] width 61 height 15
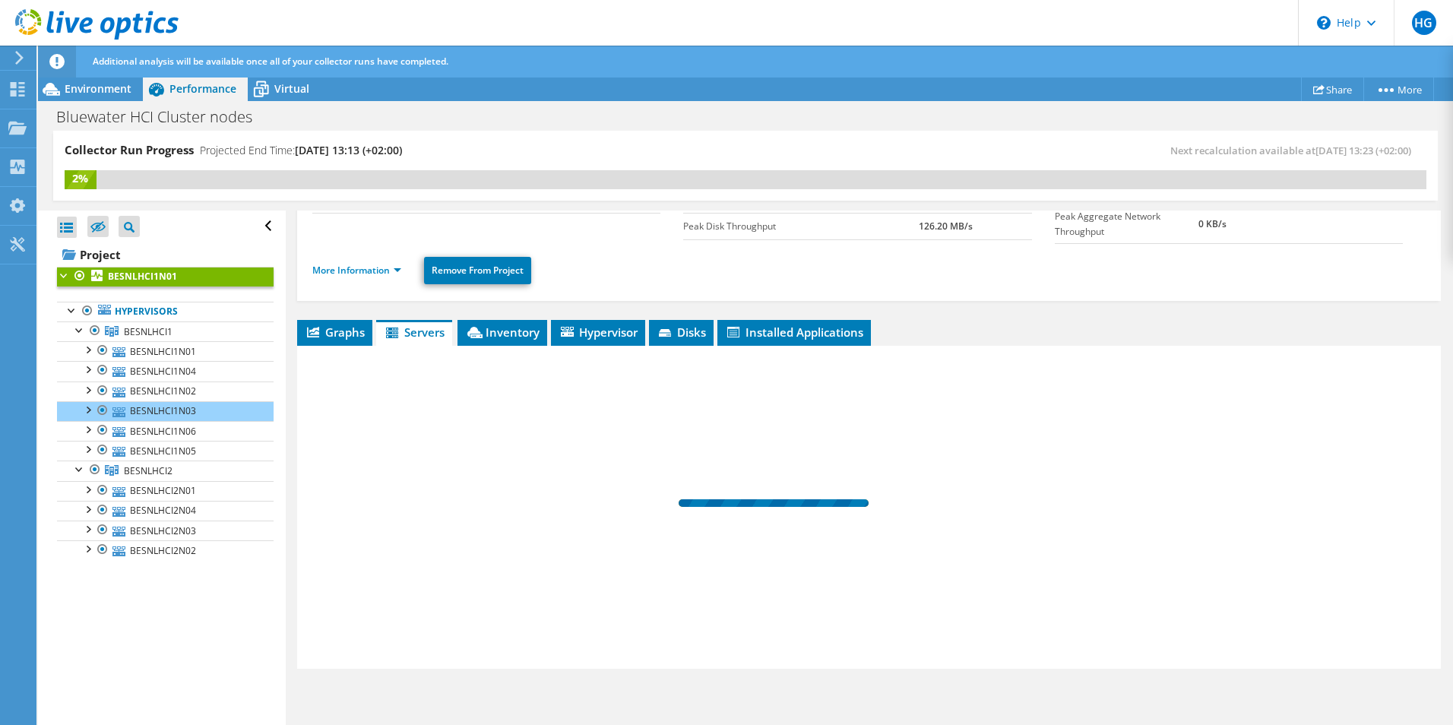
scroll to position [145, 0]
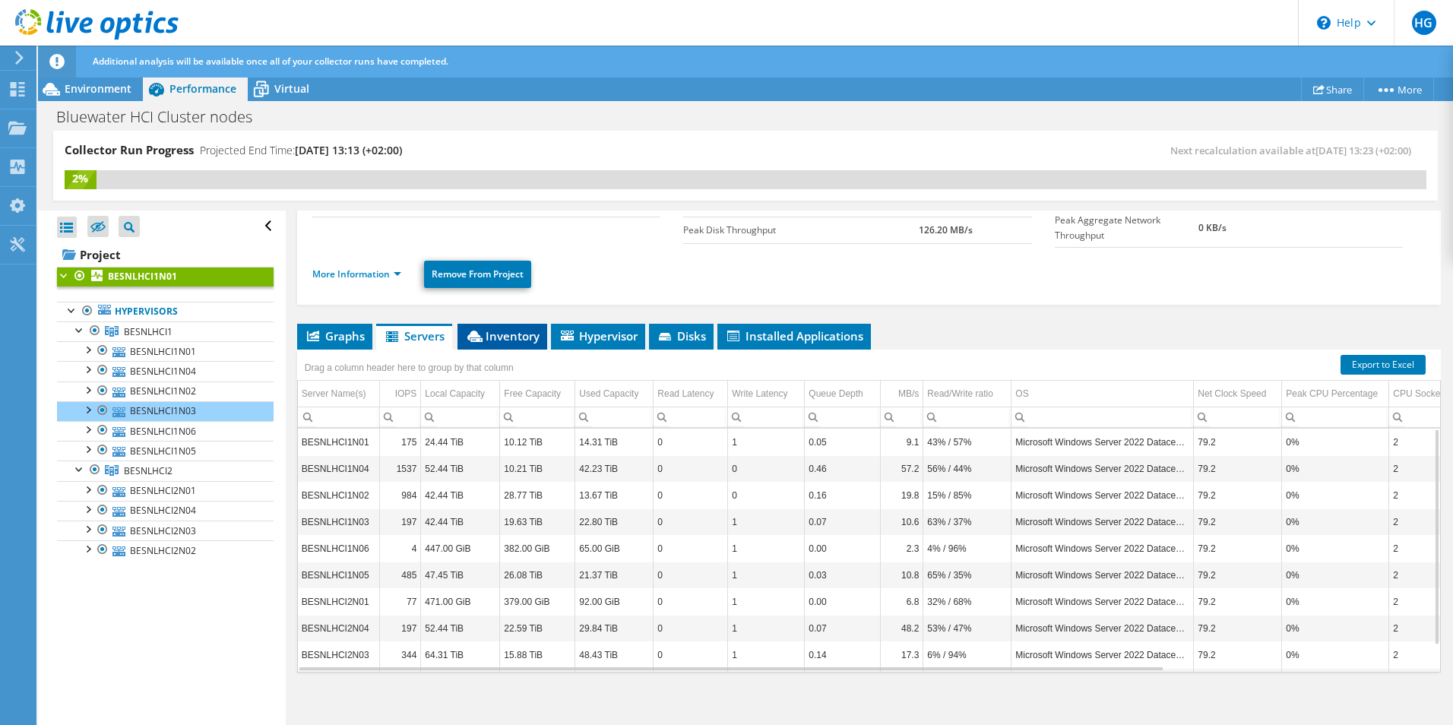
click at [502, 328] on span "Inventory" at bounding box center [502, 335] width 74 height 15
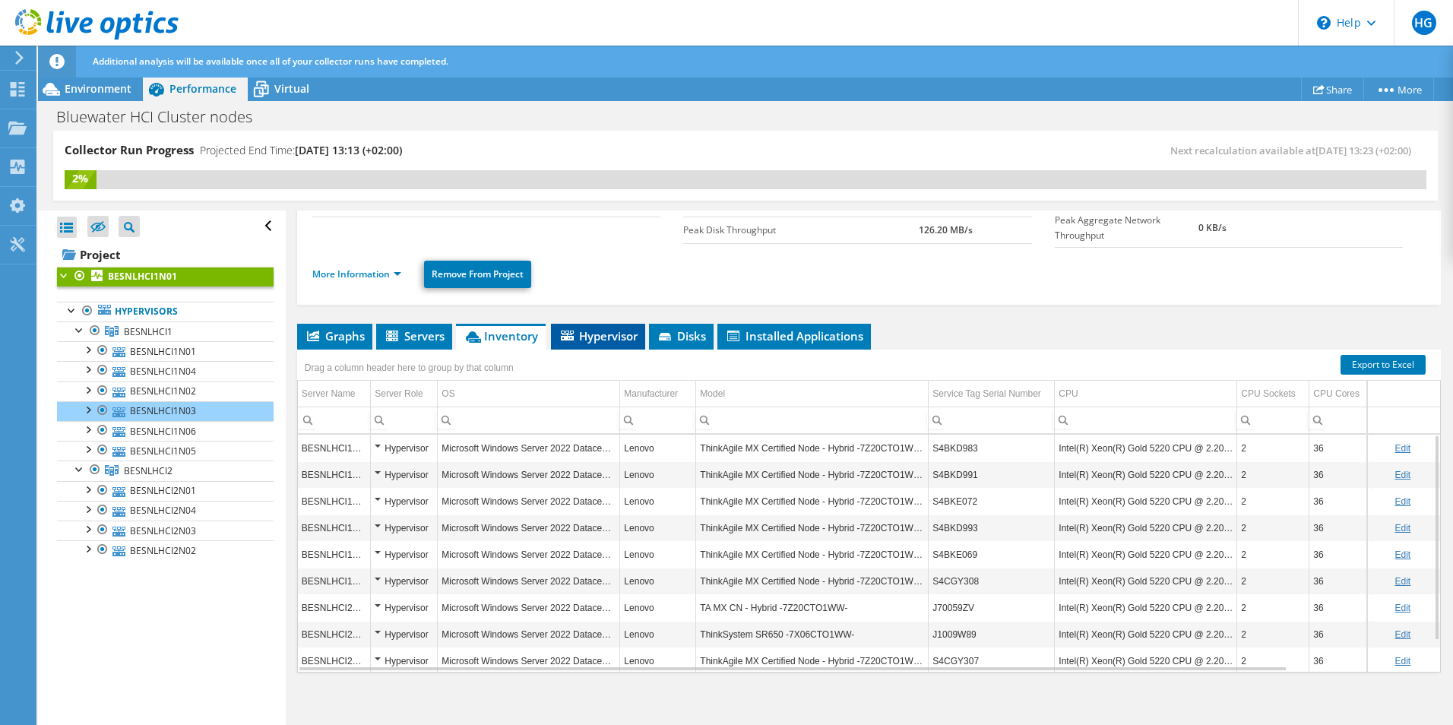
click at [615, 335] on span "Hypervisor" at bounding box center [597, 335] width 79 height 15
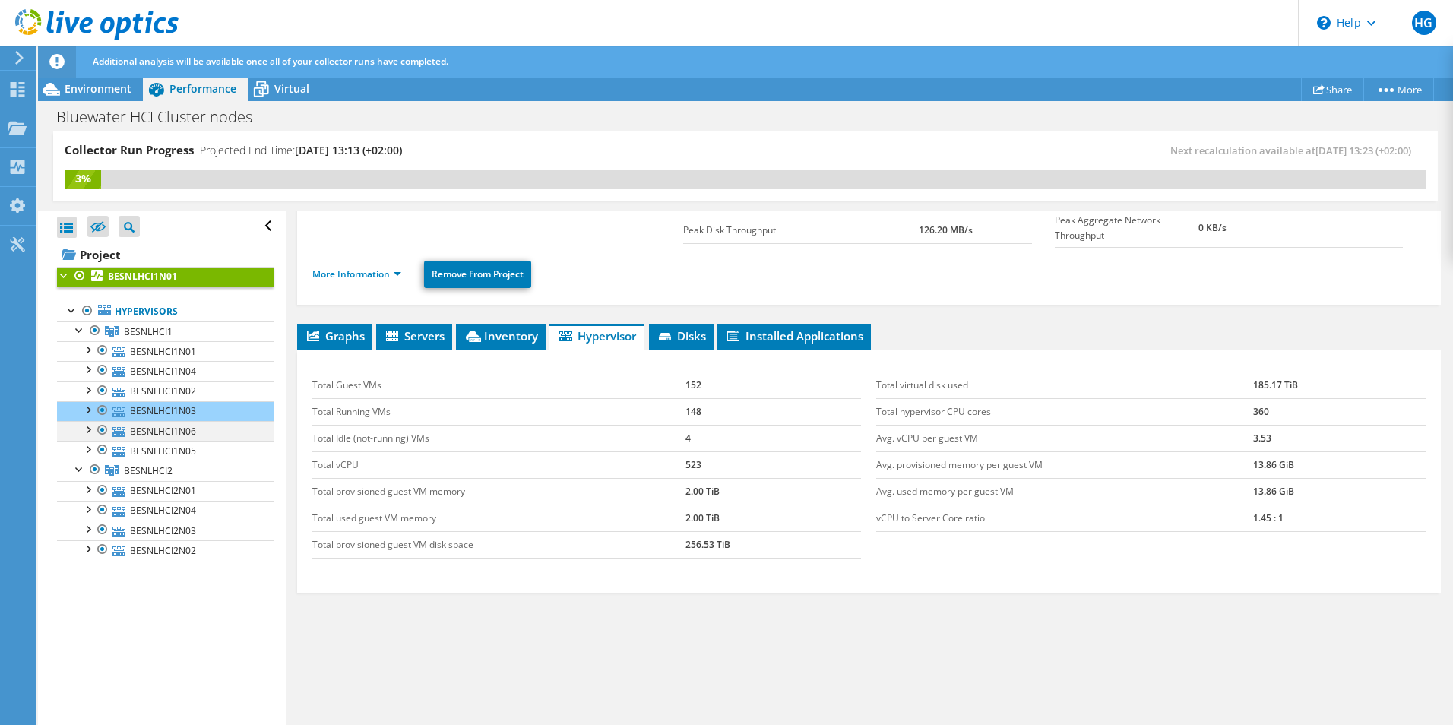
click at [91, 430] on div at bounding box center [87, 428] width 15 height 15
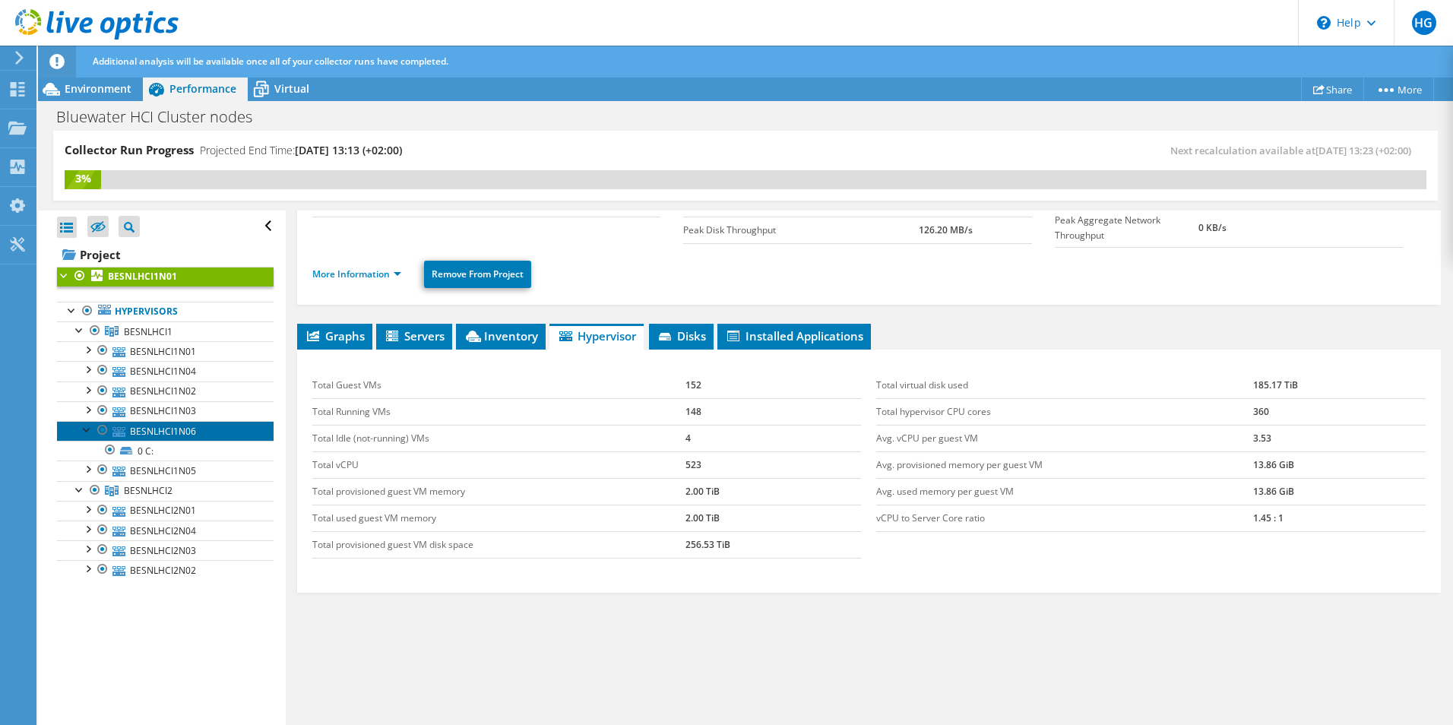
click at [182, 430] on link "BESNLHCI1N06" at bounding box center [165, 431] width 217 height 20
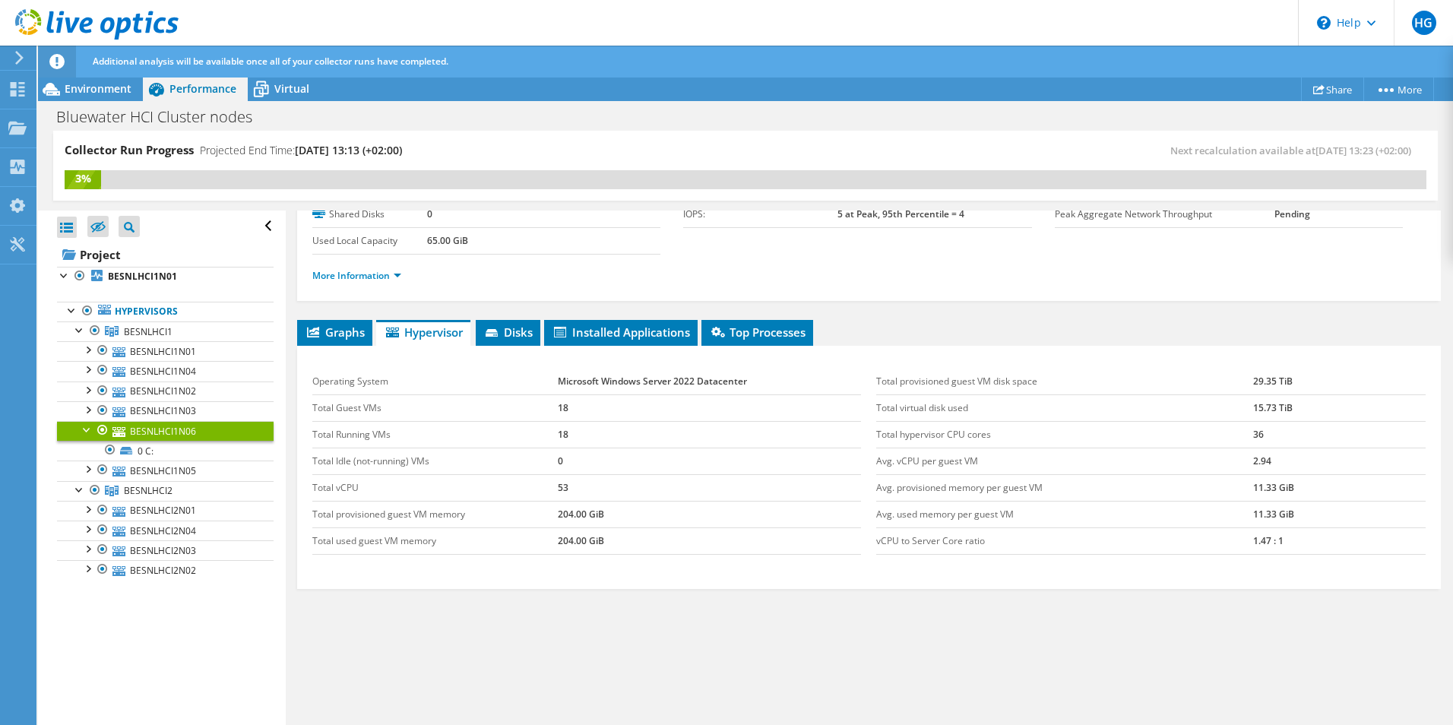
scroll to position [108, 0]
click at [325, 327] on span "Graphs" at bounding box center [335, 331] width 60 height 15
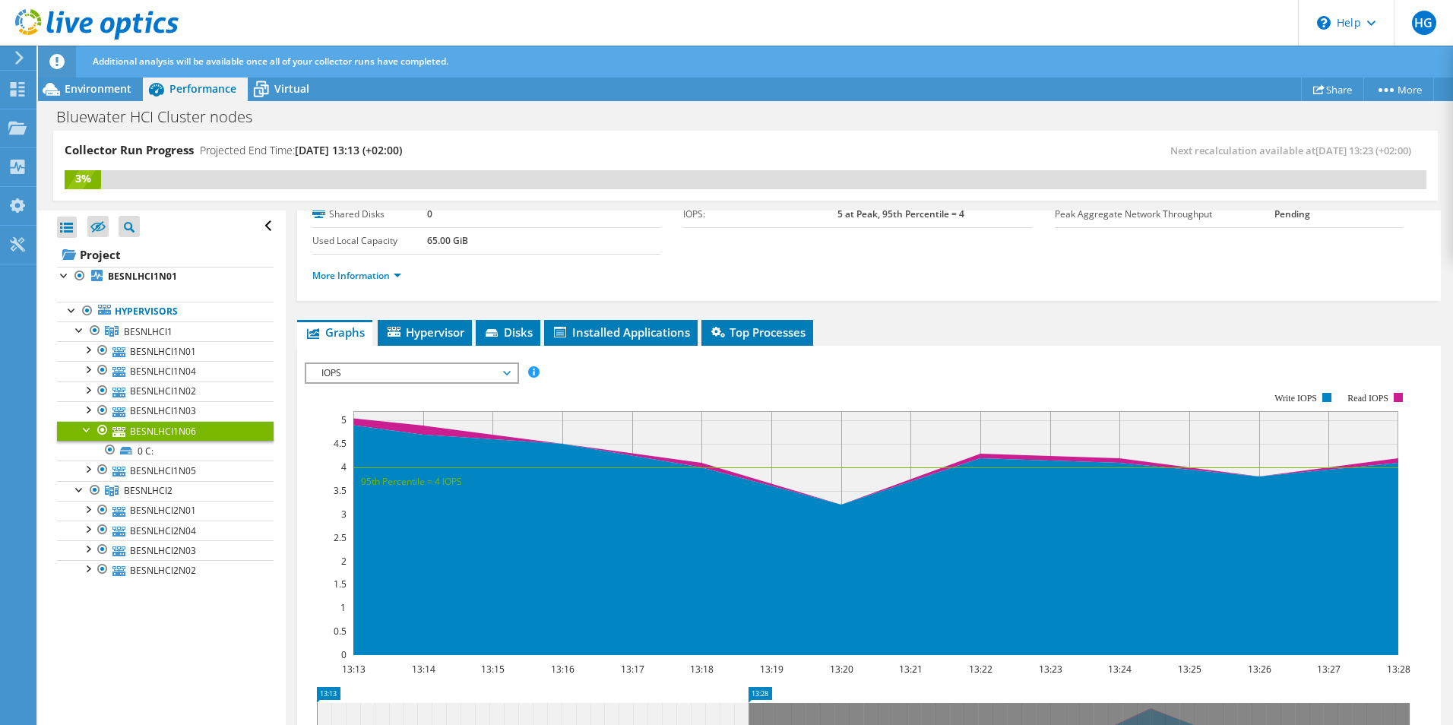
scroll to position [161, 0]
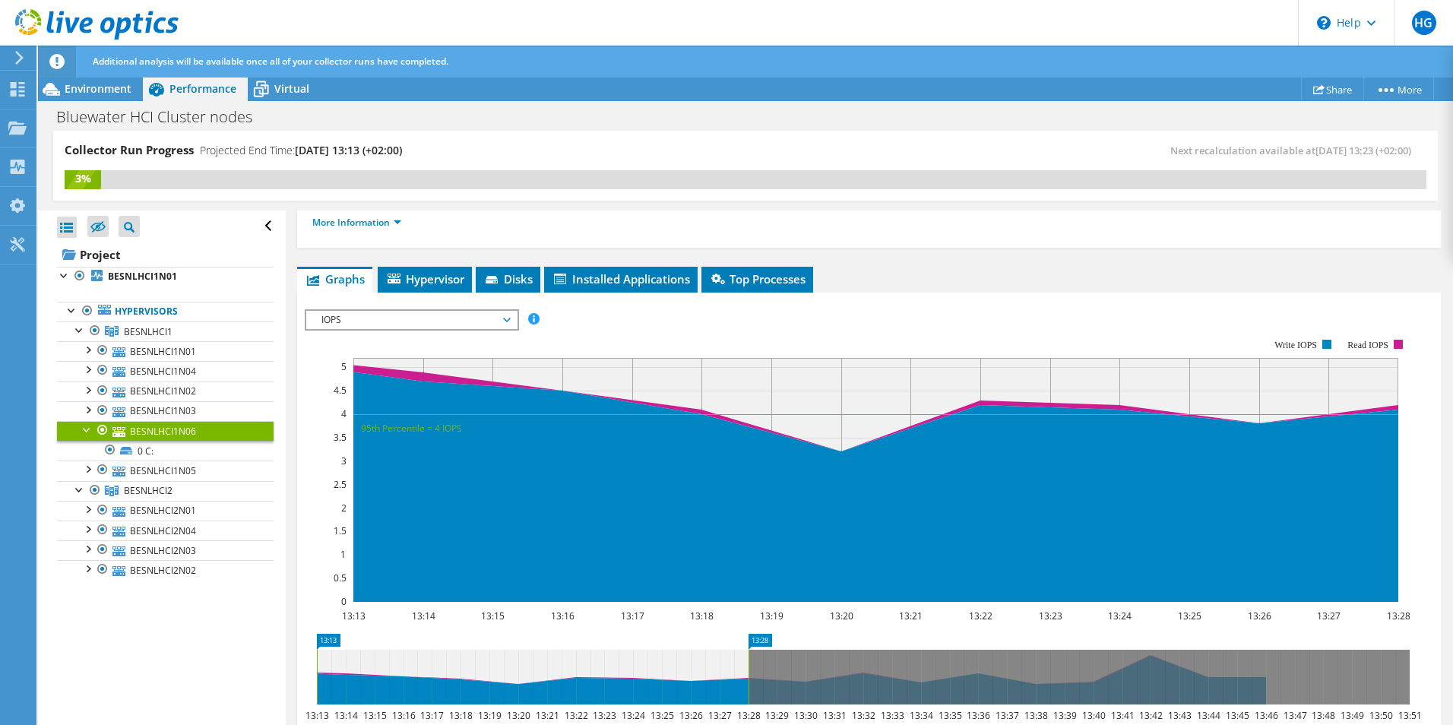
click at [443, 318] on span "IOPS" at bounding box center [411, 320] width 195 height 18
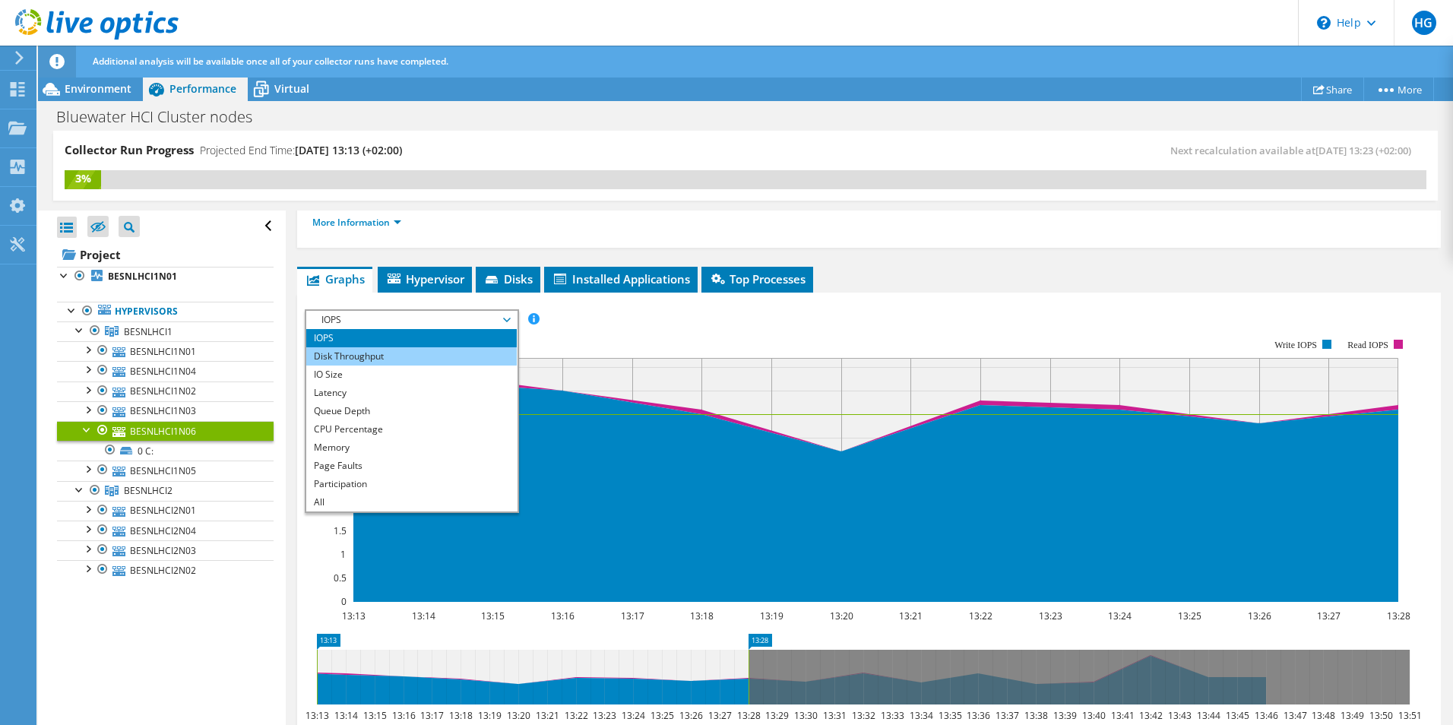
click at [410, 351] on li "Disk Throughput" at bounding box center [411, 356] width 210 height 18
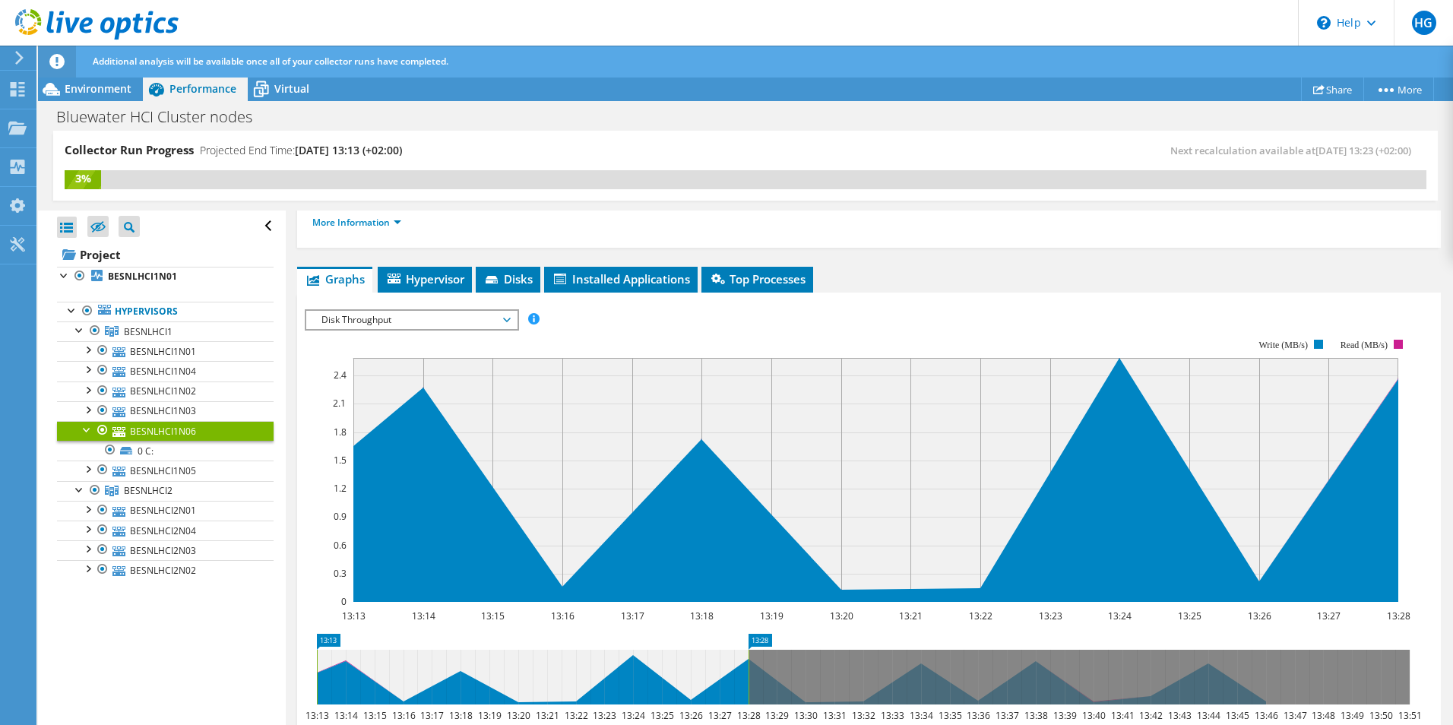
click at [420, 319] on span "Disk Throughput" at bounding box center [411, 320] width 195 height 18
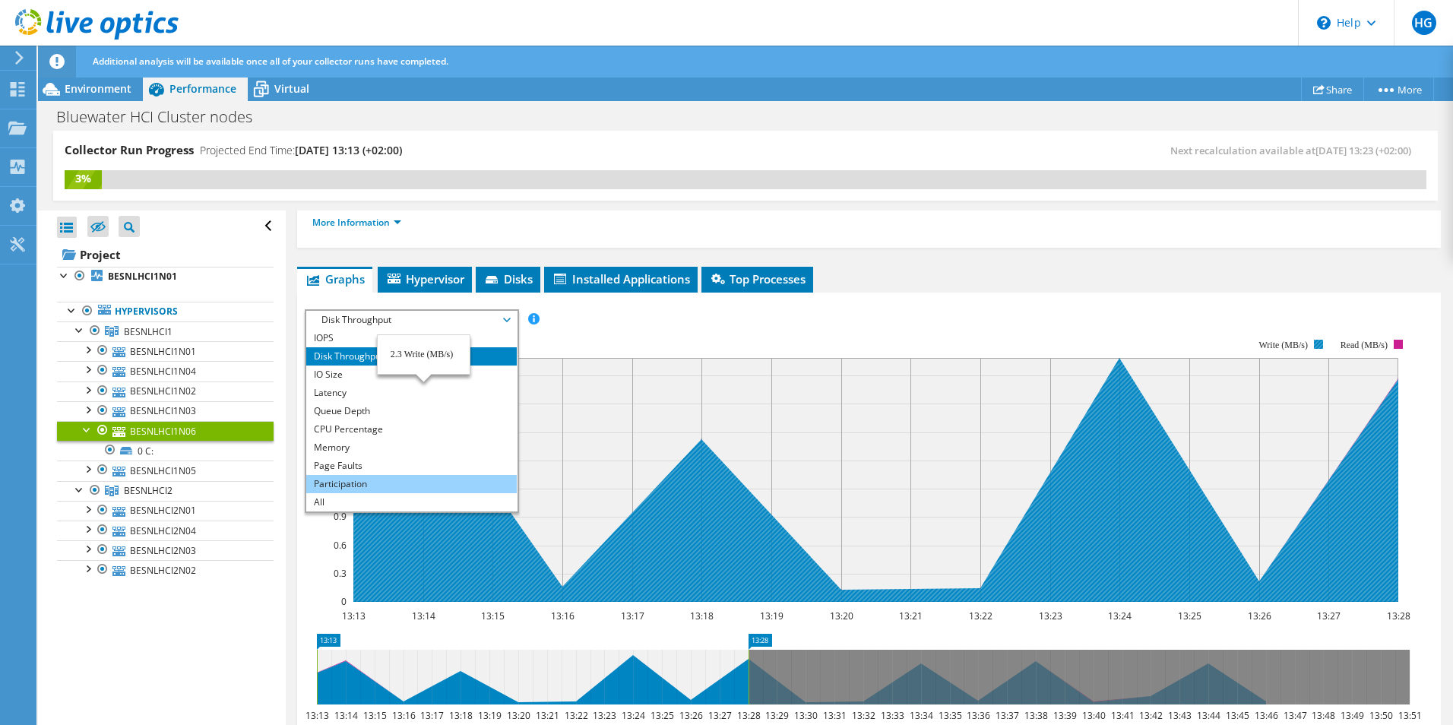
click at [362, 482] on li "Participation" at bounding box center [411, 484] width 210 height 18
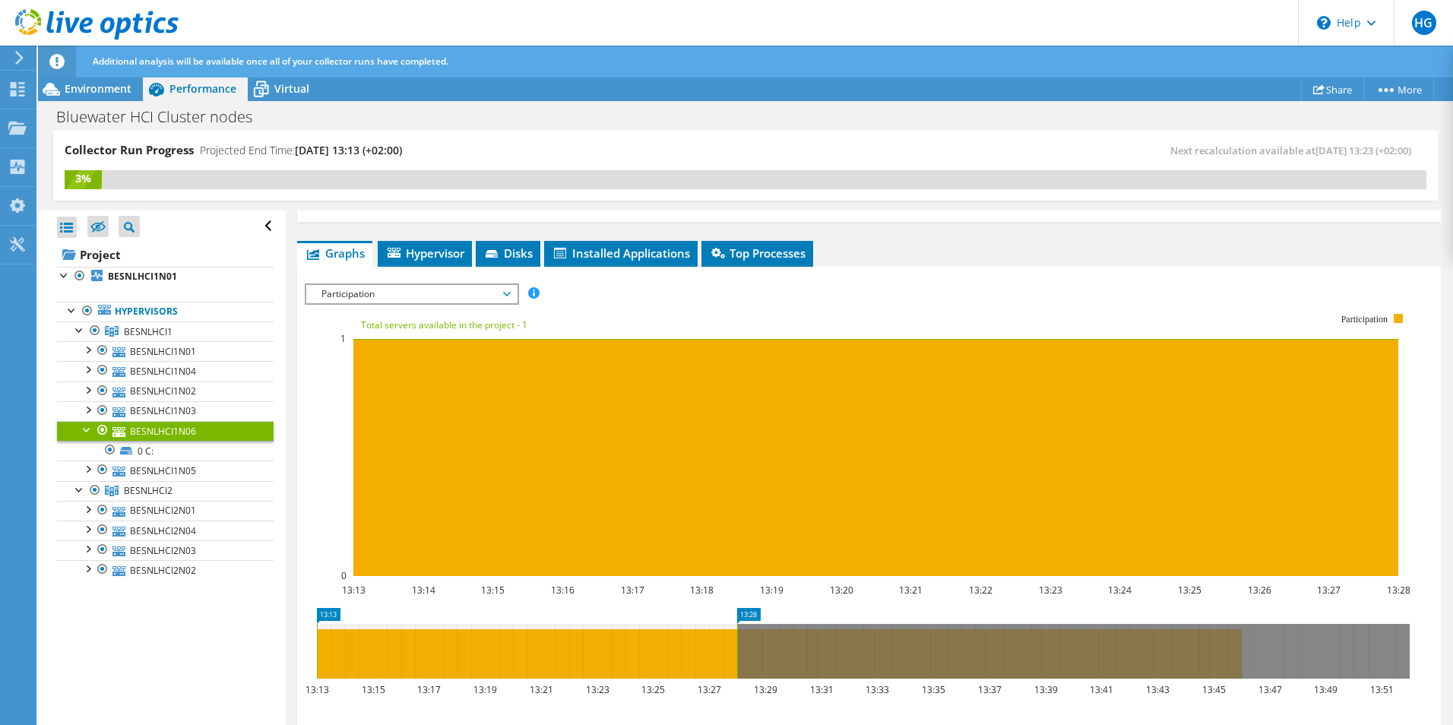
scroll to position [0, 0]
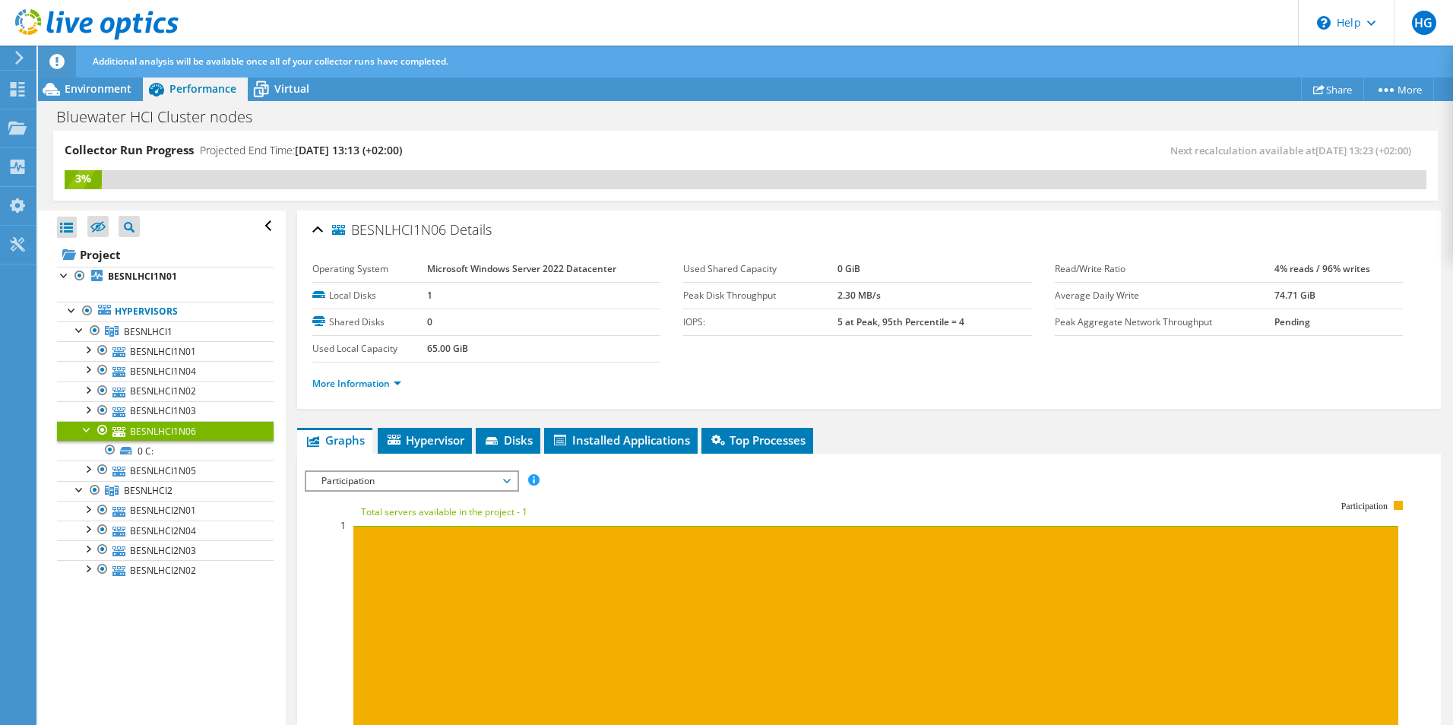
click at [398, 478] on span "Participation" at bounding box center [411, 481] width 195 height 18
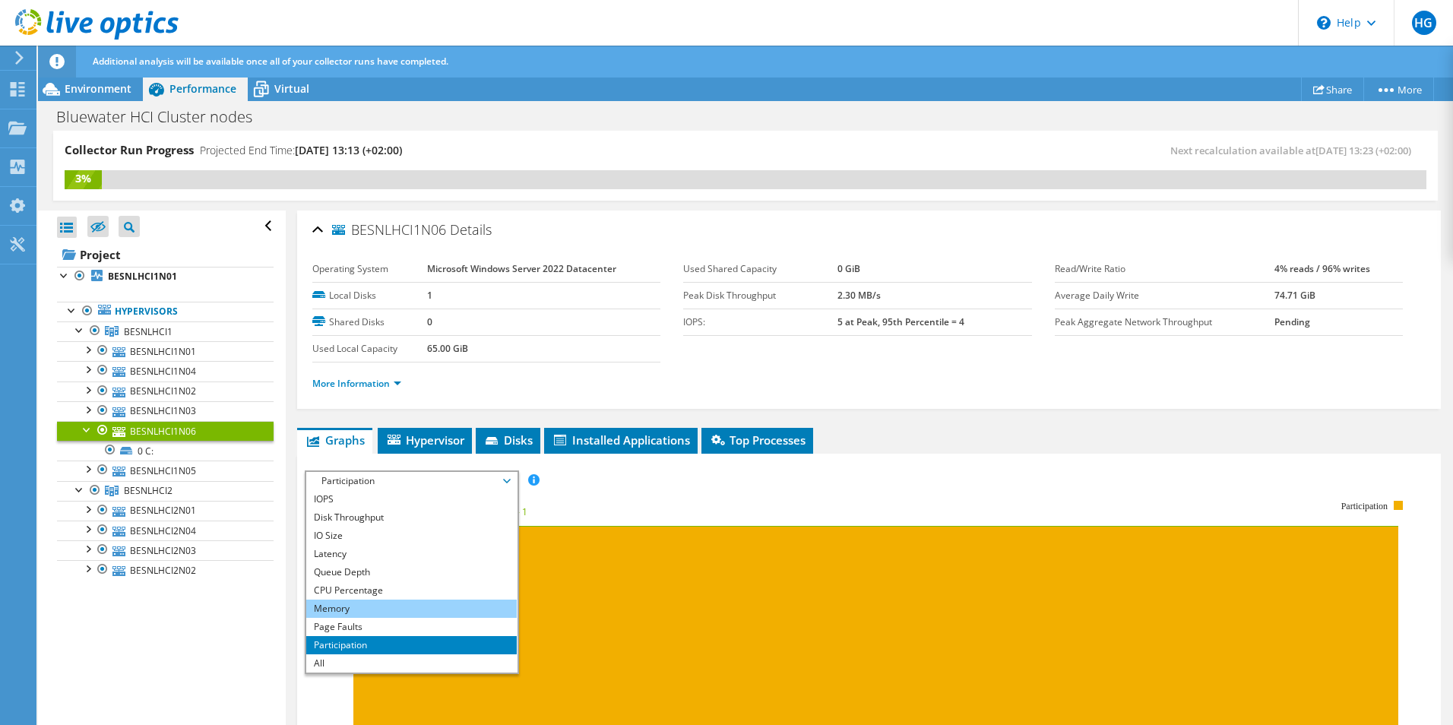
click at [368, 608] on li "Memory" at bounding box center [411, 608] width 210 height 18
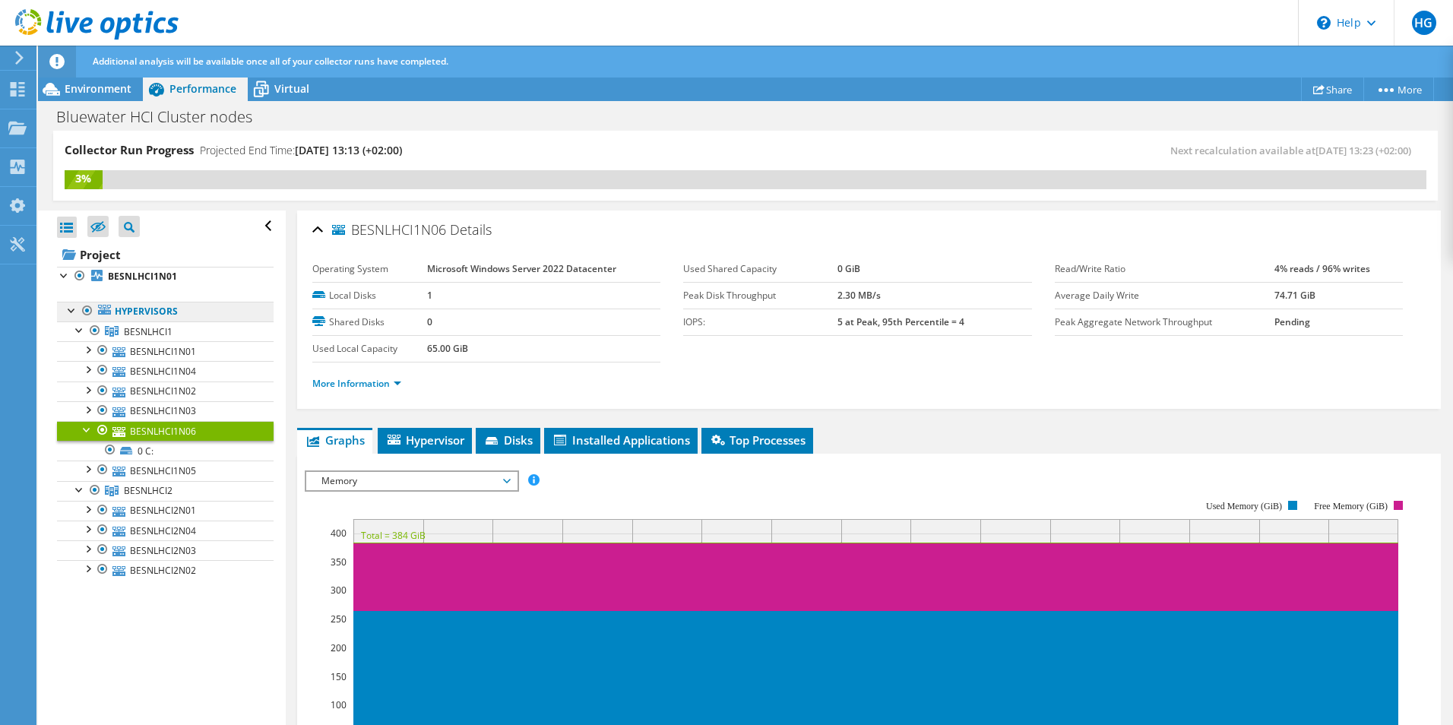
click at [141, 315] on link "Hypervisors" at bounding box center [165, 312] width 217 height 20
click at [147, 332] on span "BESNLHCI1" at bounding box center [148, 331] width 49 height 13
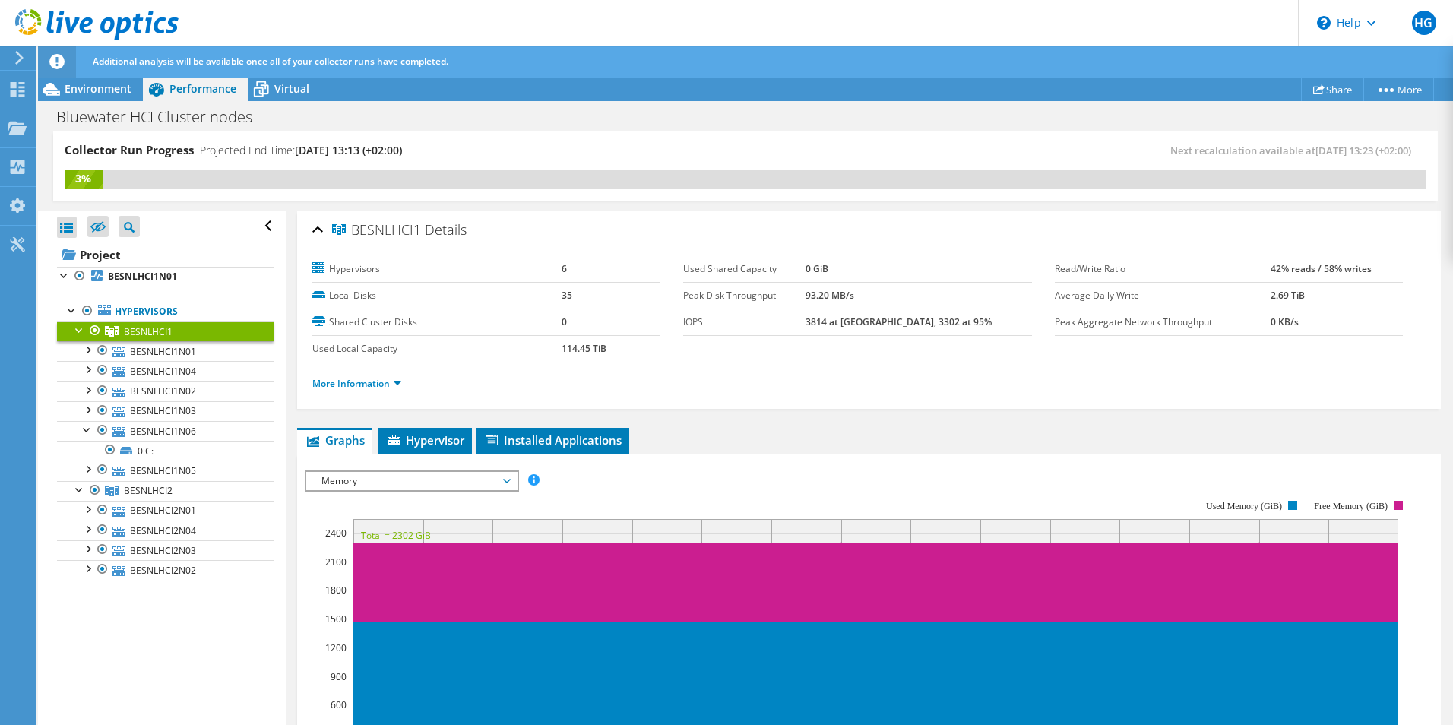
click at [136, 322] on link "BESNLHCI1" at bounding box center [165, 331] width 217 height 20
click at [157, 275] on b "BESNLHCI1N01" at bounding box center [142, 276] width 69 height 13
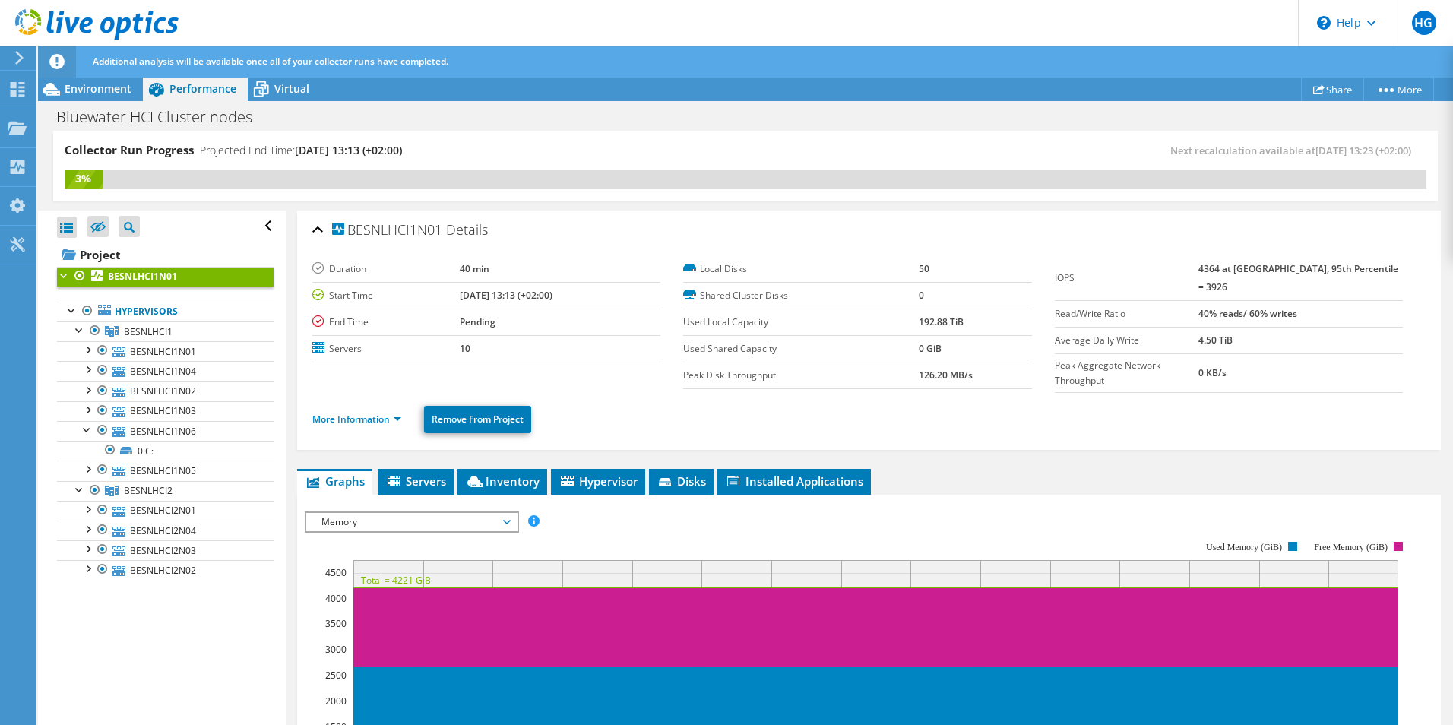
click at [411, 516] on span "Memory" at bounding box center [411, 522] width 195 height 18
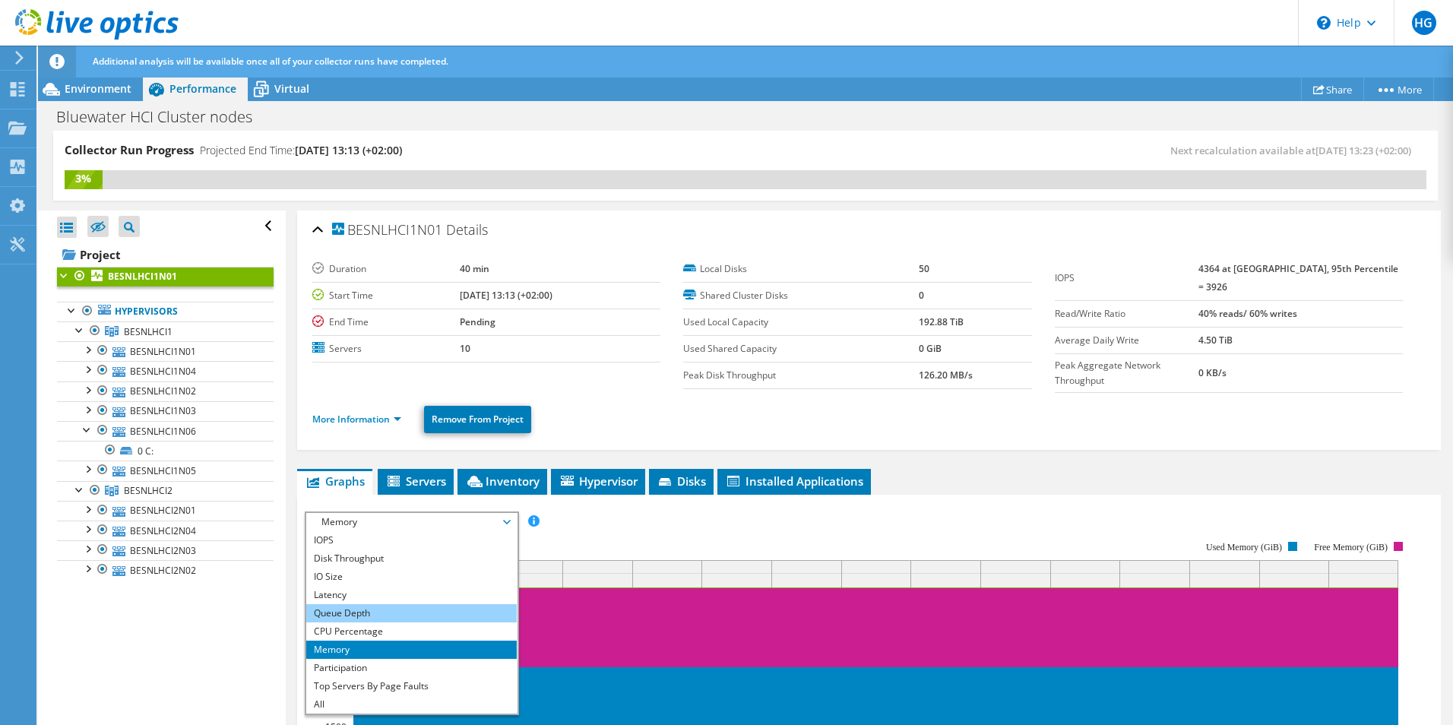
click at [369, 608] on li "Queue Depth" at bounding box center [411, 613] width 210 height 18
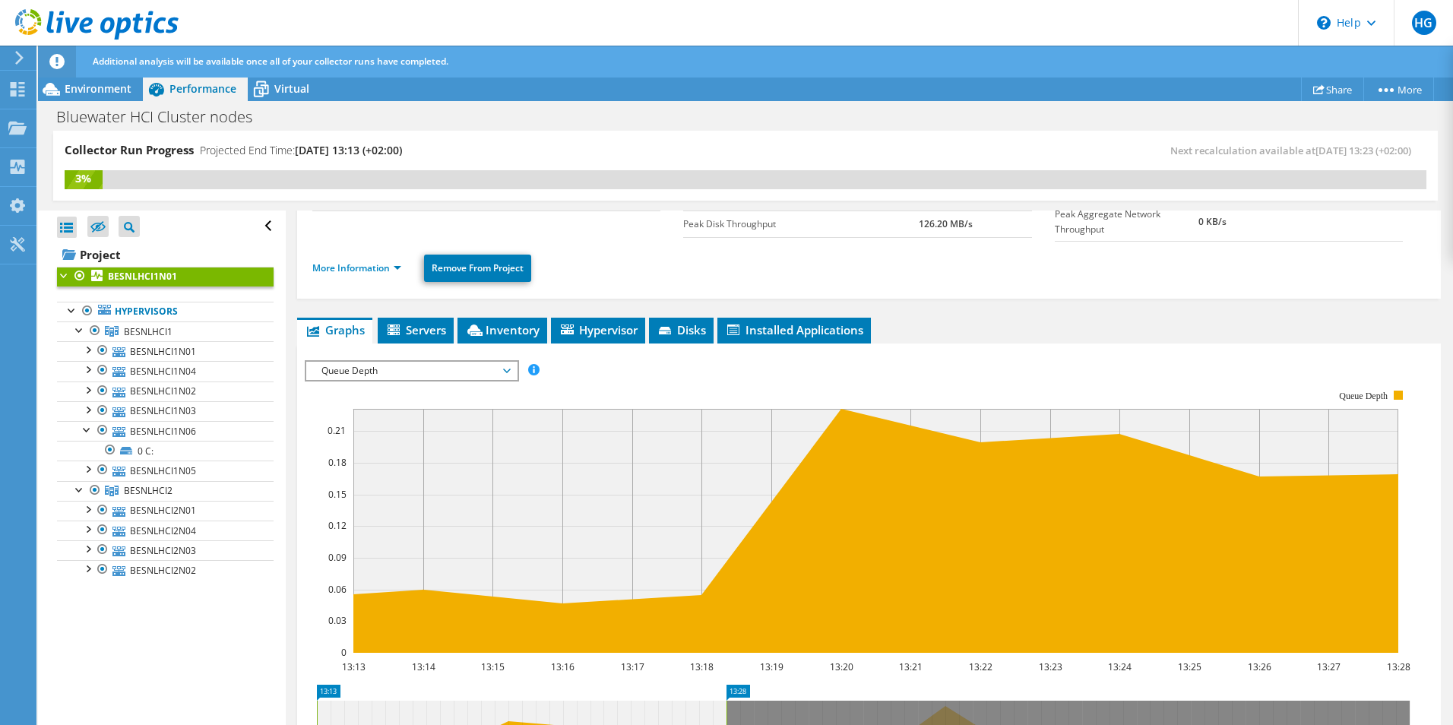
scroll to position [152, 0]
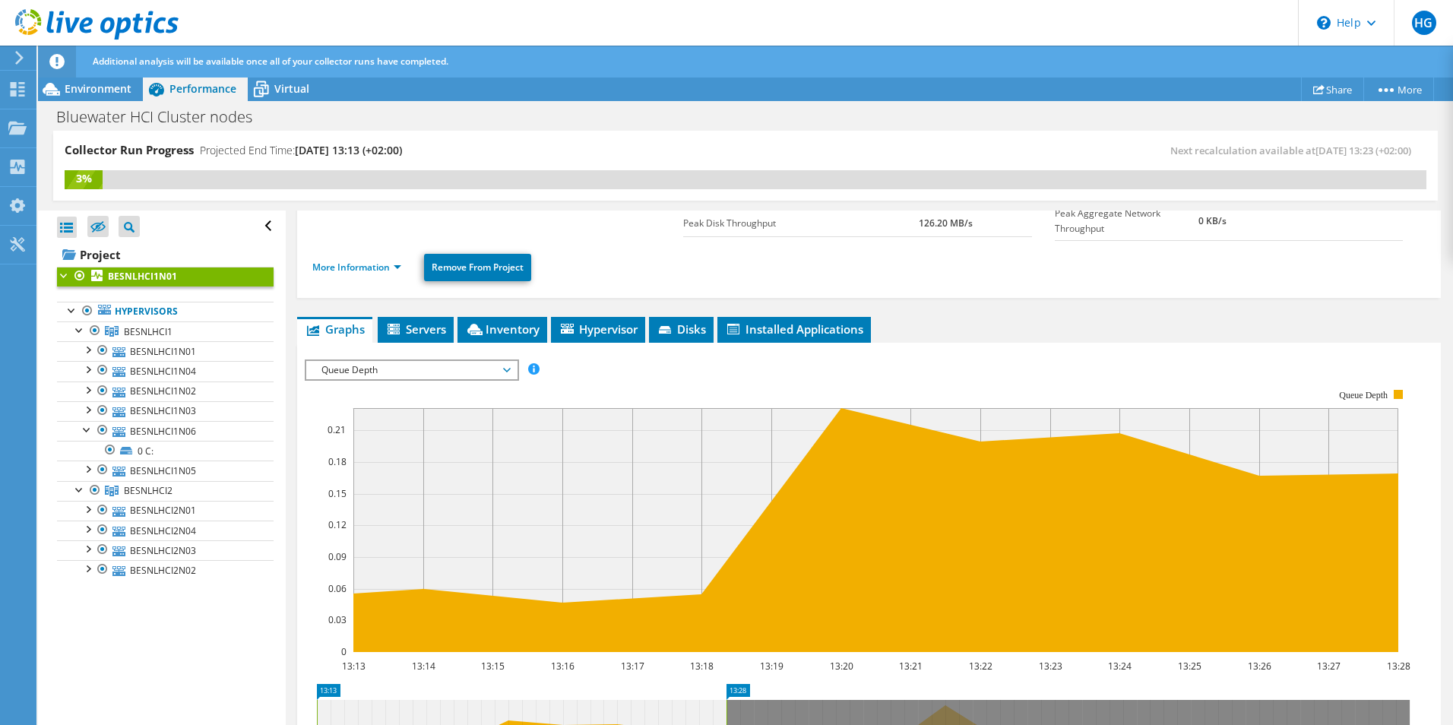
click at [386, 368] on span "Queue Depth" at bounding box center [411, 370] width 195 height 18
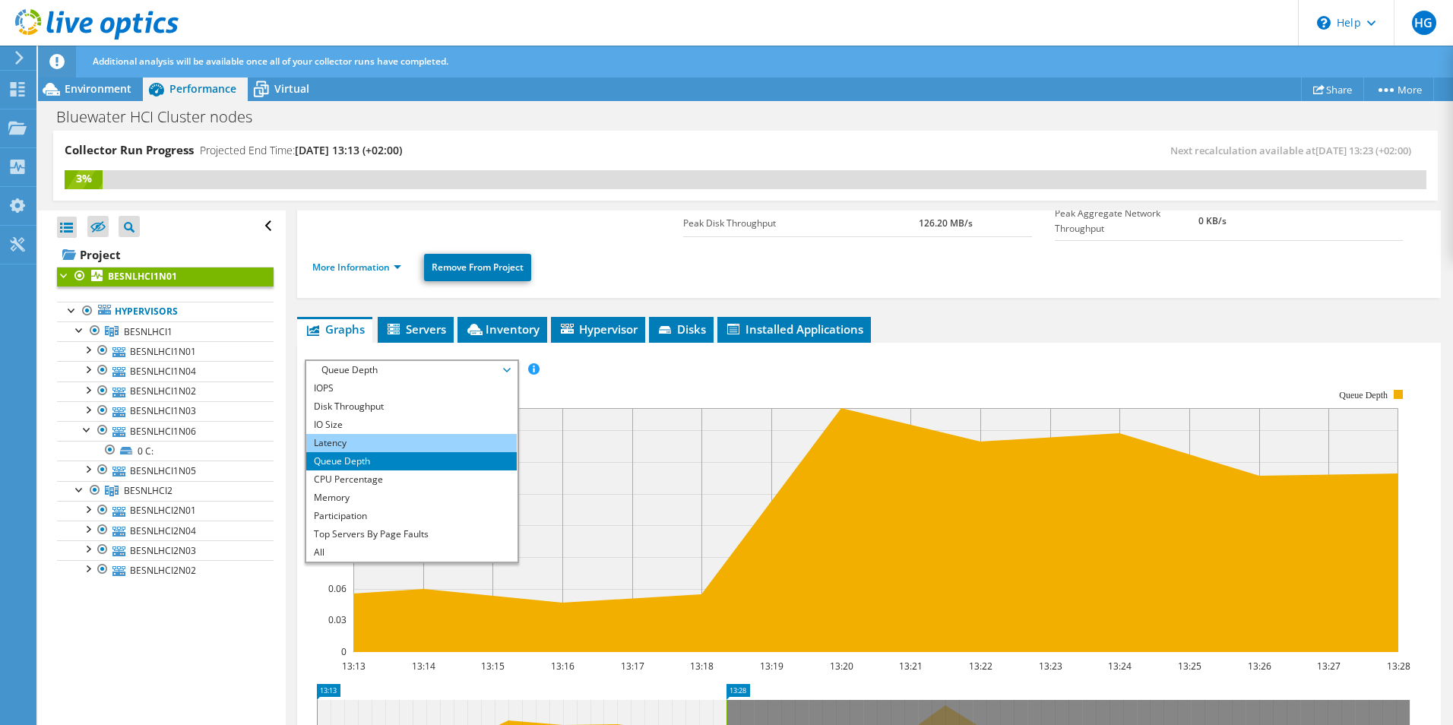
click at [356, 440] on li "Latency" at bounding box center [411, 443] width 210 height 18
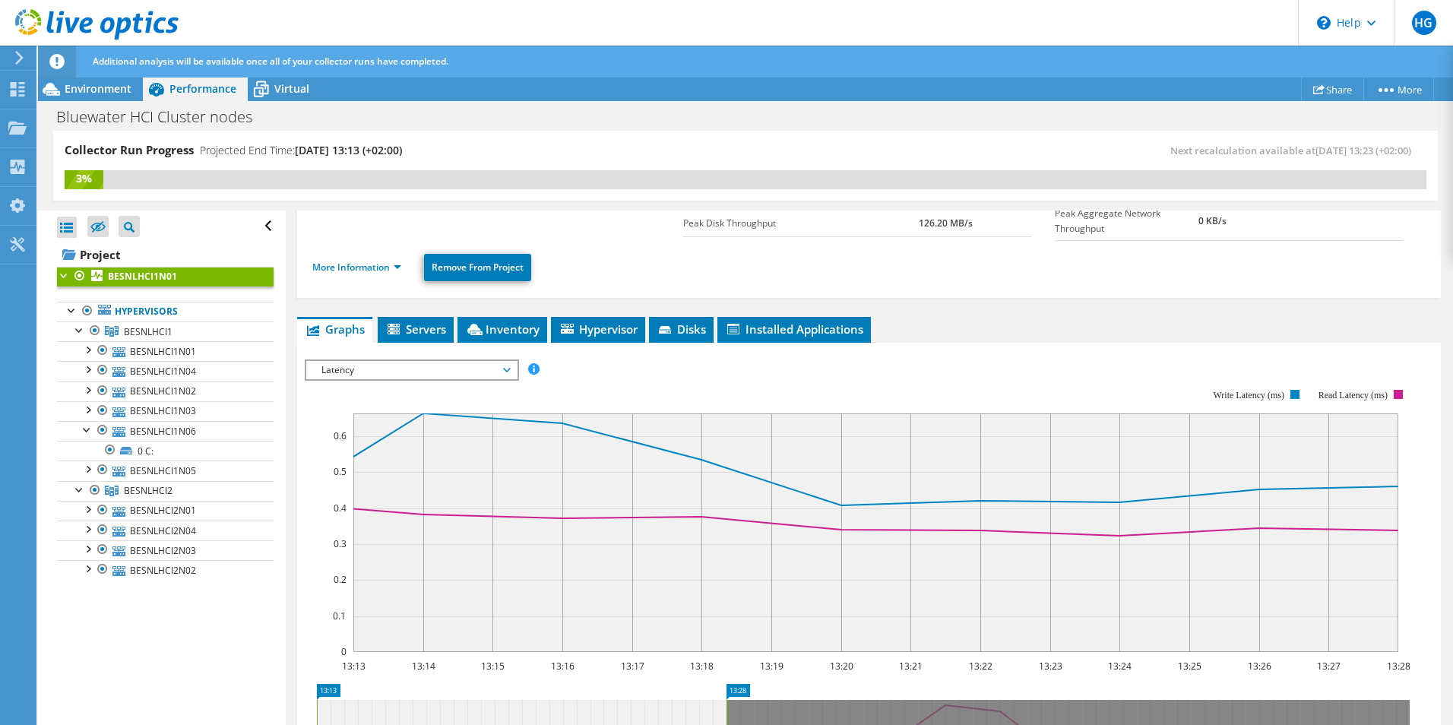
click at [483, 365] on span "Latency" at bounding box center [411, 370] width 195 height 18
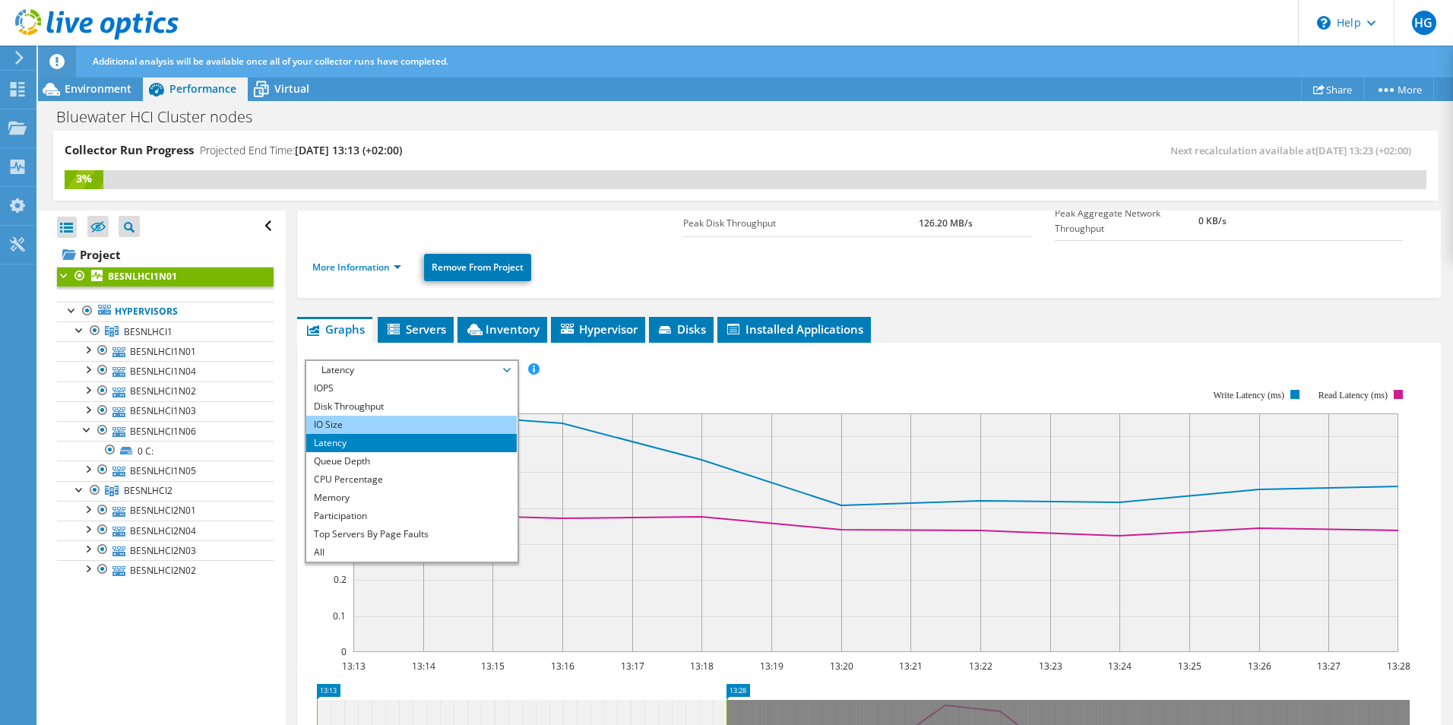
click at [387, 419] on li "IO Size" at bounding box center [411, 425] width 210 height 18
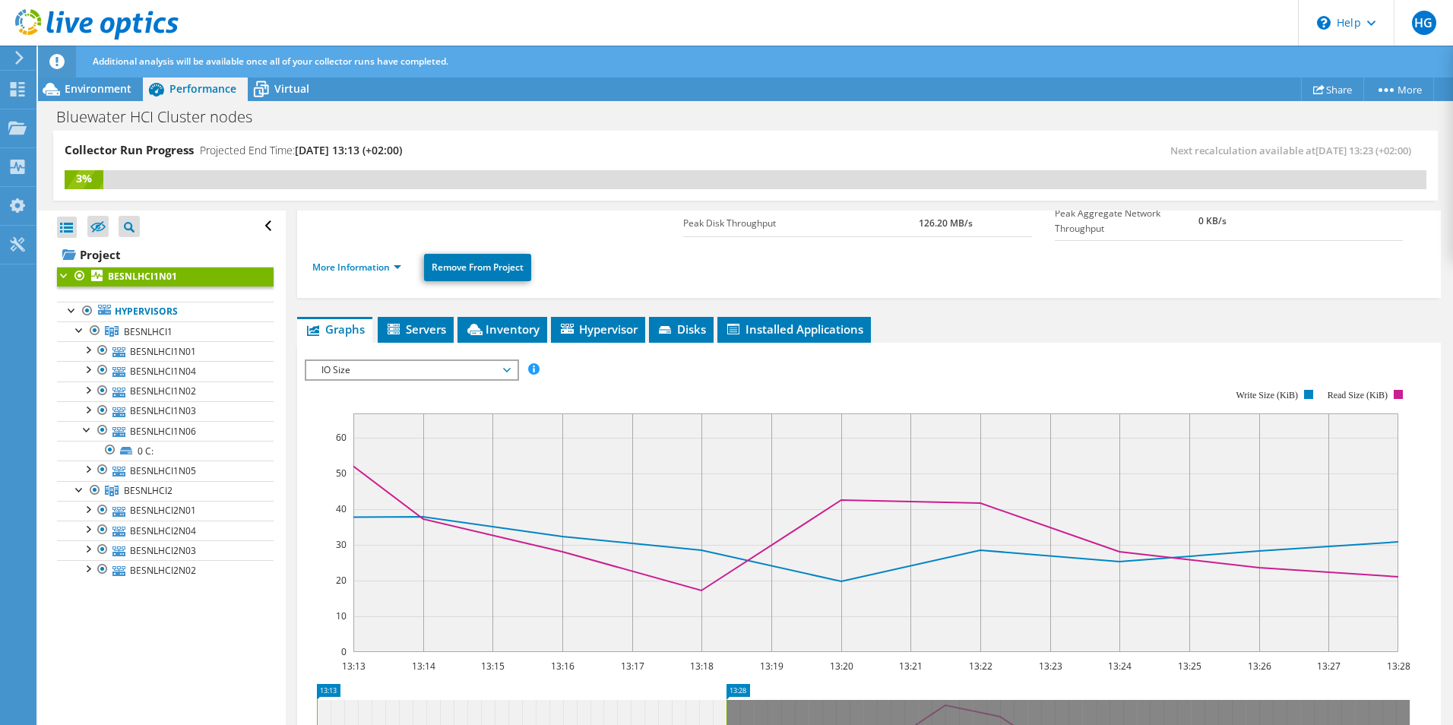
click at [511, 368] on span "IO Size" at bounding box center [411, 370] width 210 height 18
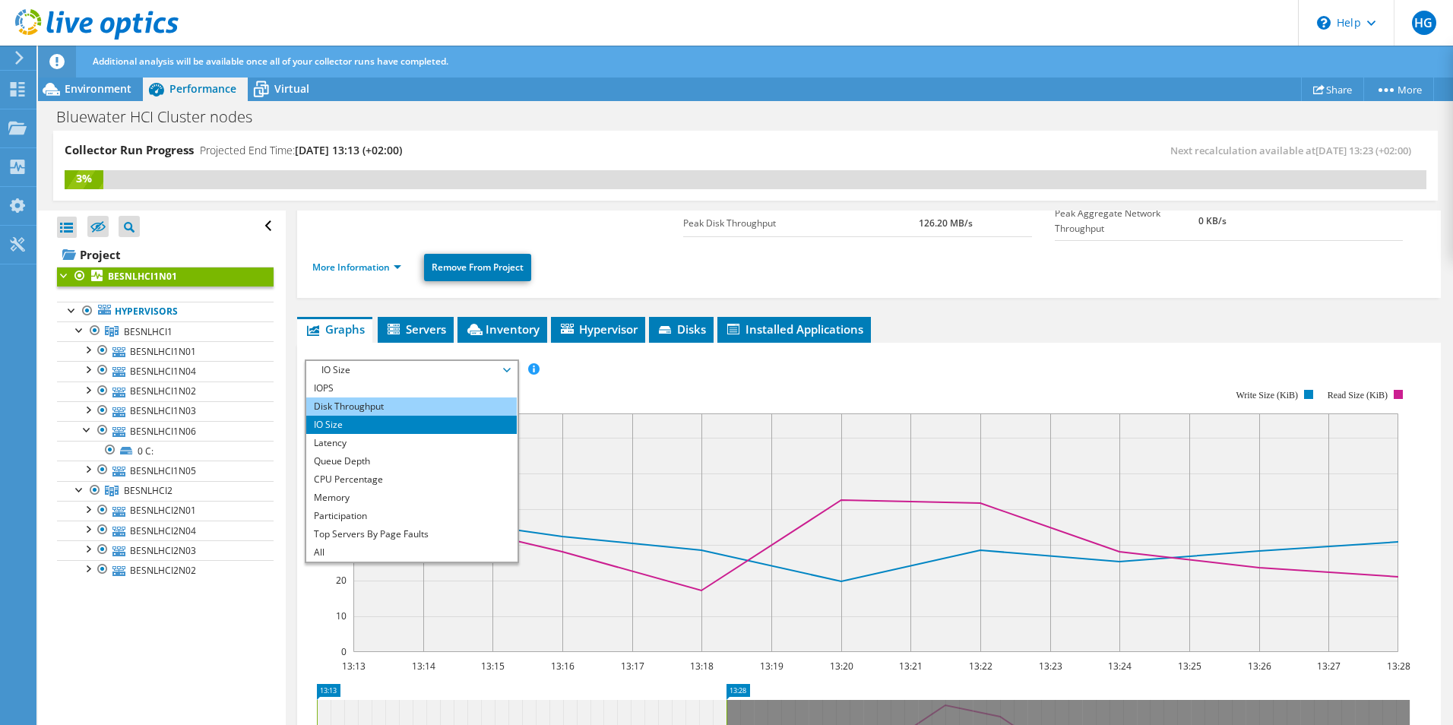
click at [412, 397] on li "Disk Throughput" at bounding box center [411, 406] width 210 height 18
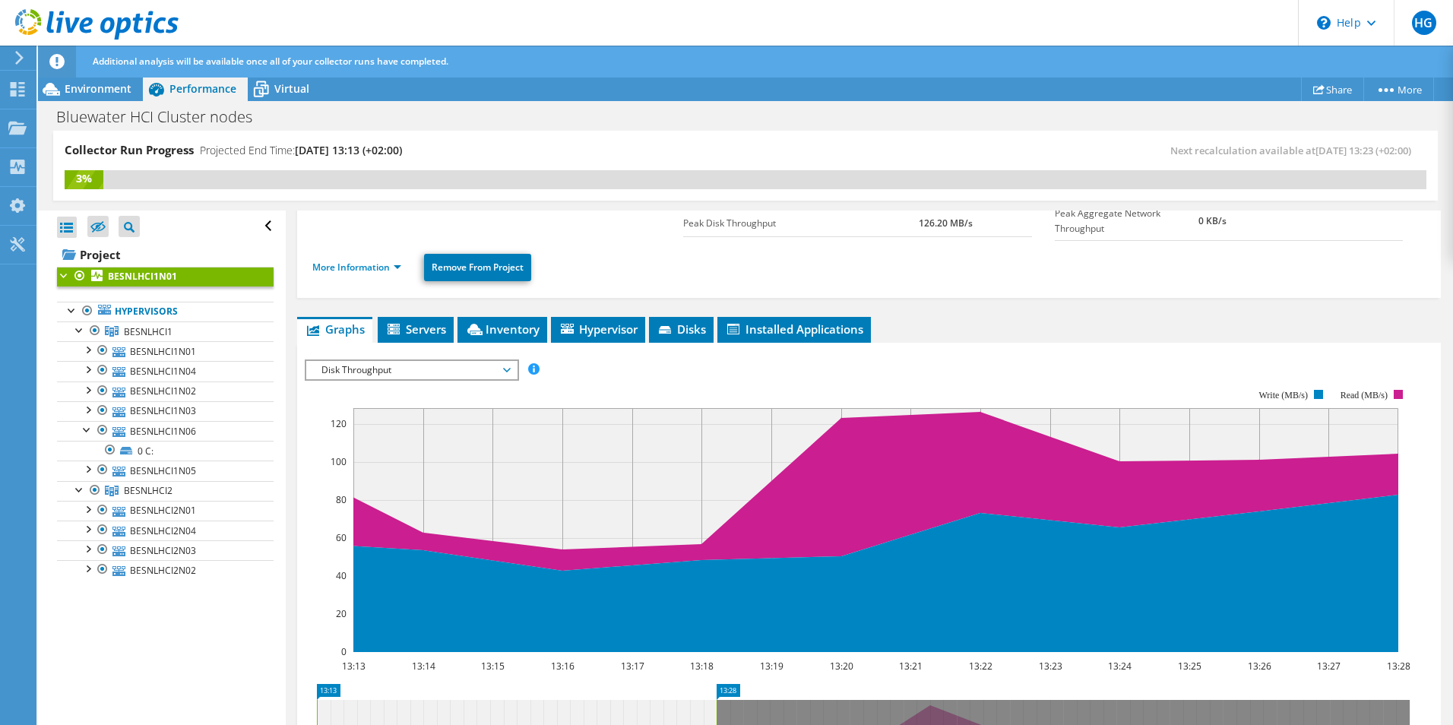
click at [503, 370] on span "Disk Throughput" at bounding box center [411, 370] width 195 height 18
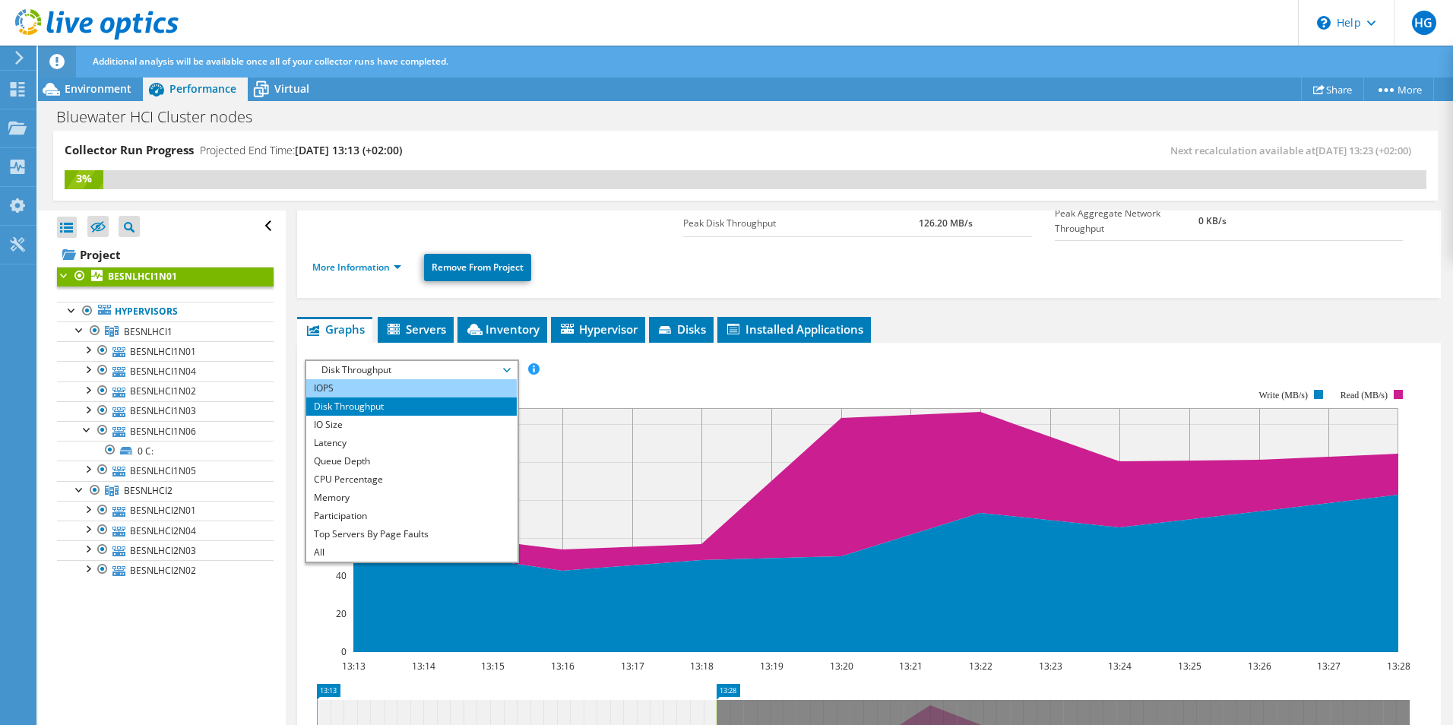
click at [479, 379] on li "IOPS" at bounding box center [411, 388] width 210 height 18
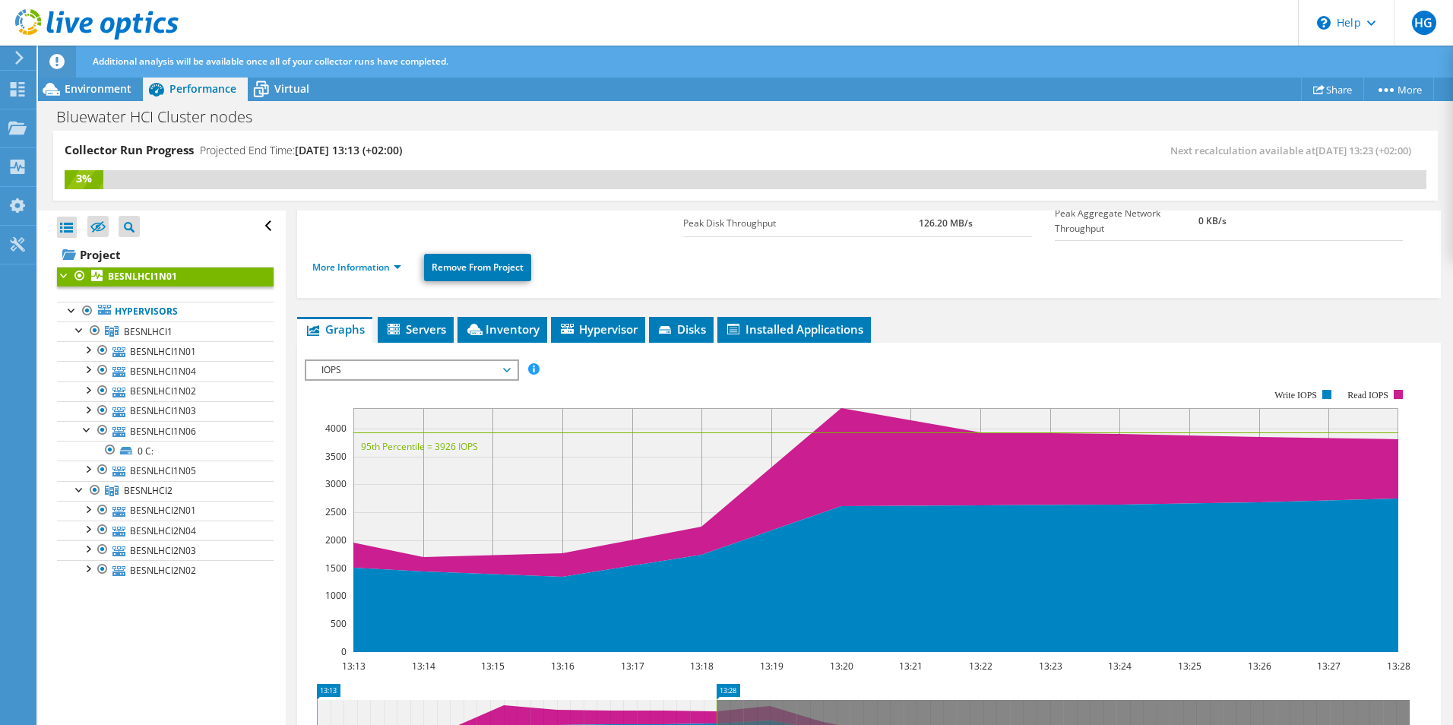
click at [498, 368] on span "IOPS" at bounding box center [411, 370] width 195 height 18
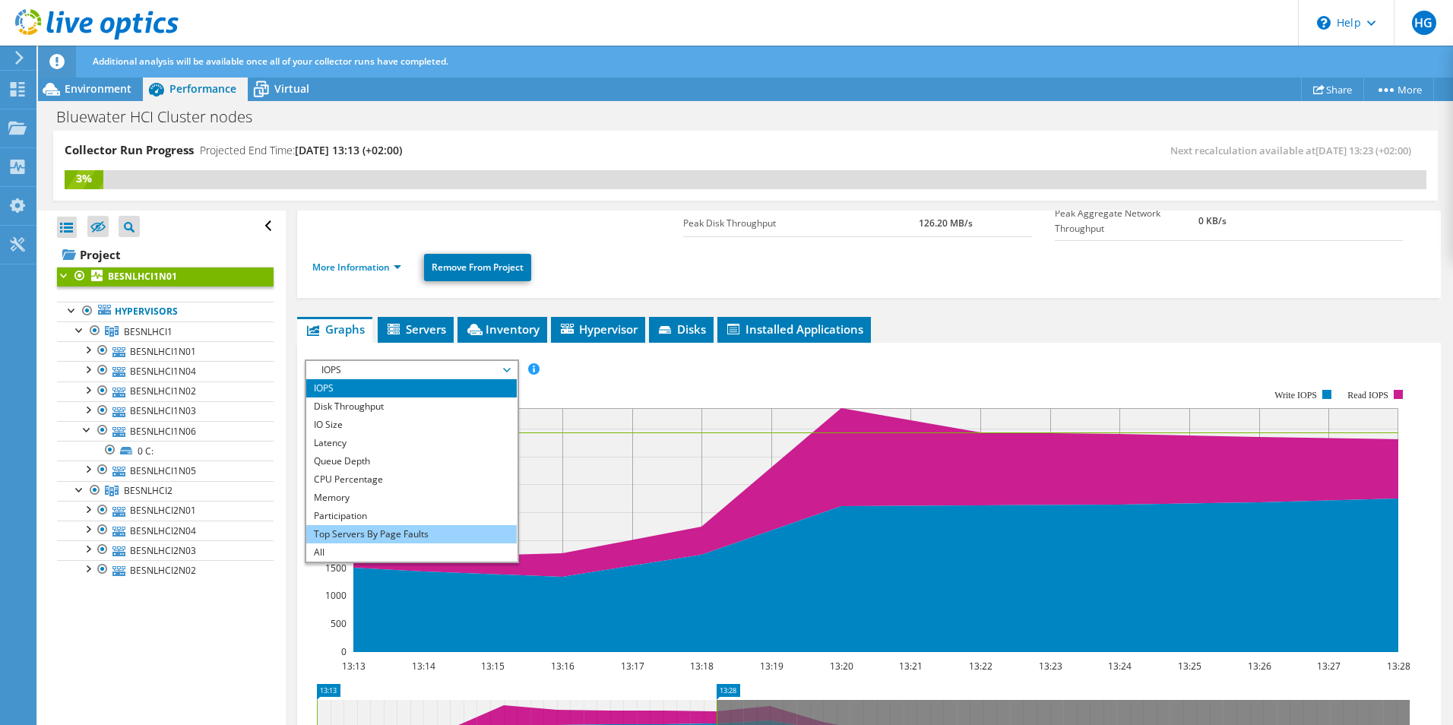
click at [394, 528] on li "Top Servers By Page Faults" at bounding box center [411, 534] width 210 height 18
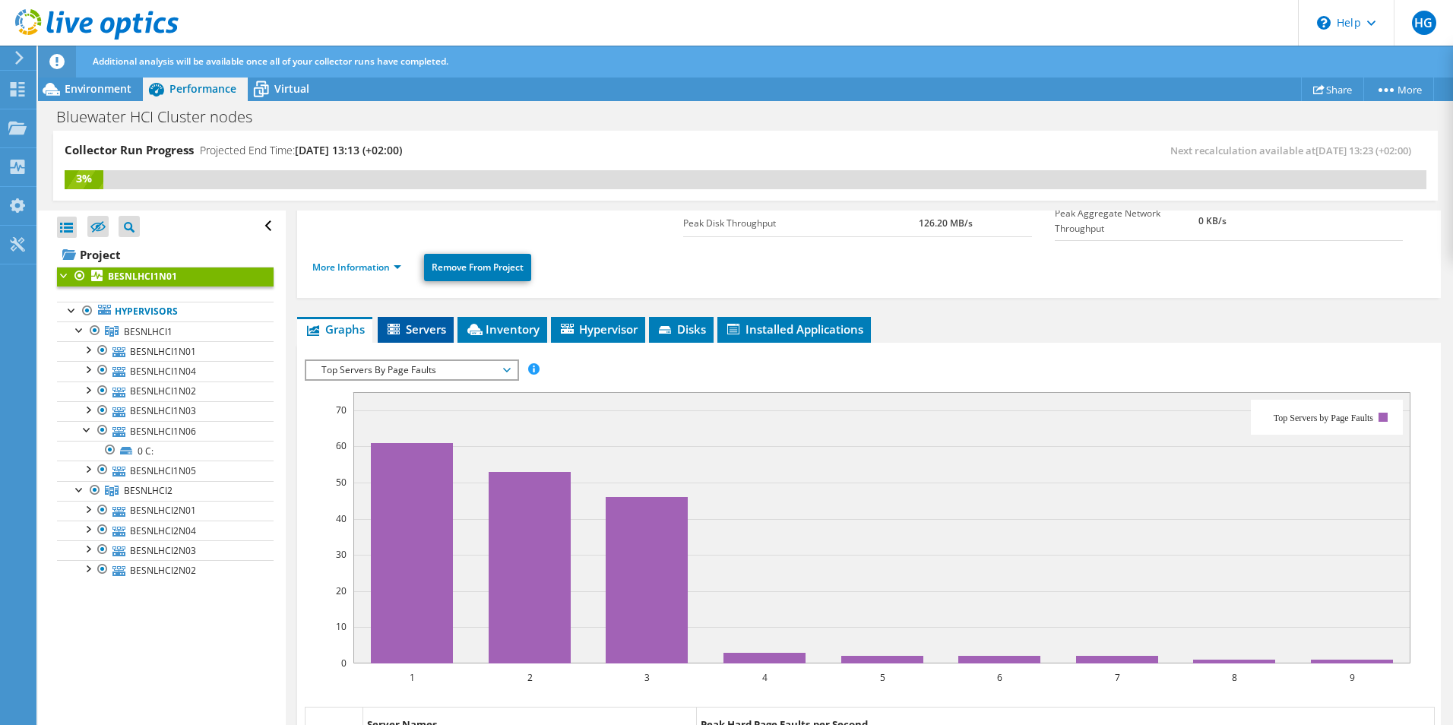
click at [425, 329] on span "Servers" at bounding box center [415, 328] width 61 height 15
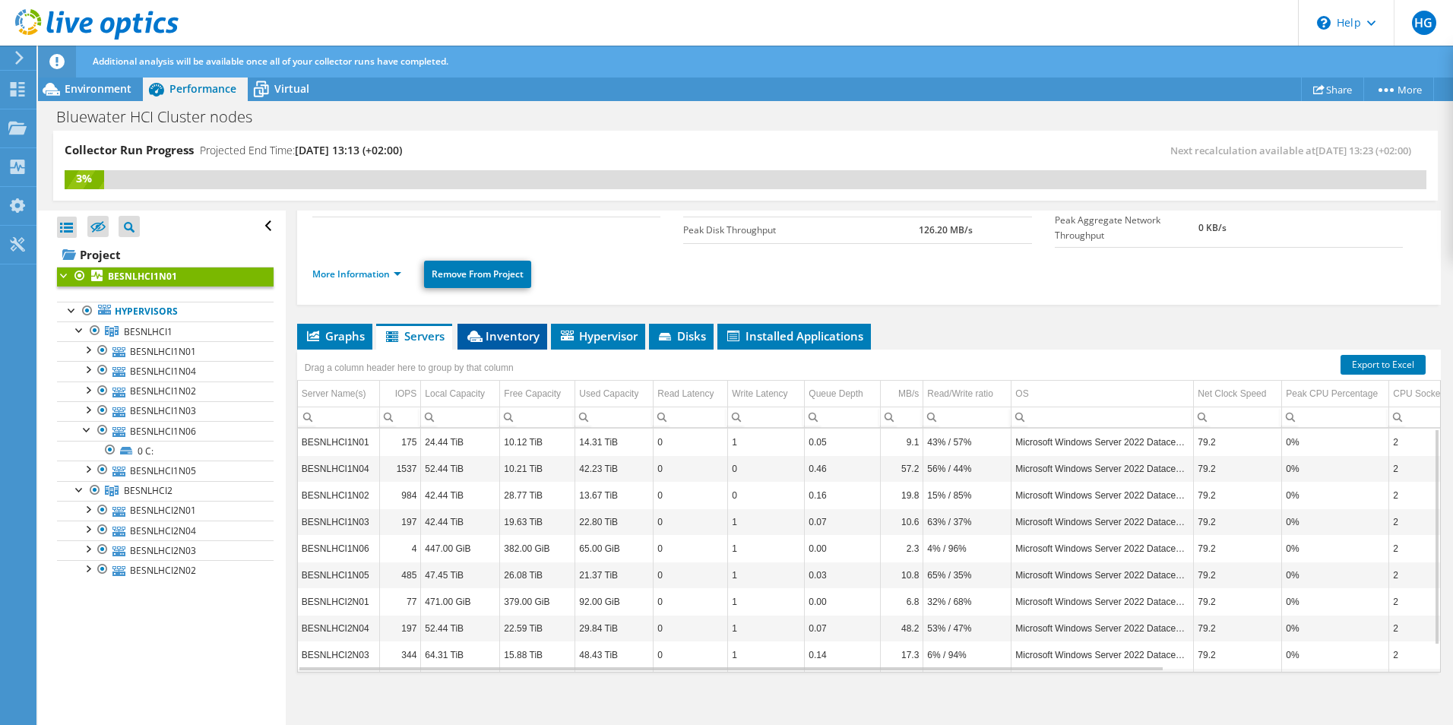
click at [499, 331] on span "Inventory" at bounding box center [502, 335] width 74 height 15
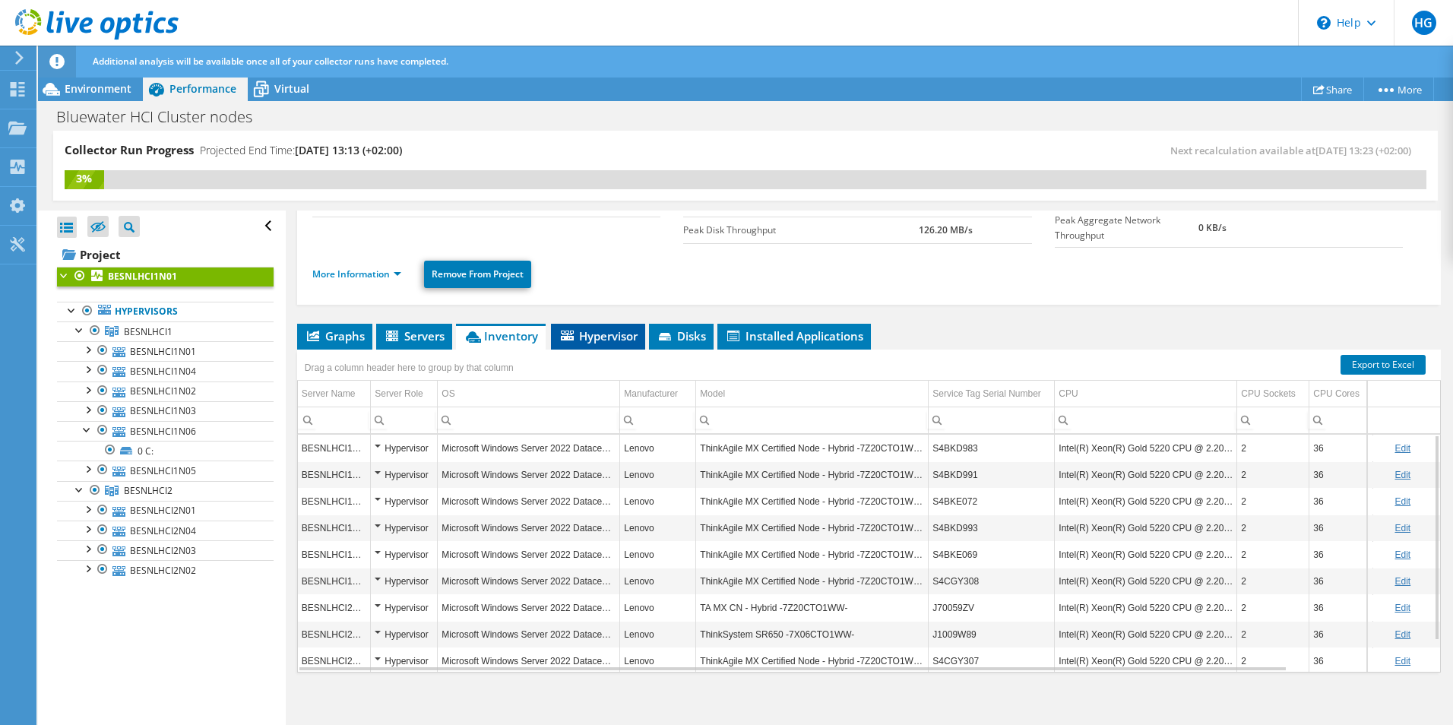
click at [612, 339] on span "Hypervisor" at bounding box center [597, 335] width 79 height 15
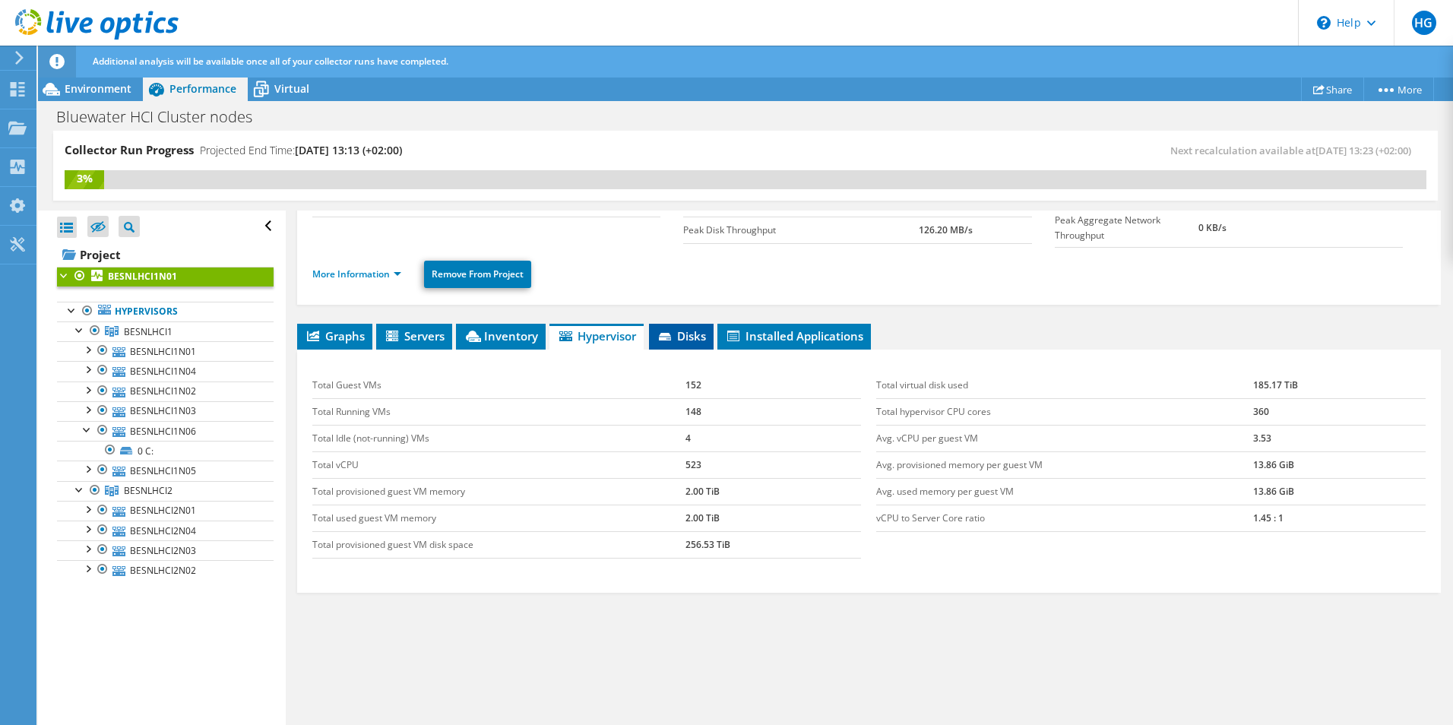
click at [686, 334] on span "Disks" at bounding box center [680, 335] width 49 height 15
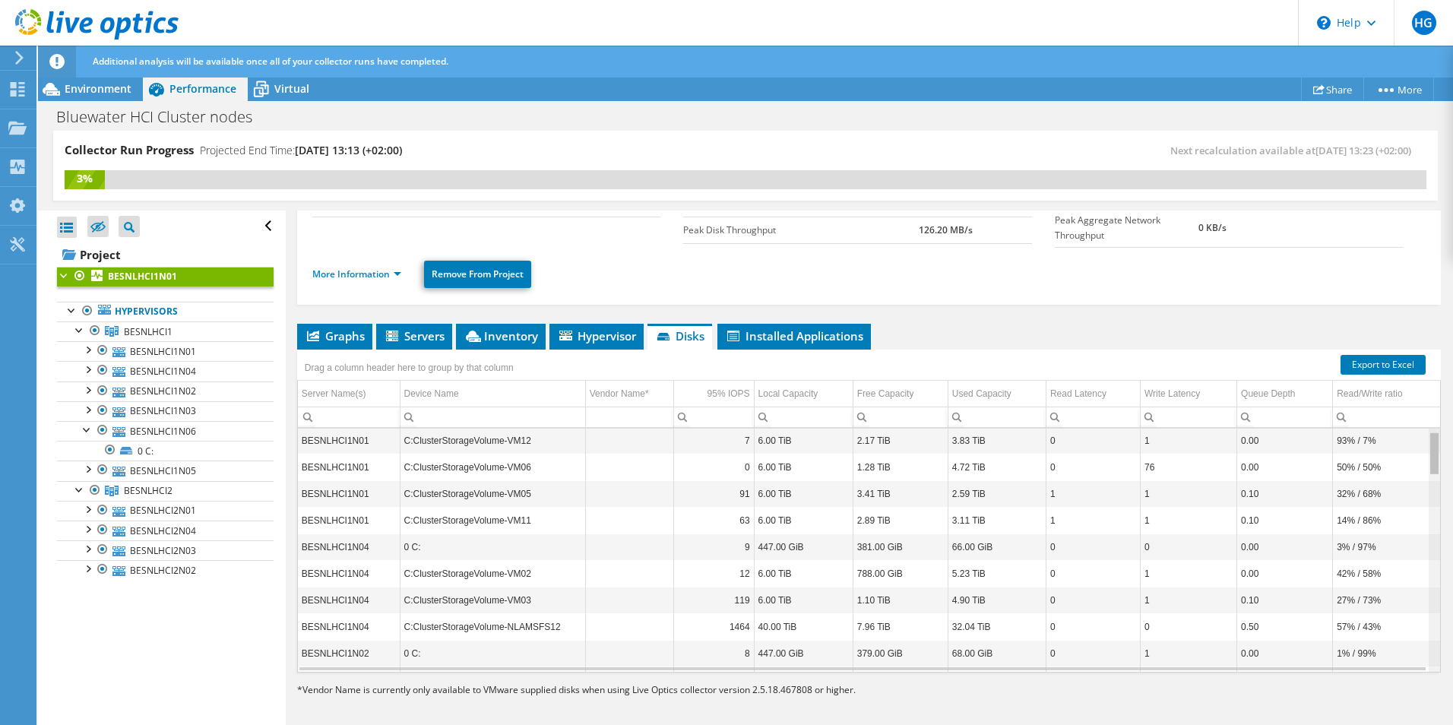
scroll to position [0, 0]
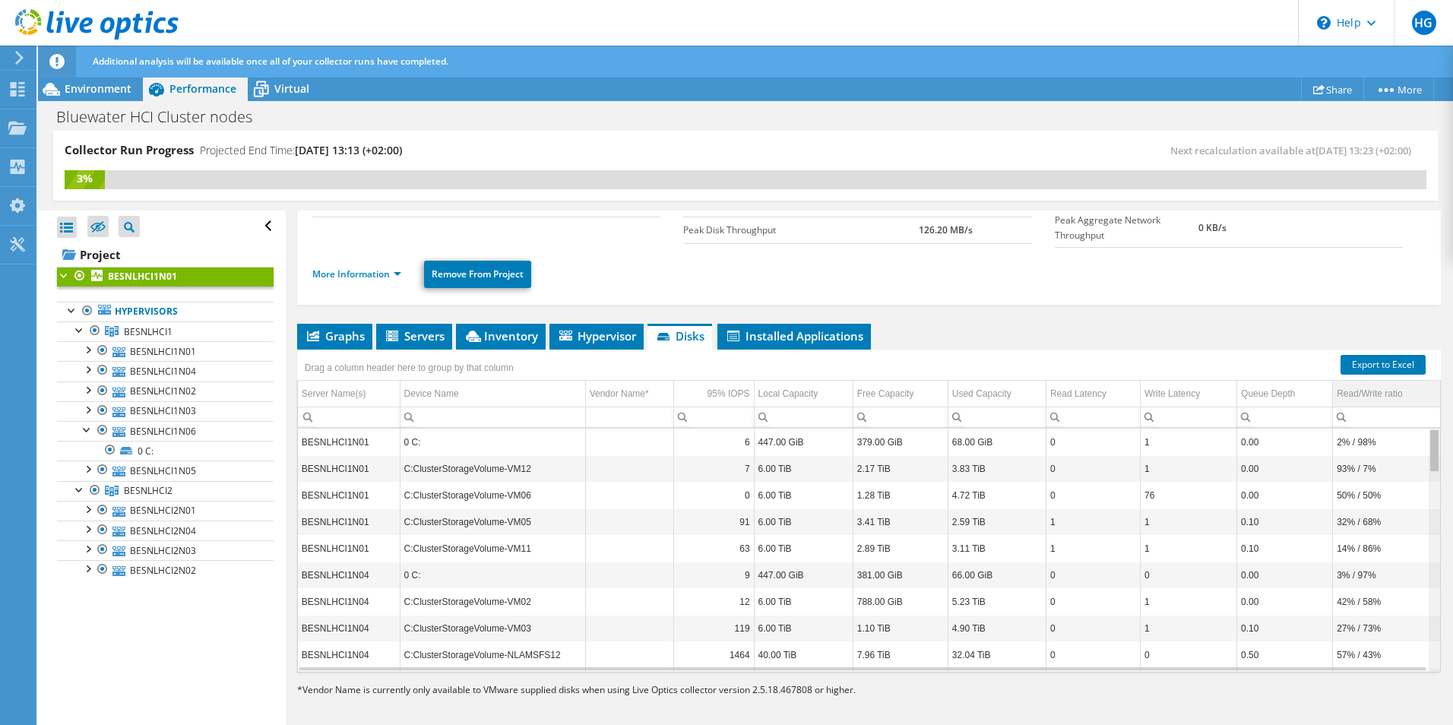
drag, startPoint x: 1426, startPoint y: 642, endPoint x: 1418, endPoint y: 392, distance: 250.0
click at [1433, 403] on body "HG End User Hennie Grouwstra [EMAIL_ADDRESS][DOMAIN_NAME] Bluewater Energy Serv…" at bounding box center [726, 362] width 1453 height 725
click at [777, 330] on span "Installed Applications" at bounding box center [794, 335] width 138 height 15
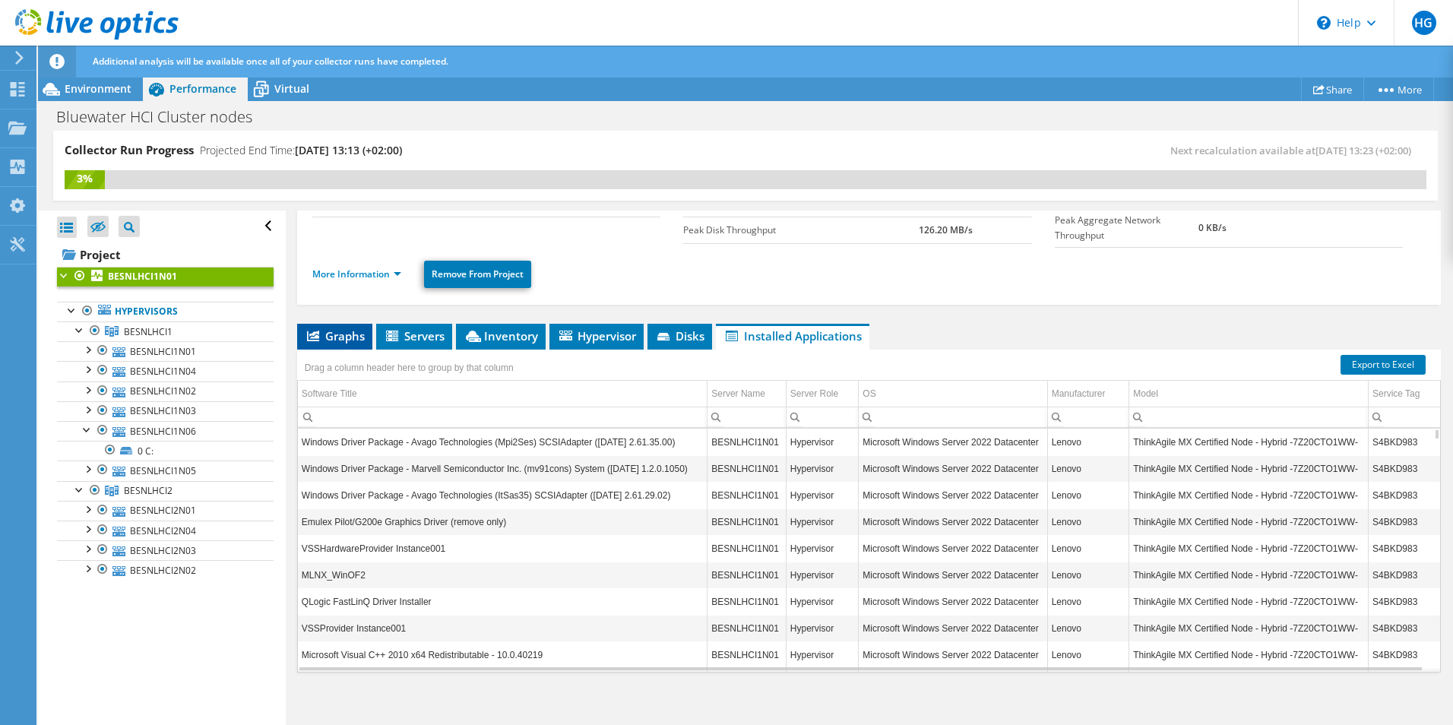
click at [330, 330] on span "Graphs" at bounding box center [335, 335] width 60 height 15
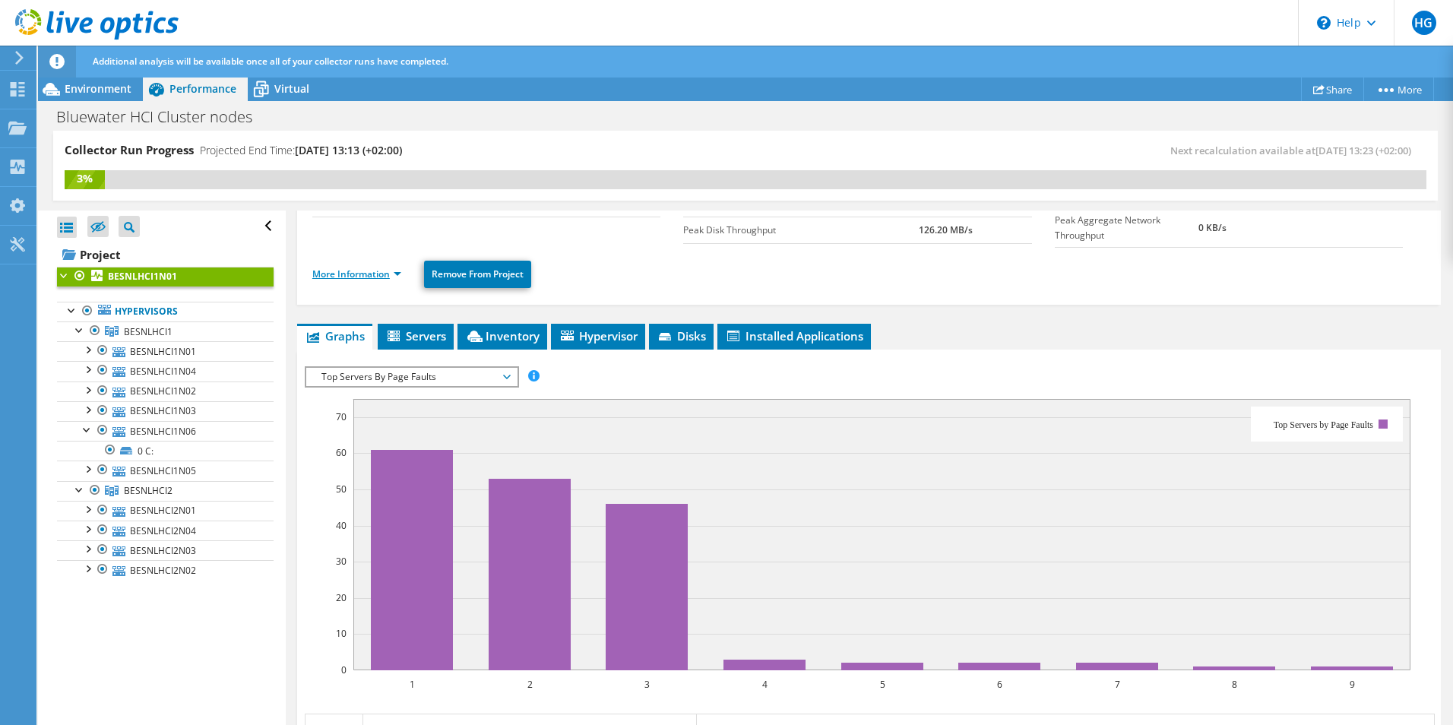
click at [395, 270] on link "More Information" at bounding box center [356, 273] width 89 height 13
